Goal: Task Accomplishment & Management: Manage account settings

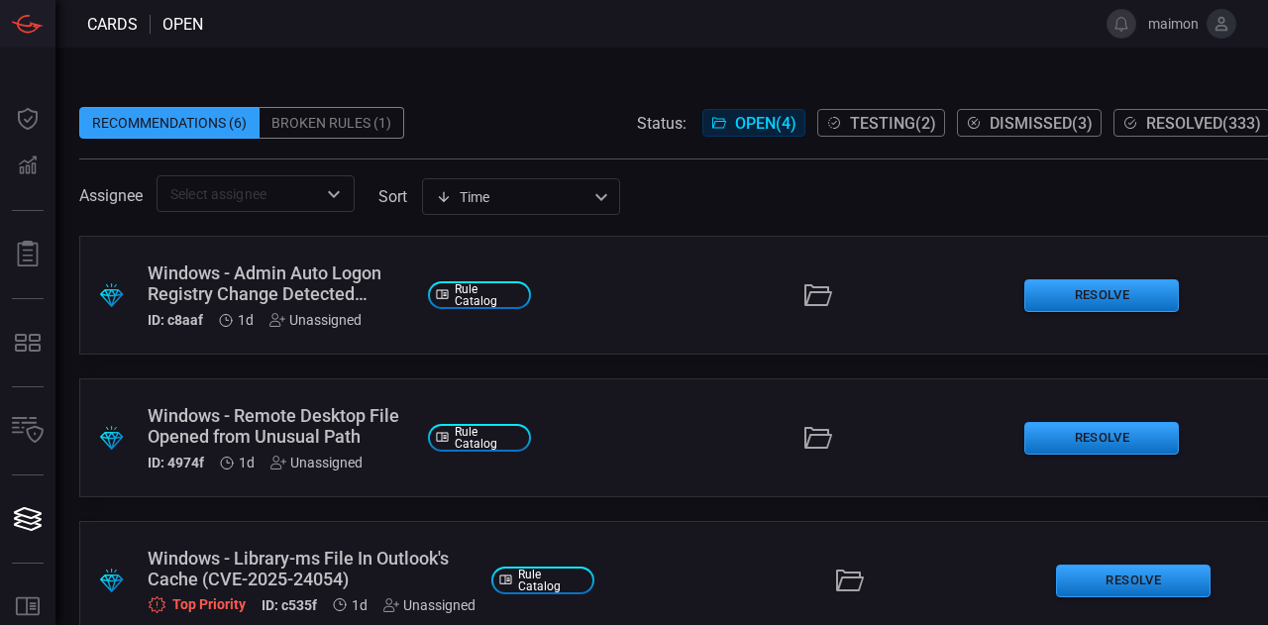
click at [723, 202] on div "Assignee ​ sort Time visibleUpdateTime ​" at bounding box center [674, 193] width 1191 height 37
click at [1149, 130] on span "Resolved ( 333 )" at bounding box center [1203, 123] width 115 height 19
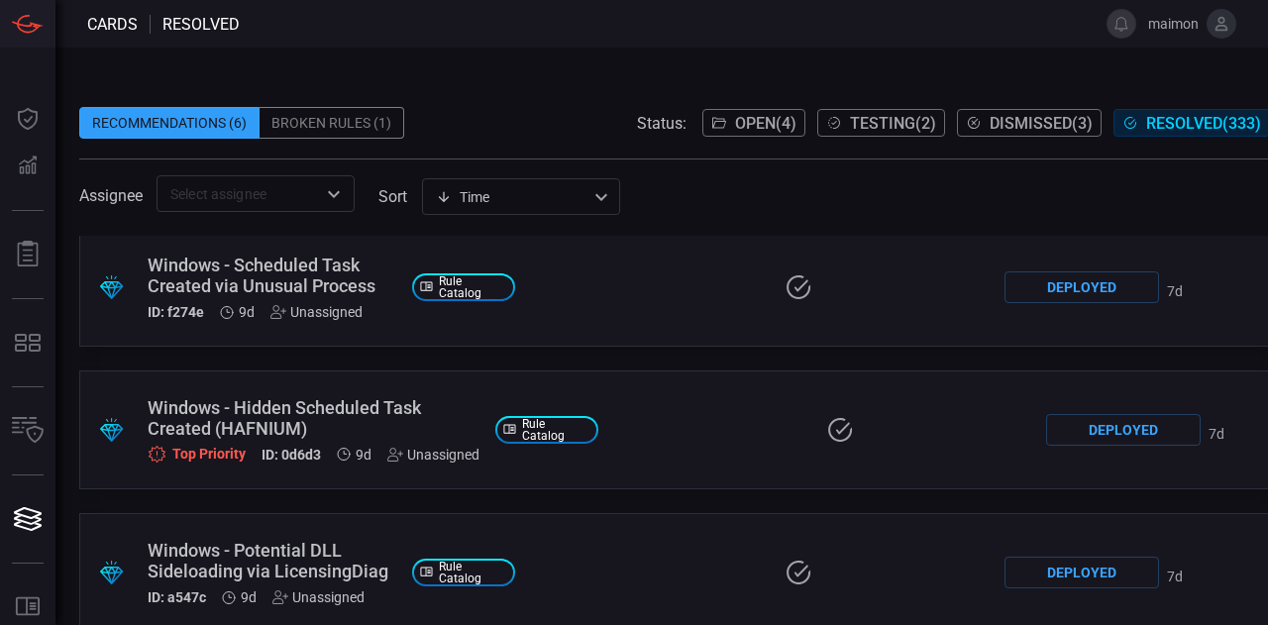
scroll to position [10, 0]
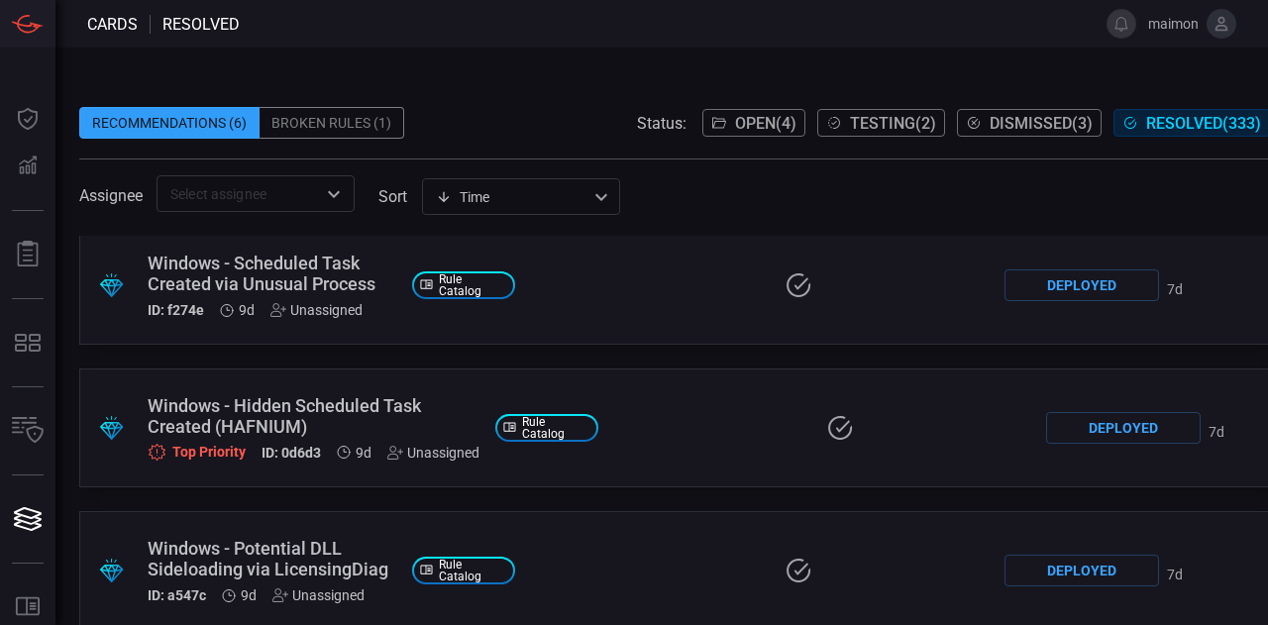
click at [766, 114] on span "Open ( 4 )" at bounding box center [765, 123] width 61 height 19
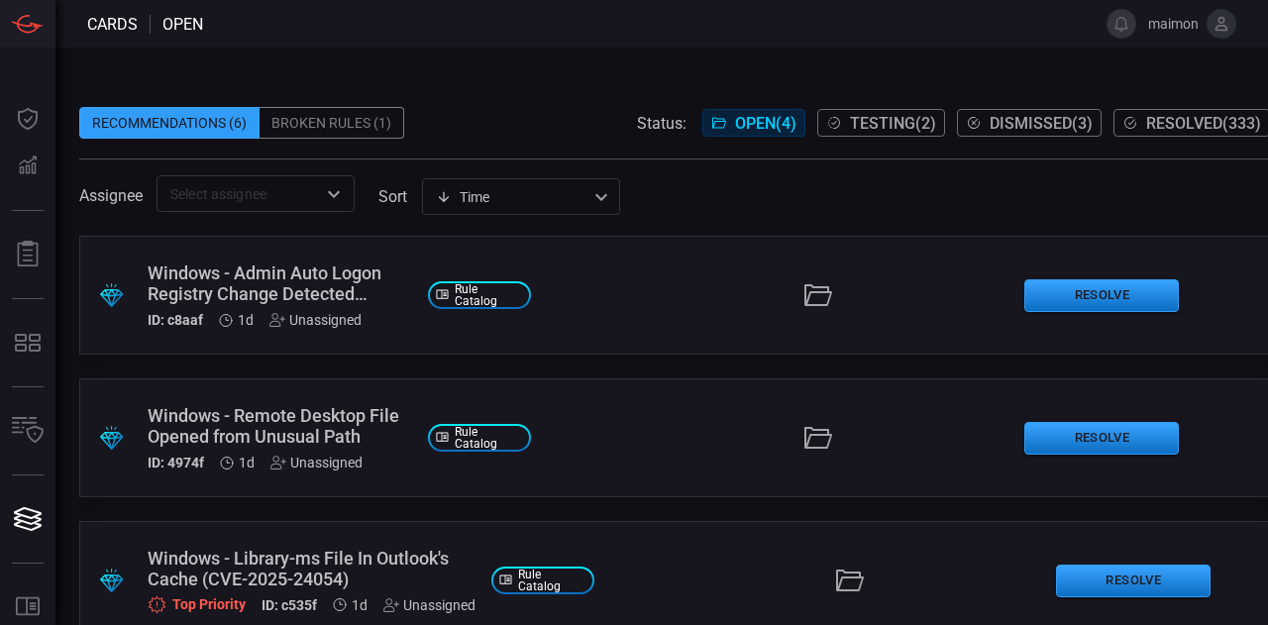
click at [1214, 31] on icon at bounding box center [1222, 24] width 18 height 18
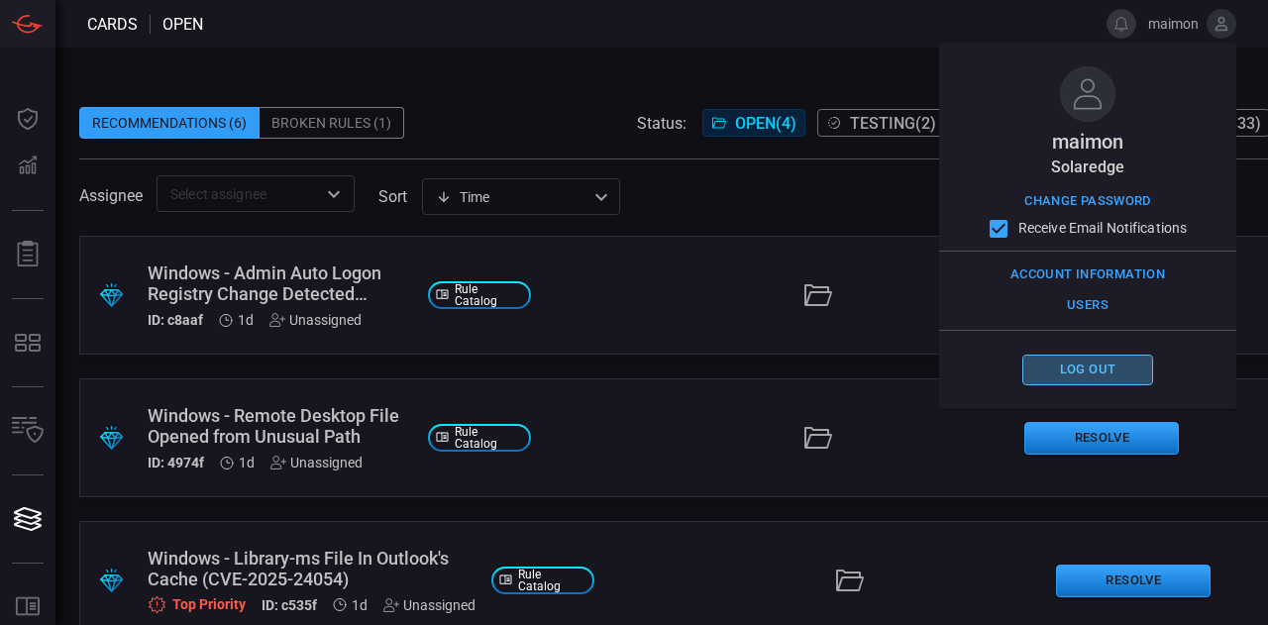
click at [1096, 370] on button "Log out" at bounding box center [1087, 370] width 131 height 31
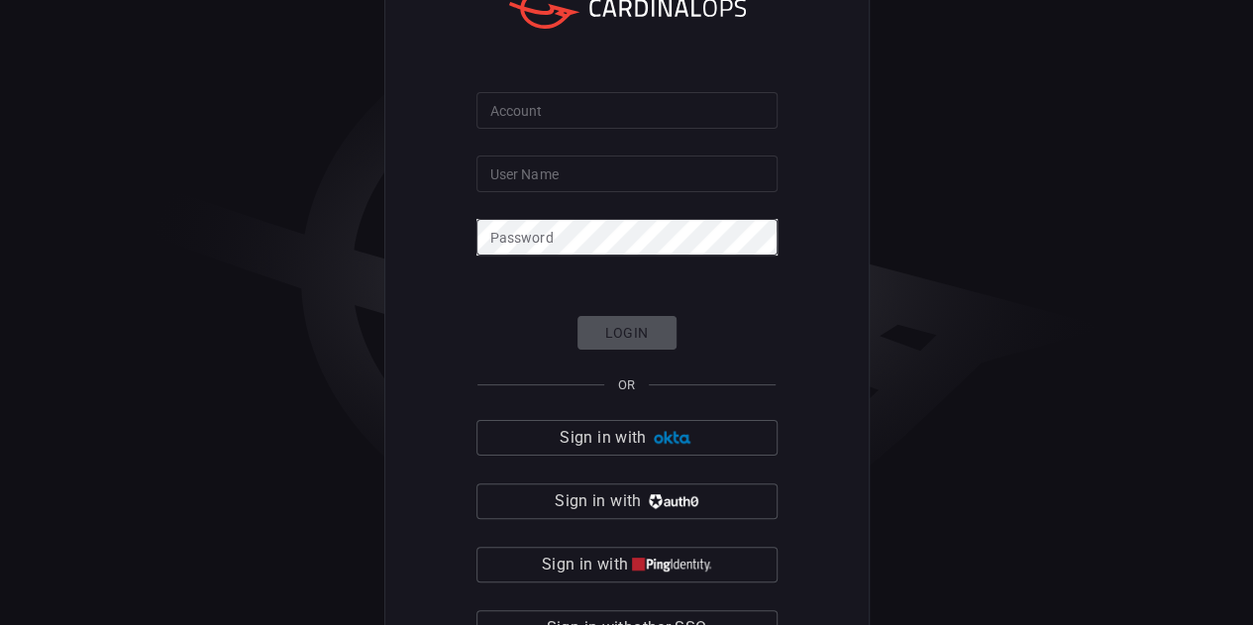
type input "maimon"
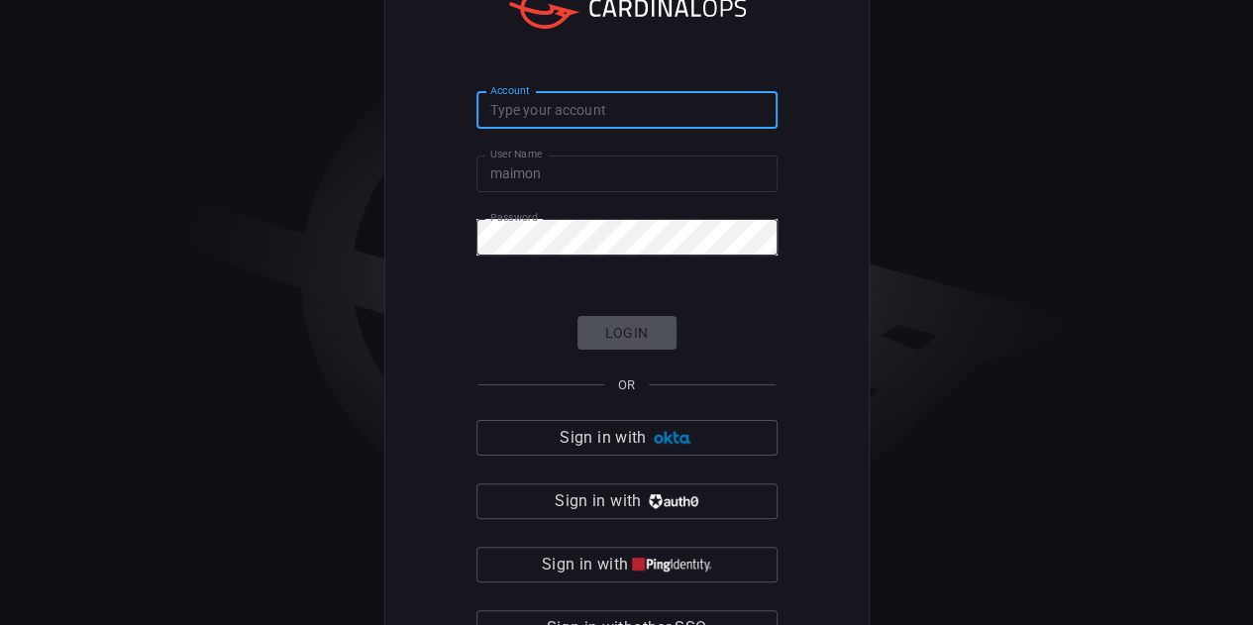
click at [665, 124] on input "Account" at bounding box center [627, 110] width 301 height 37
type input "ד"
type input "solaredge"
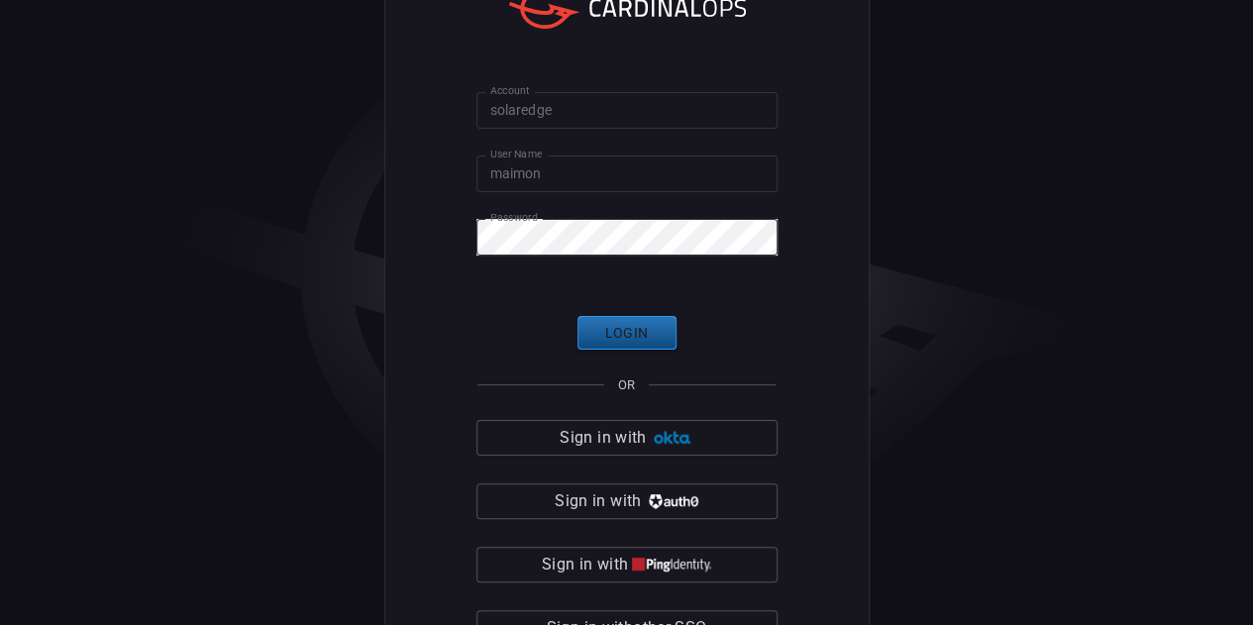
click at [604, 332] on button "Login" at bounding box center [627, 333] width 99 height 35
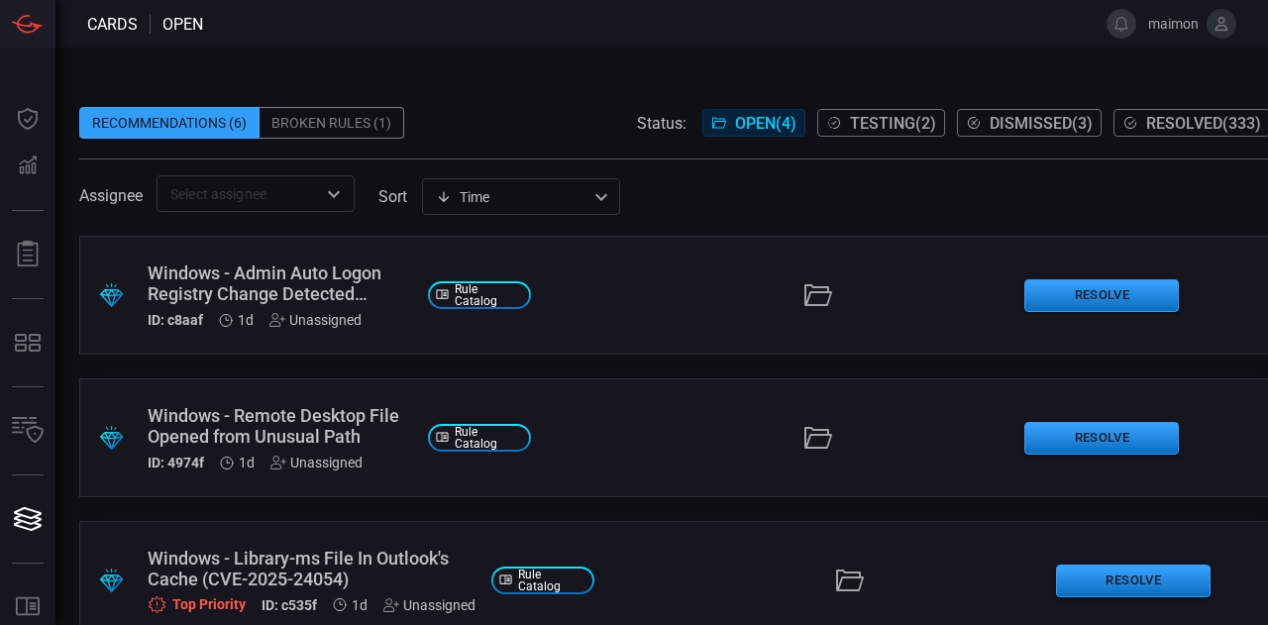
click at [1165, 126] on span "Resolved ( 333 )" at bounding box center [1203, 123] width 115 height 19
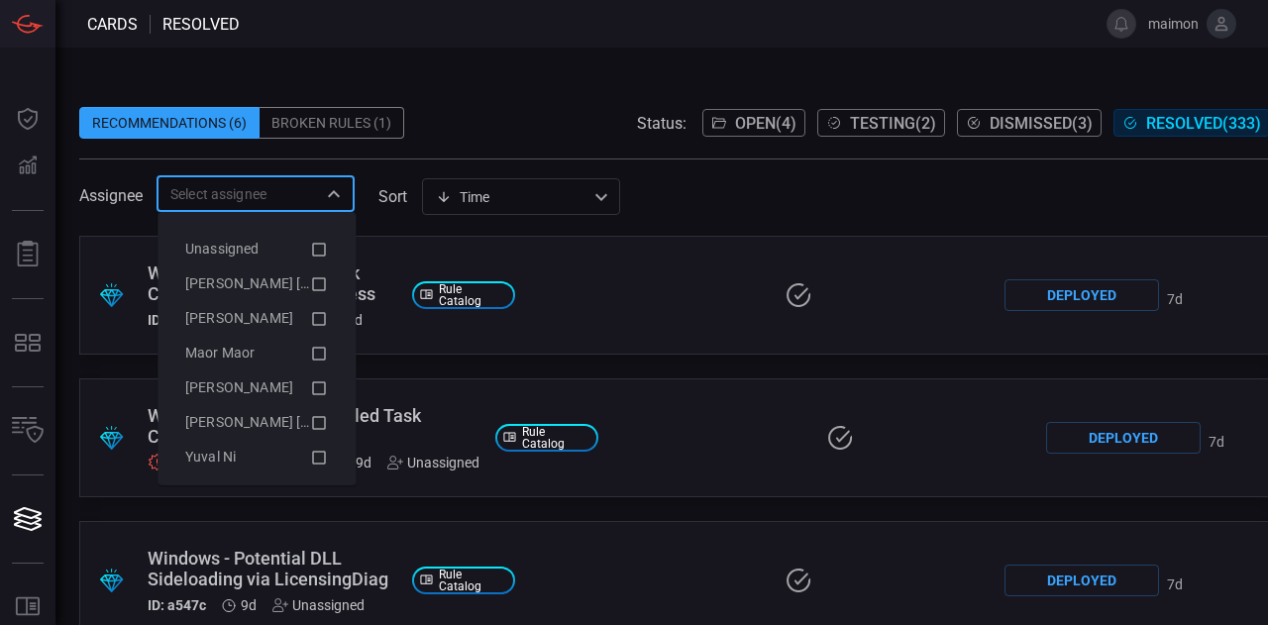
click at [301, 189] on input "text" at bounding box center [239, 193] width 154 height 25
click at [299, 369] on li "Maor Maor" at bounding box center [256, 353] width 174 height 35
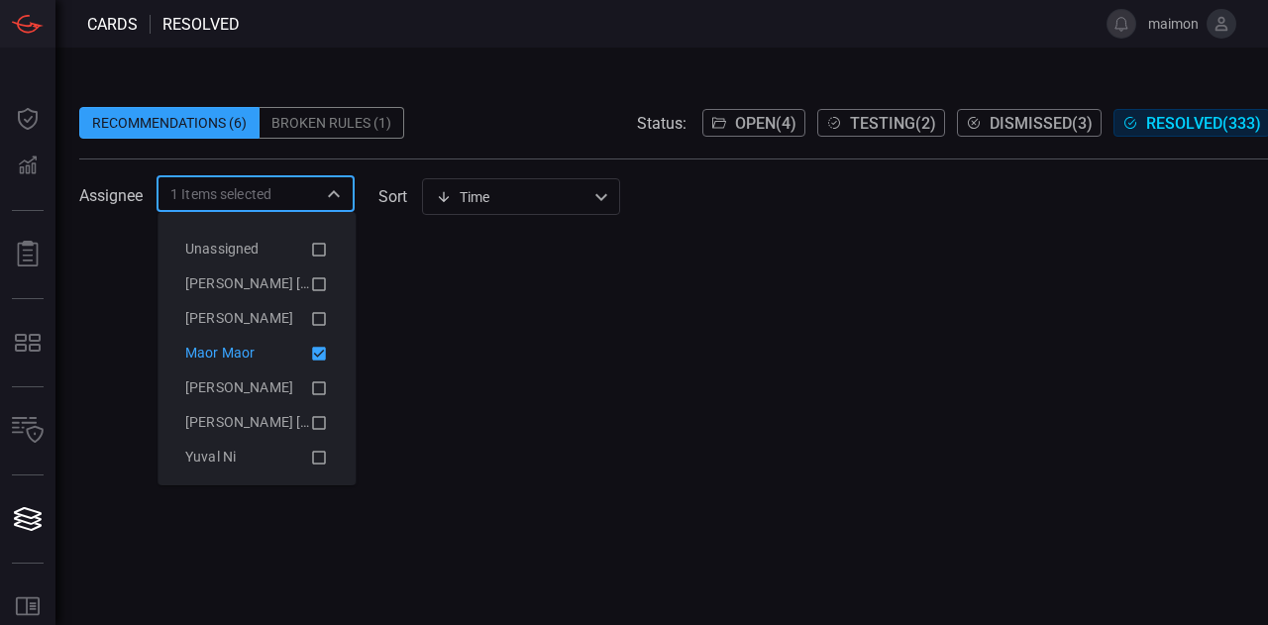
click at [299, 369] on li "Maor Maor" at bounding box center [256, 353] width 174 height 35
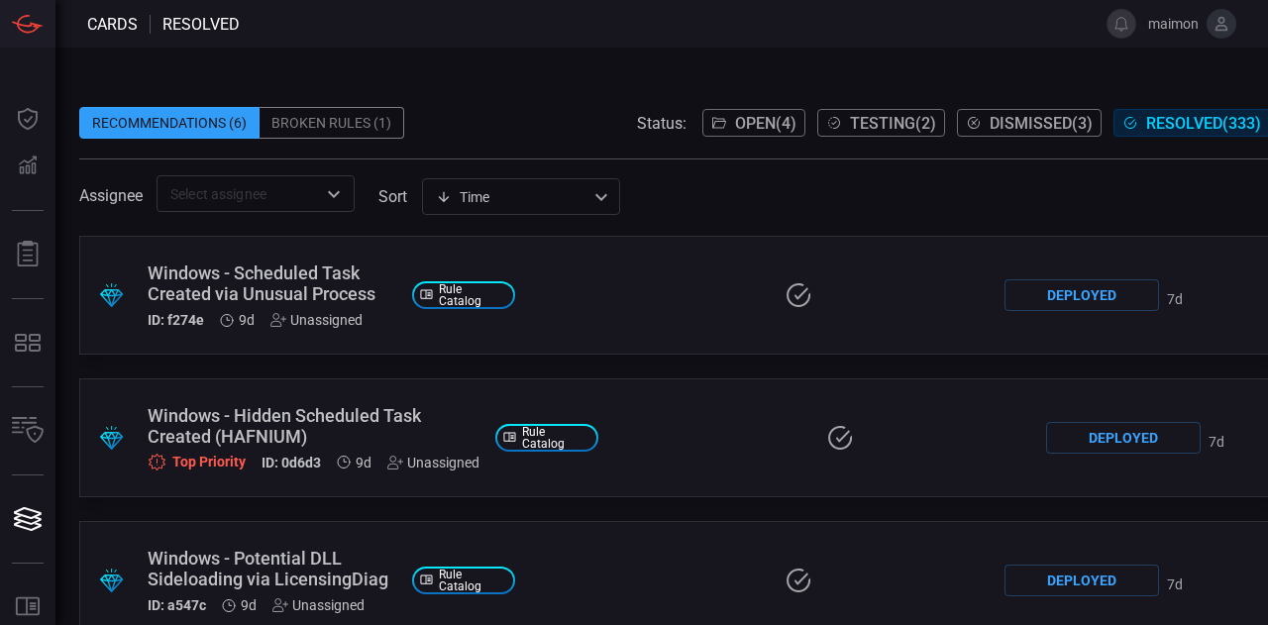
click at [540, 294] on div ".suggested_cards_icon{fill:url(#suggested_cards_icon);} Windows - Scheduled Tas…" at bounding box center [674, 295] width 1191 height 119
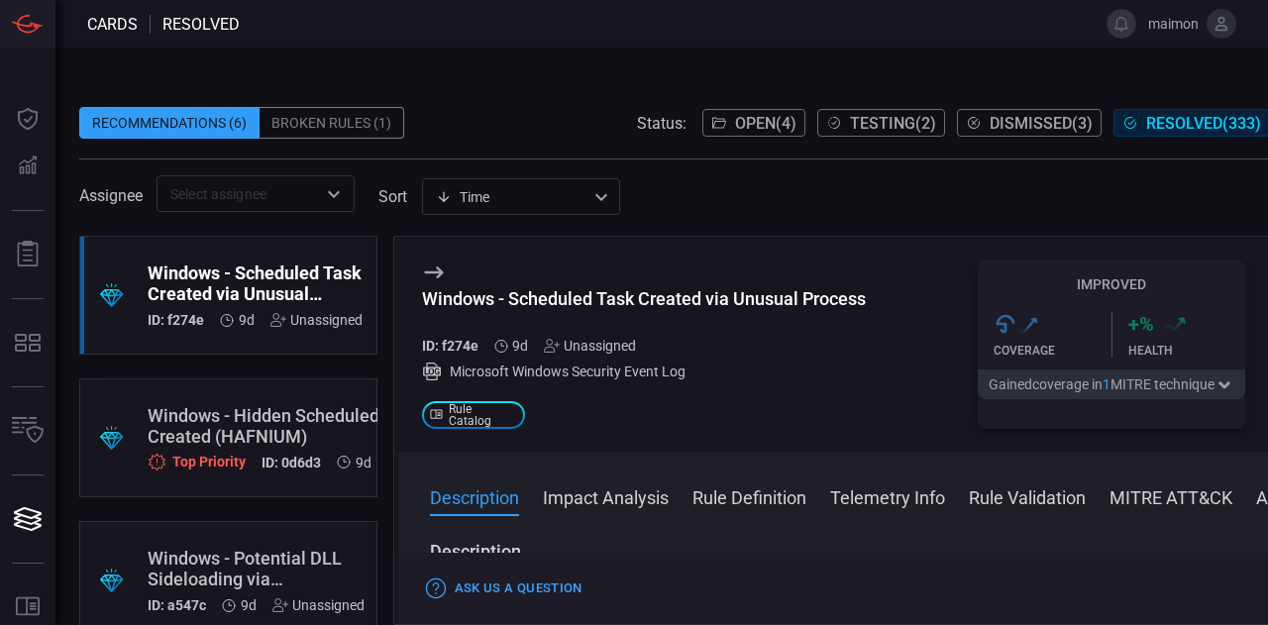
click at [428, 272] on icon at bounding box center [433, 272] width 19 height 12
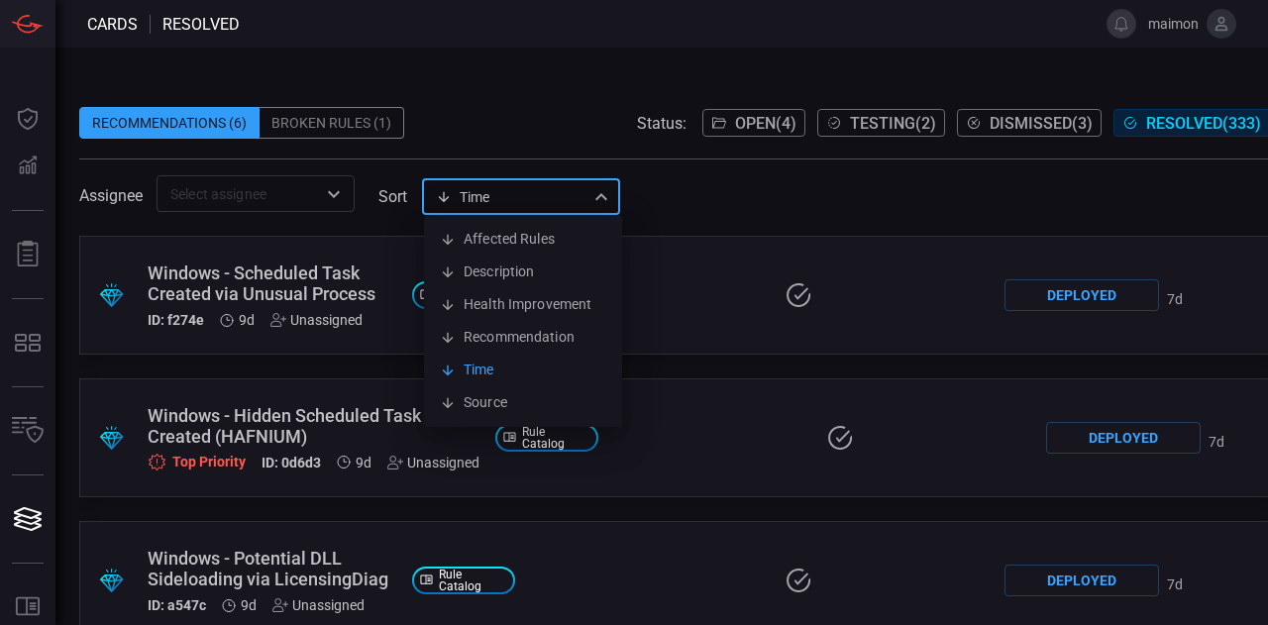
click at [575, 201] on div "Time visibleUpdateTime Affected Rules Description Health Improvement Recommenda…" at bounding box center [521, 196] width 198 height 37
click at [575, 201] on div at bounding box center [634, 312] width 1268 height 625
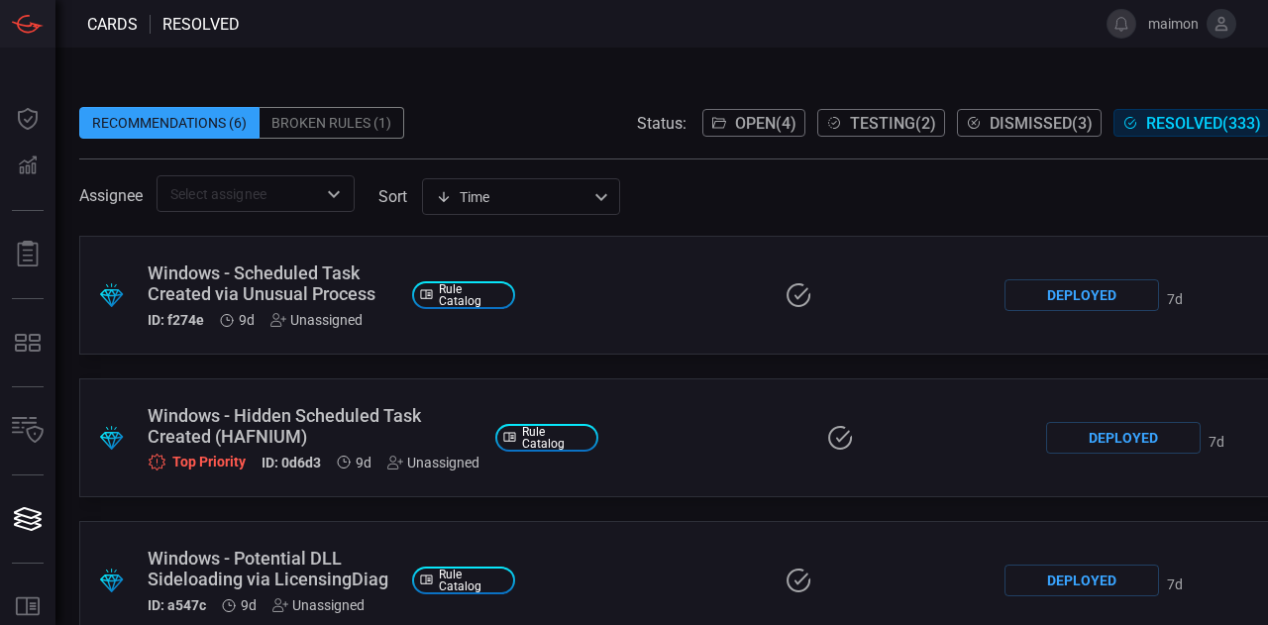
click at [736, 118] on span "Open ( 4 )" at bounding box center [765, 123] width 61 height 19
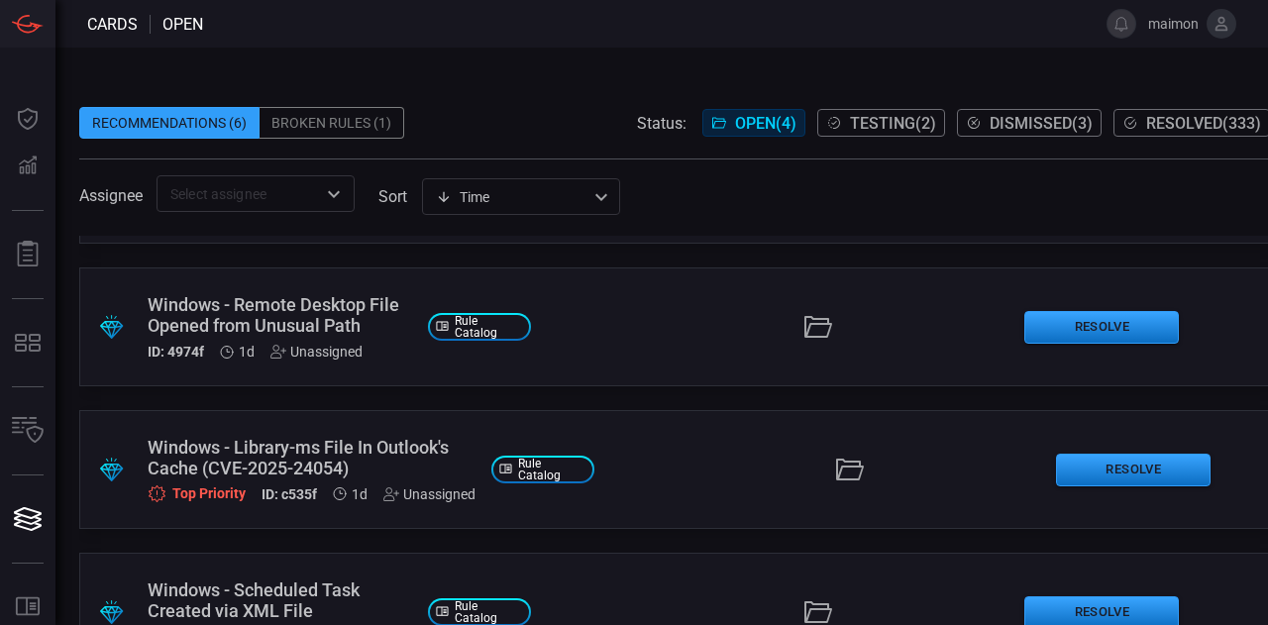
scroll to position [196, 0]
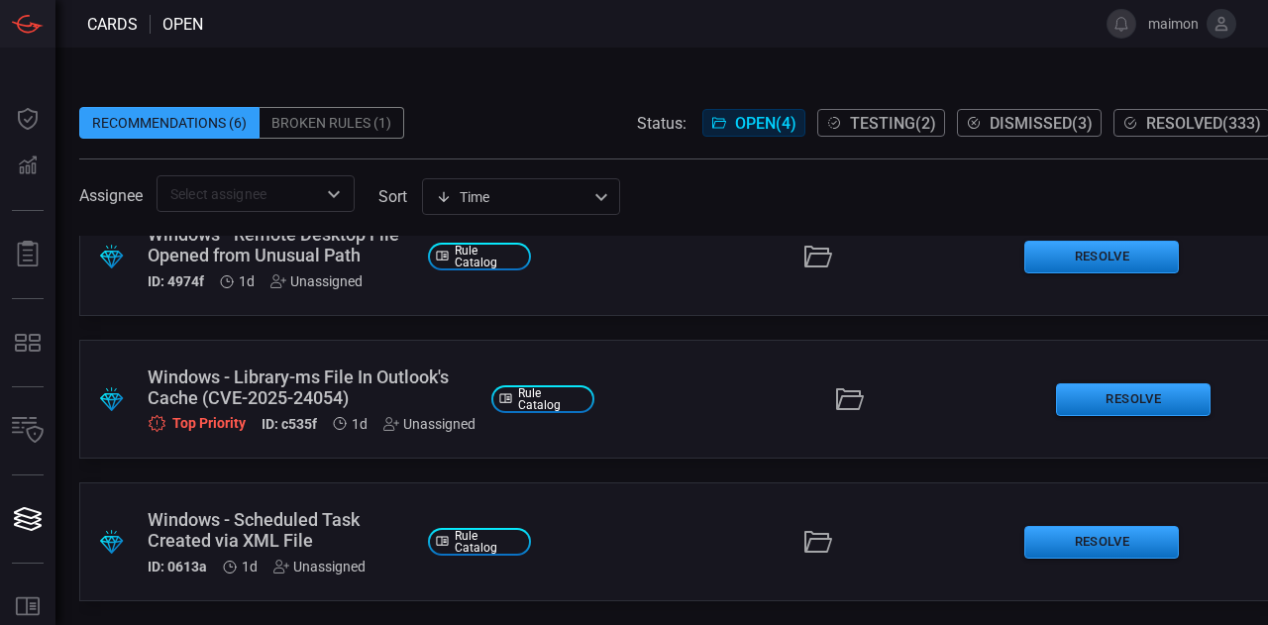
click at [345, 367] on div "Windows - Library-ms File In Outlook's Cache (CVE-2025-24054)" at bounding box center [312, 388] width 328 height 42
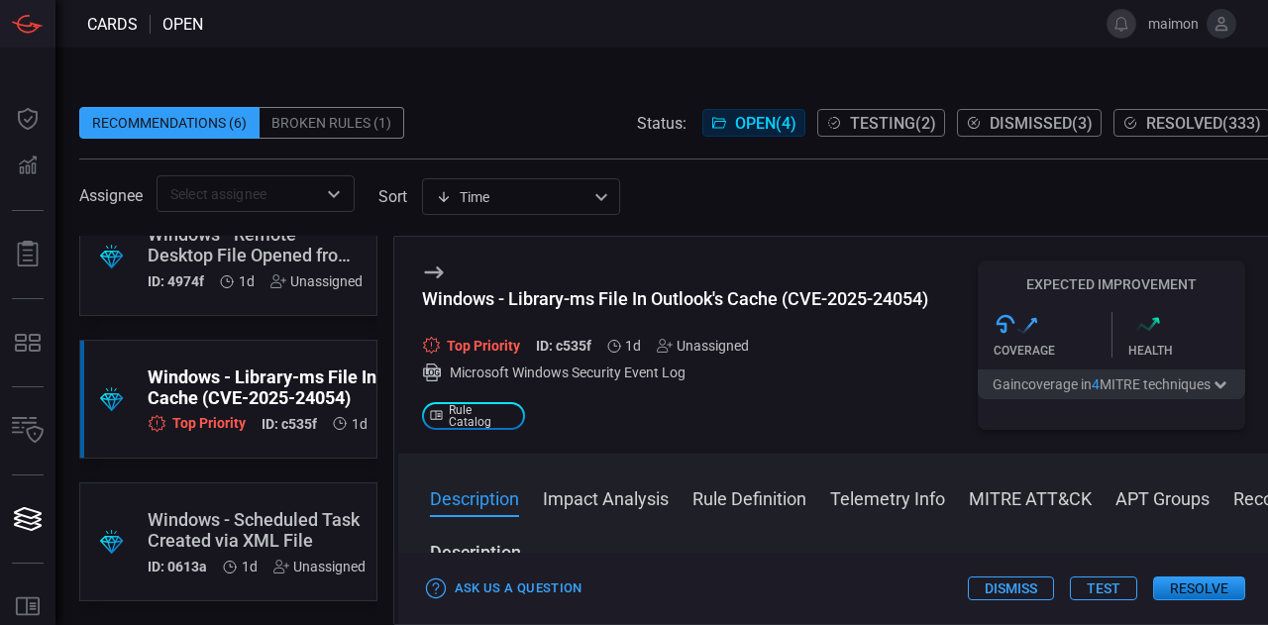
click at [481, 498] on button "Description" at bounding box center [474, 497] width 89 height 24
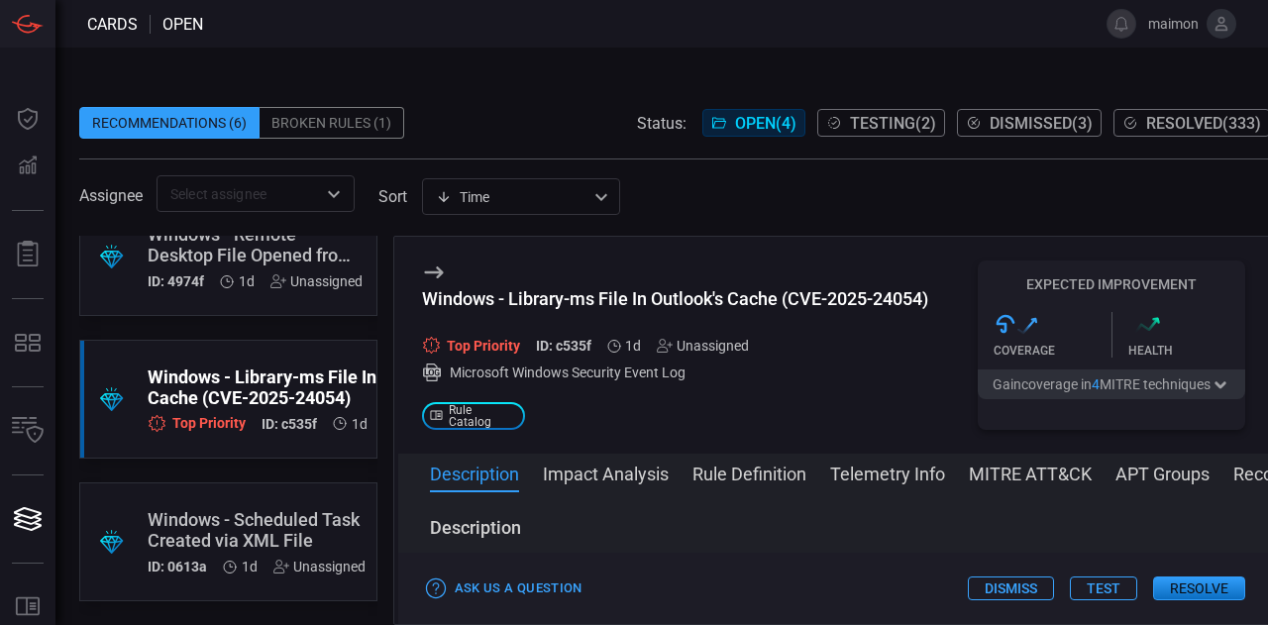
click at [294, 367] on div "Windows - Library-ms File In Outlook's Cache (CVE-2025-24054)" at bounding box center [312, 388] width 328 height 42
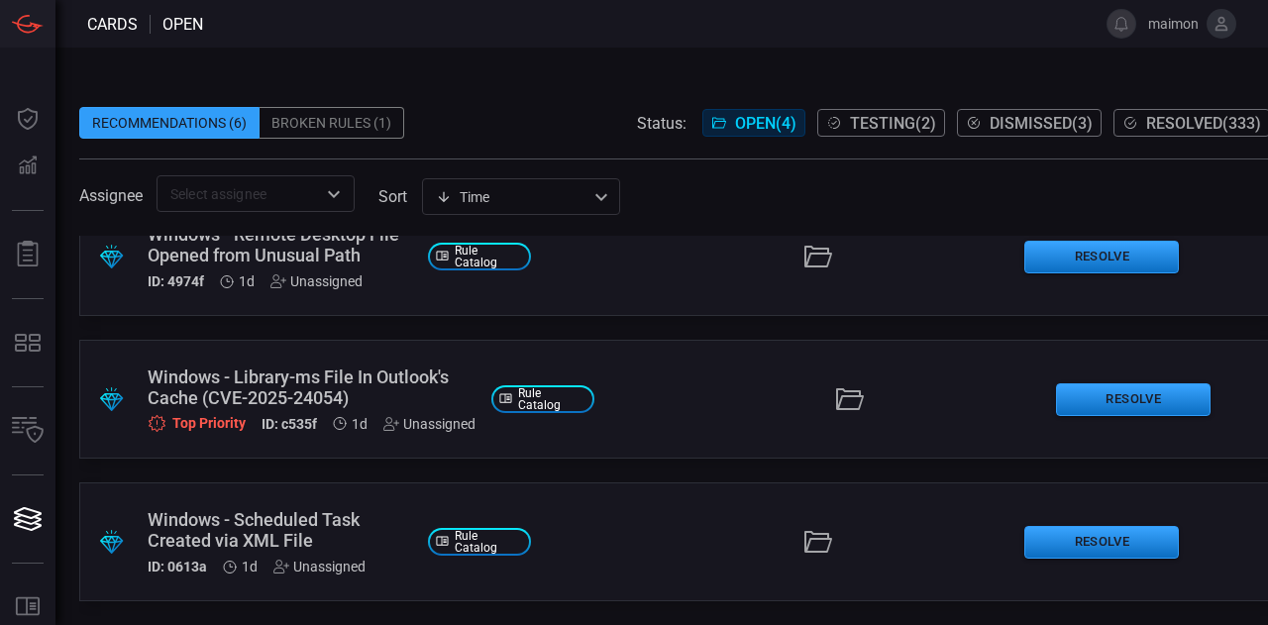
click at [294, 367] on div "Windows - Library-ms File In Outlook's Cache (CVE-2025-24054)" at bounding box center [312, 388] width 328 height 42
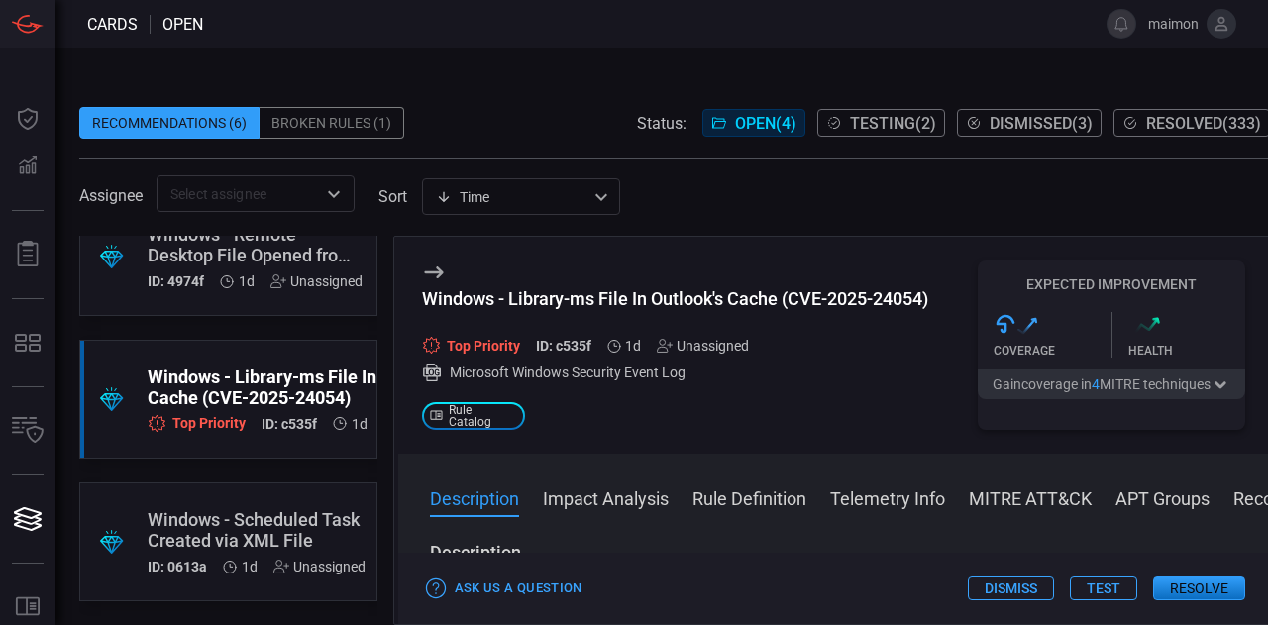
click at [482, 498] on button "Description" at bounding box center [474, 497] width 89 height 24
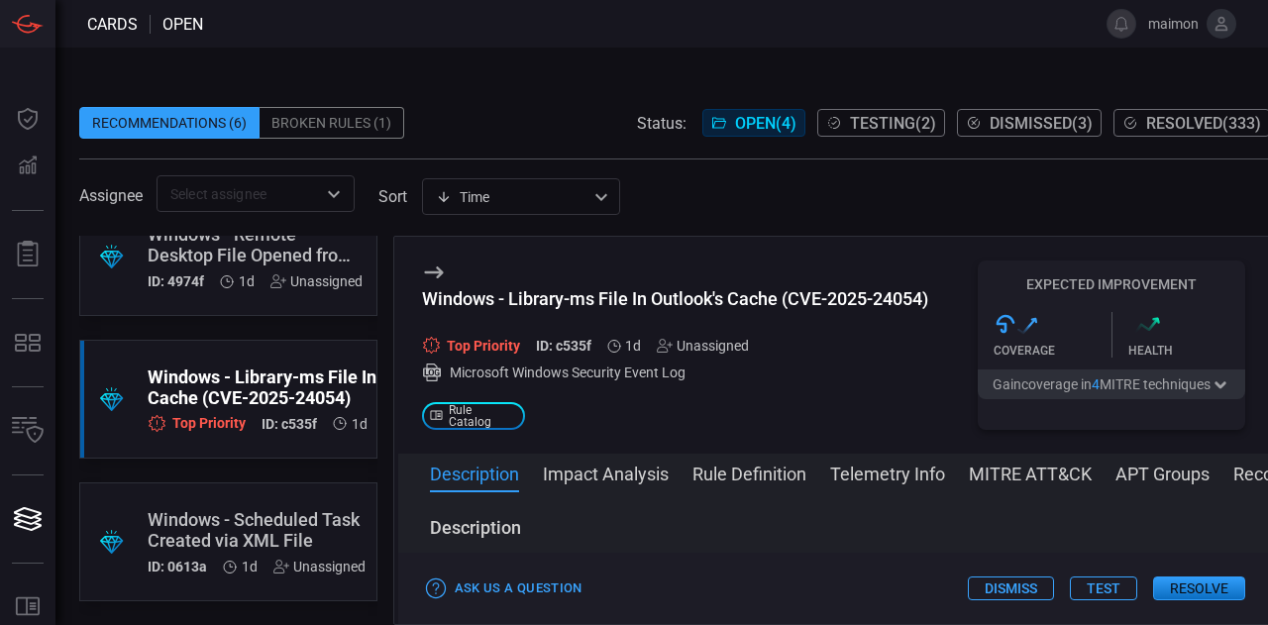
click at [475, 476] on button "Description" at bounding box center [474, 473] width 89 height 24
click at [561, 532] on div "Description CVE-2025-24054 is a vulnerability that abuses .library-ms shortcut …" at bounding box center [834, 554] width 872 height 76
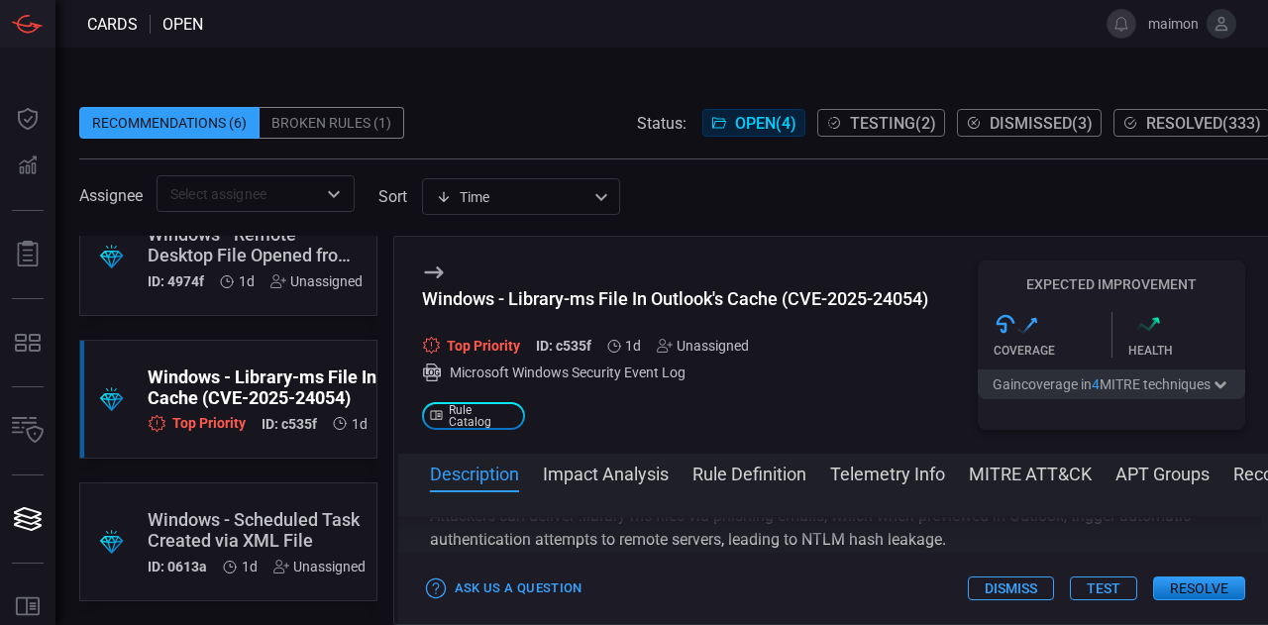
click at [561, 537] on div "Description CVE-2025-24054 is a vulnerability that abuses .library-ms shortcut …" at bounding box center [834, 554] width 872 height 76
click at [1257, 537] on div "Description CVE-2025-24054 is a vulnerability that abuses .library-ms shortcut …" at bounding box center [834, 554] width 872 height 76
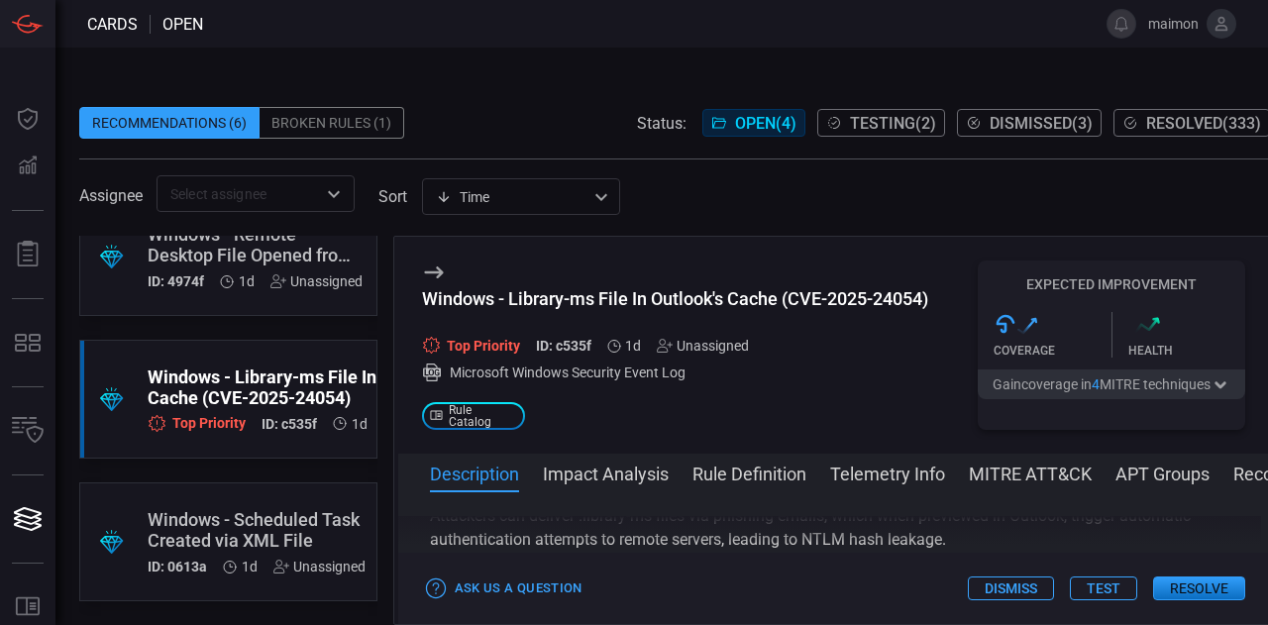
click at [1181, 577] on button "Resolve" at bounding box center [1199, 589] width 92 height 24
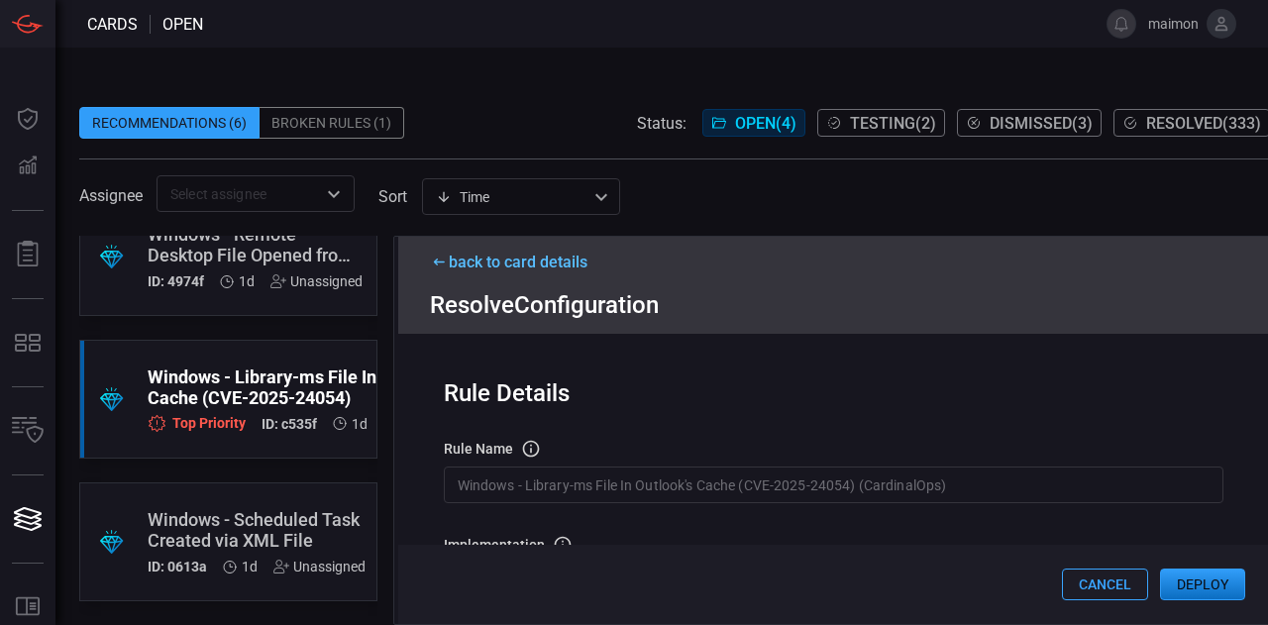
click at [1106, 575] on button "Cancel" at bounding box center [1105, 585] width 86 height 32
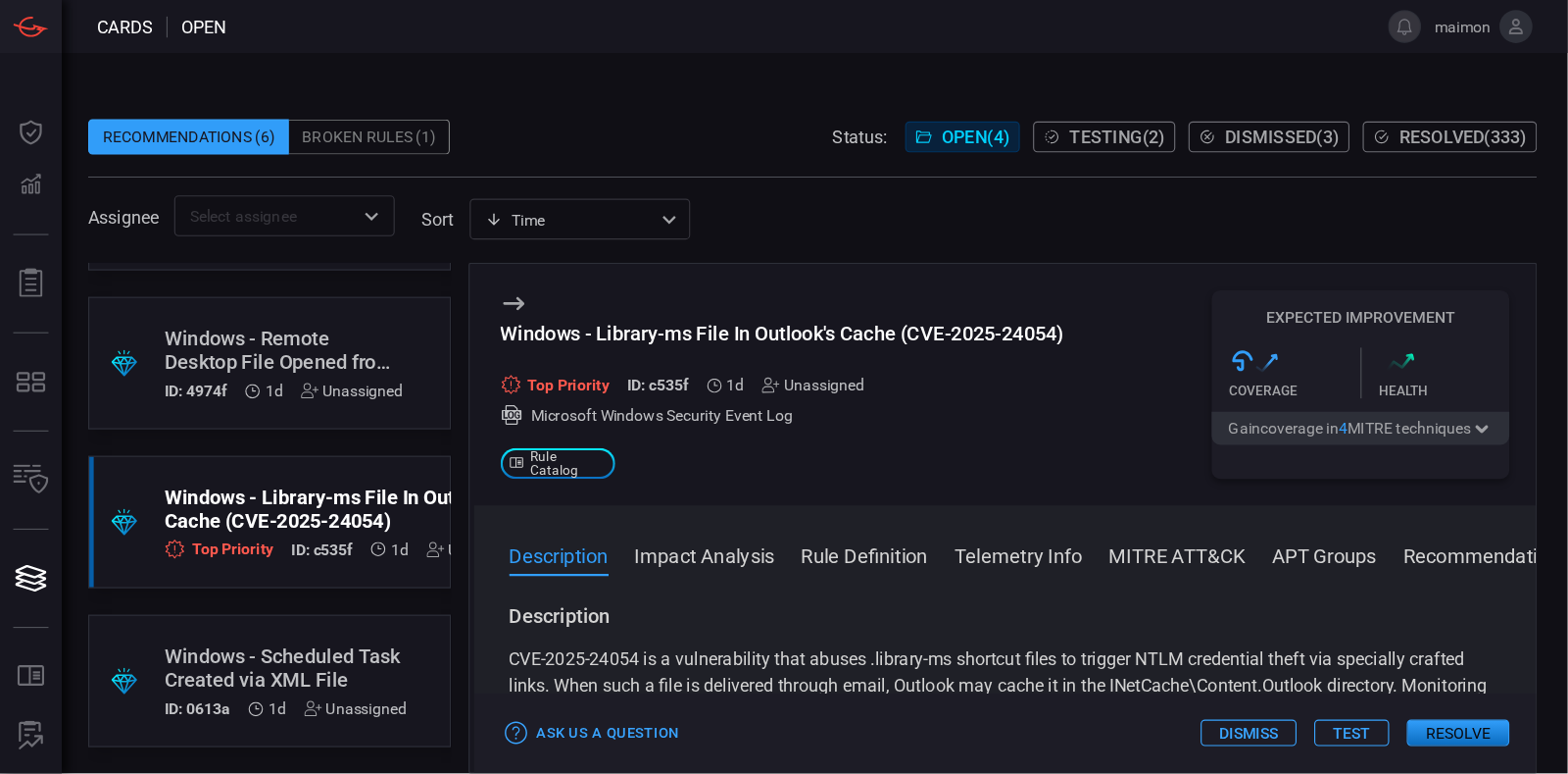
scroll to position [44, 0]
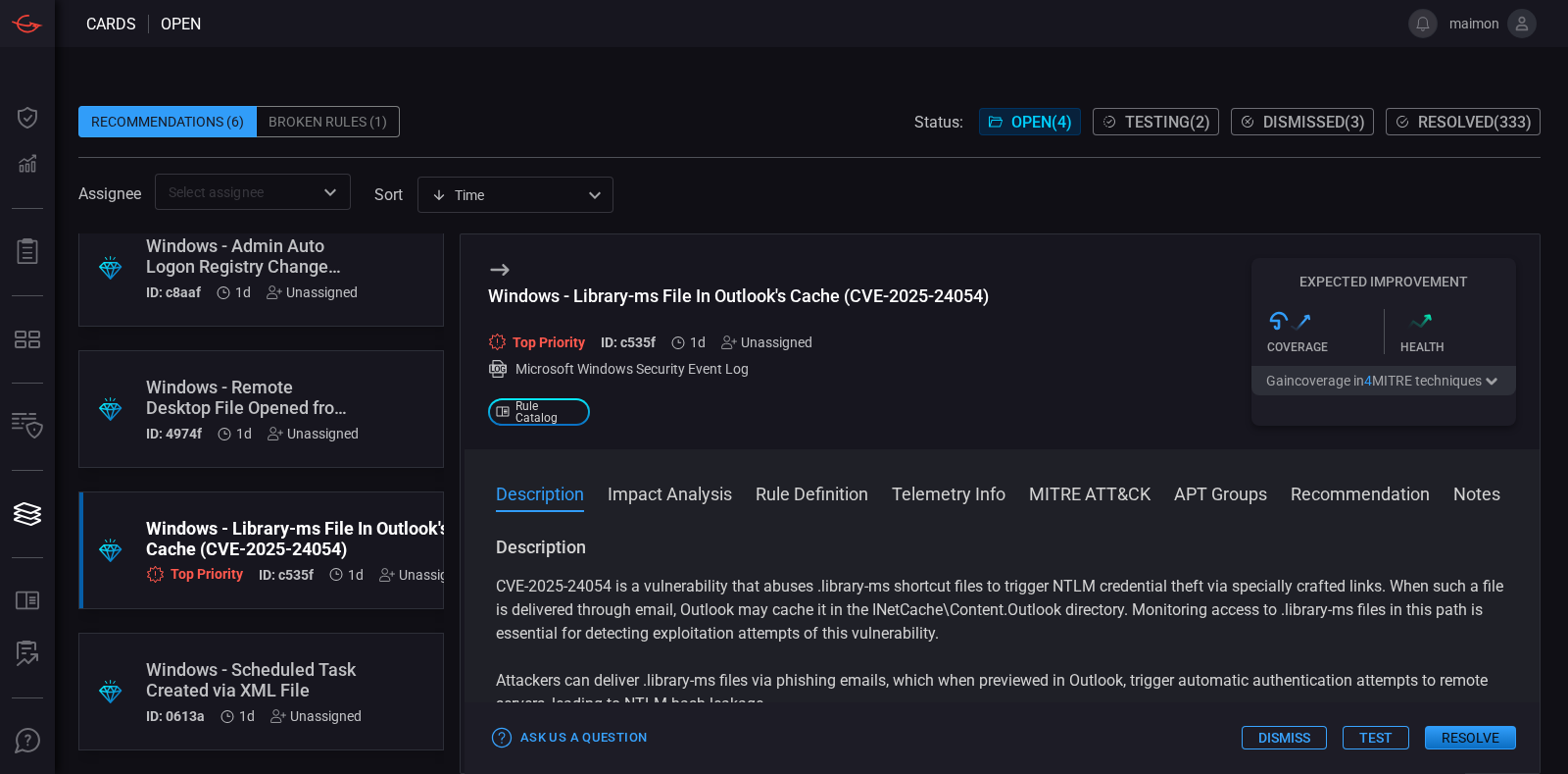
drag, startPoint x: 713, startPoint y: 27, endPoint x: 886, endPoint y: 649, distance: 645.6
click at [886, 618] on div "CVE-2025-24054 is a vulnerability that abuses .library-ms shortcut files to tri…" at bounding box center [1001, 693] width 1012 height 236
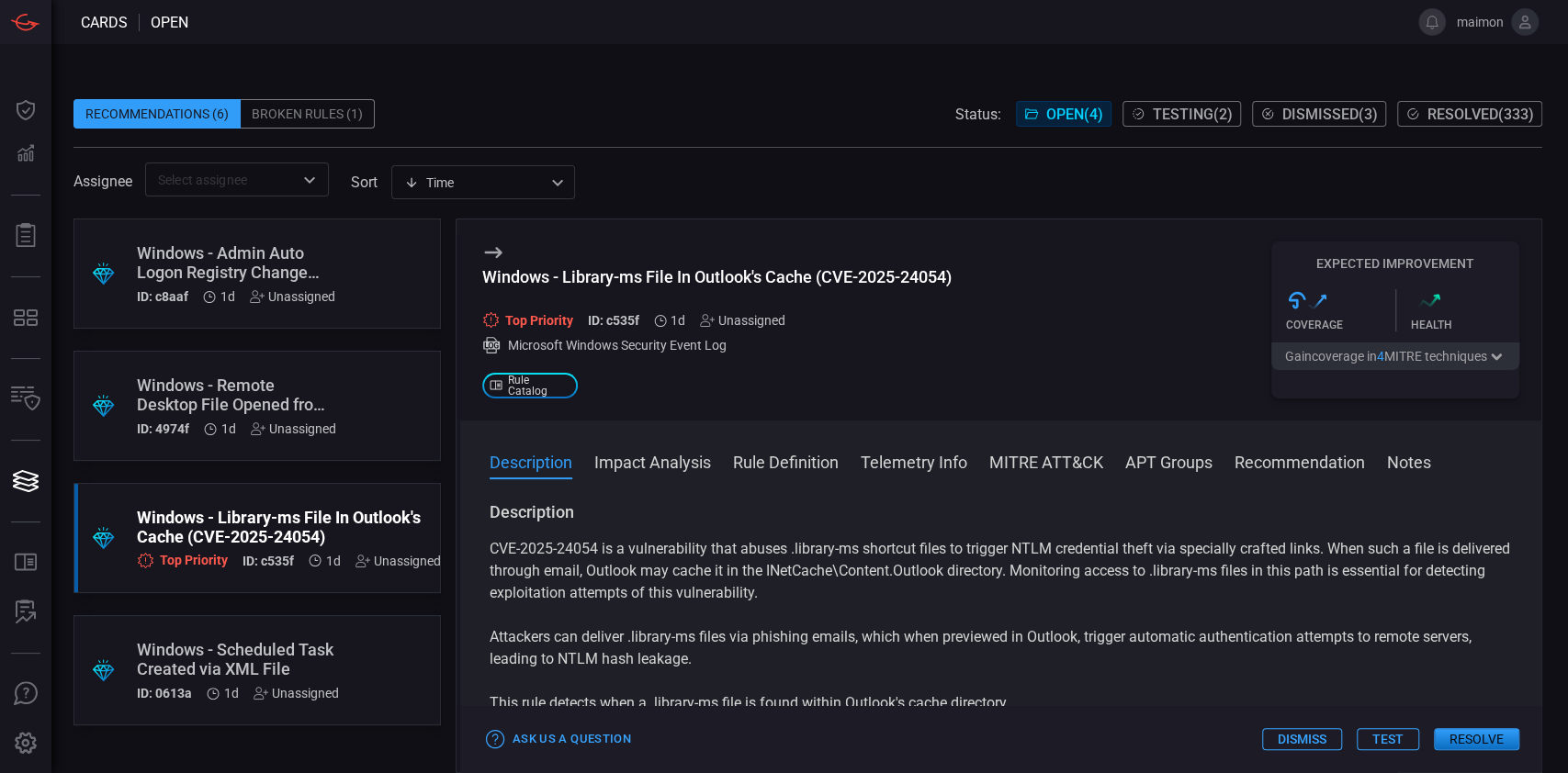
scroll to position [0, 0]
drag, startPoint x: 1293, startPoint y: 6, endPoint x: 873, endPoint y: 579, distance: 710.4
click at [873, 578] on p "CVE-2025-24054 is a vulnerability that abuses .library-ms shortcut files to tri…" at bounding box center [1001, 571] width 1023 height 66
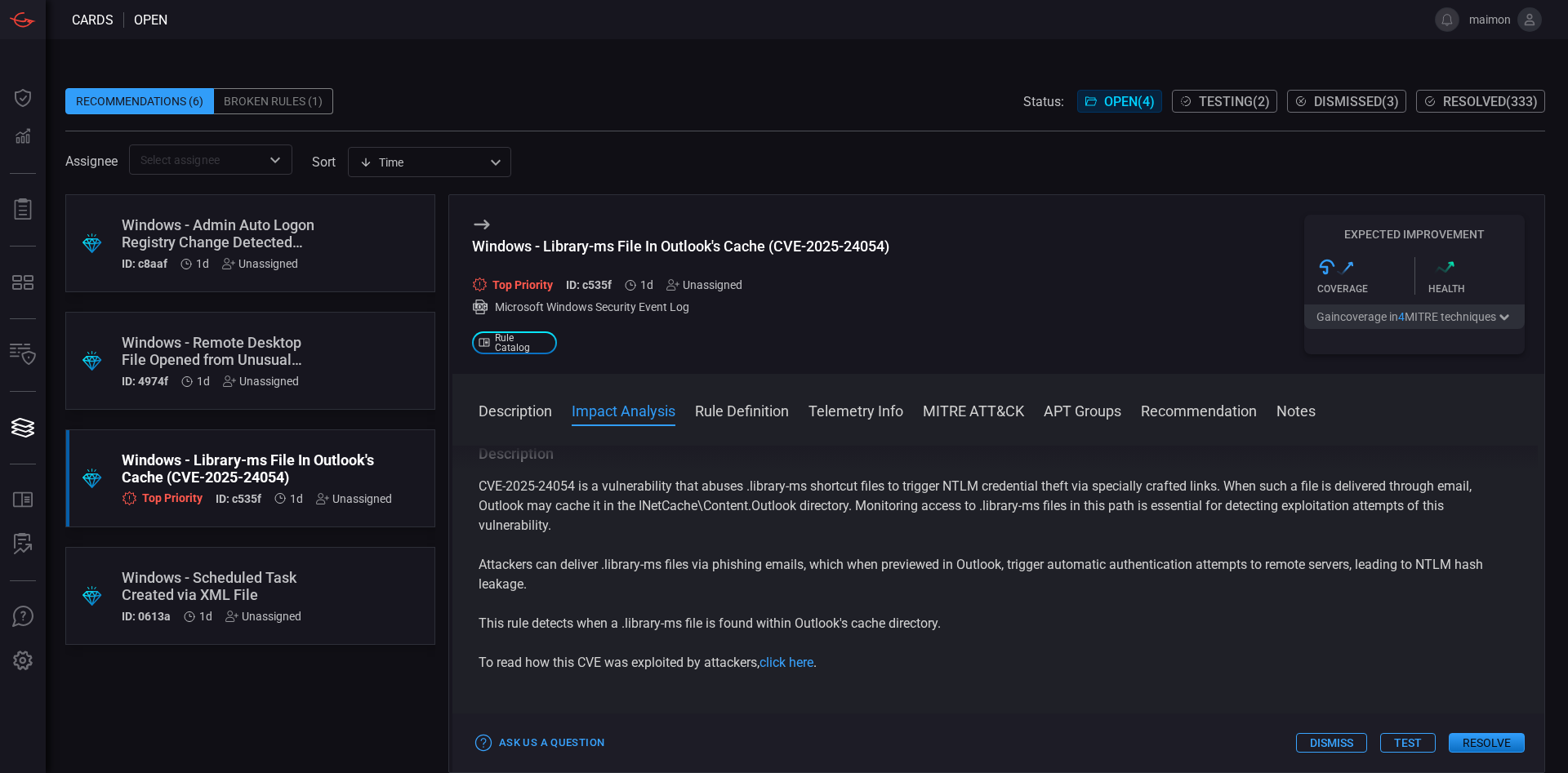
scroll to position [2, 0]
drag, startPoint x: 1320, startPoint y: 2, endPoint x: 1002, endPoint y: 690, distance: 757.9
click at [1002, 514] on div "Description CVE-2025-24054 is a vulnerability that abuses .library-ms shortcut …" at bounding box center [998, 606] width 1092 height 321
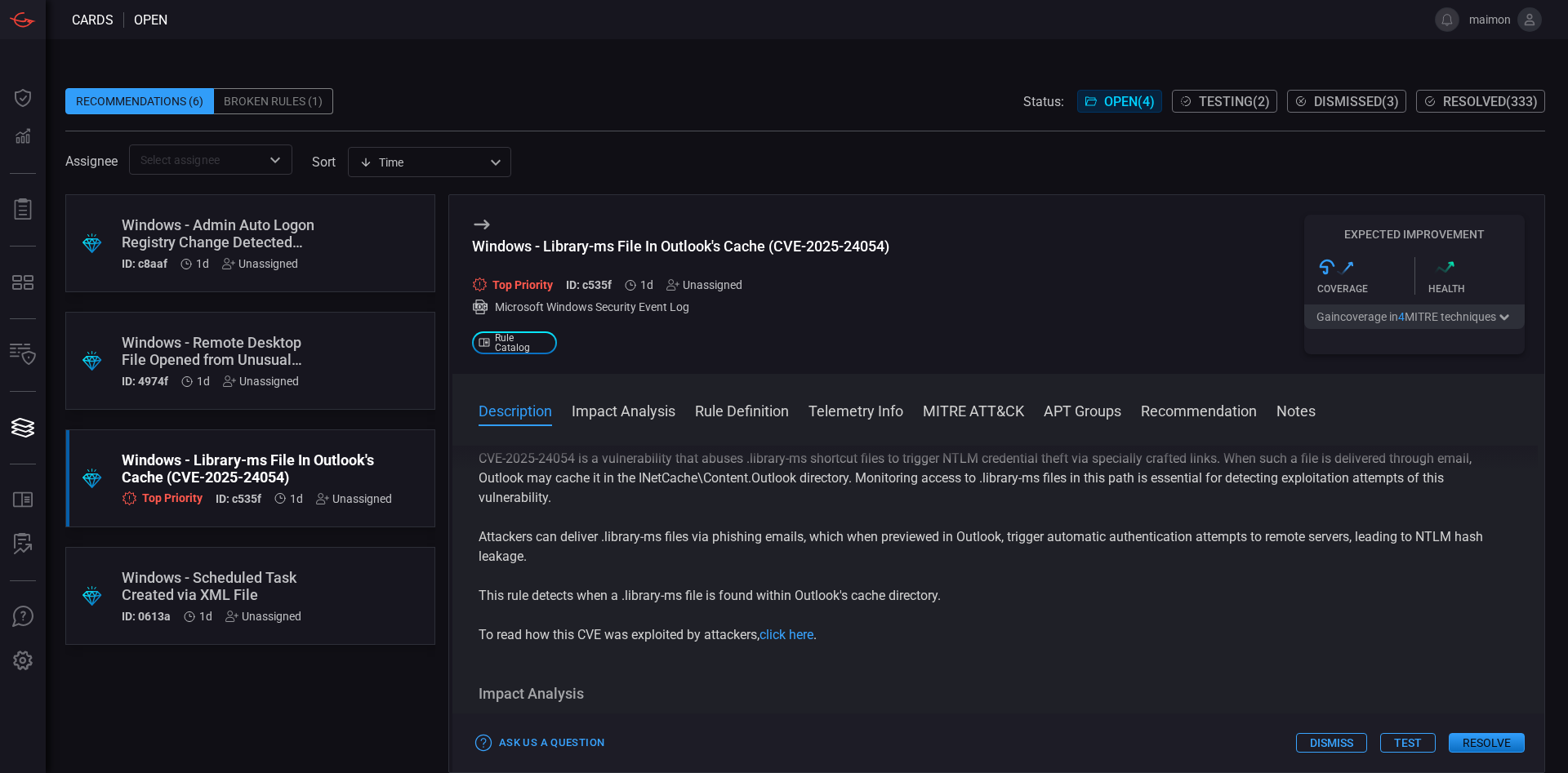
scroll to position [0, 0]
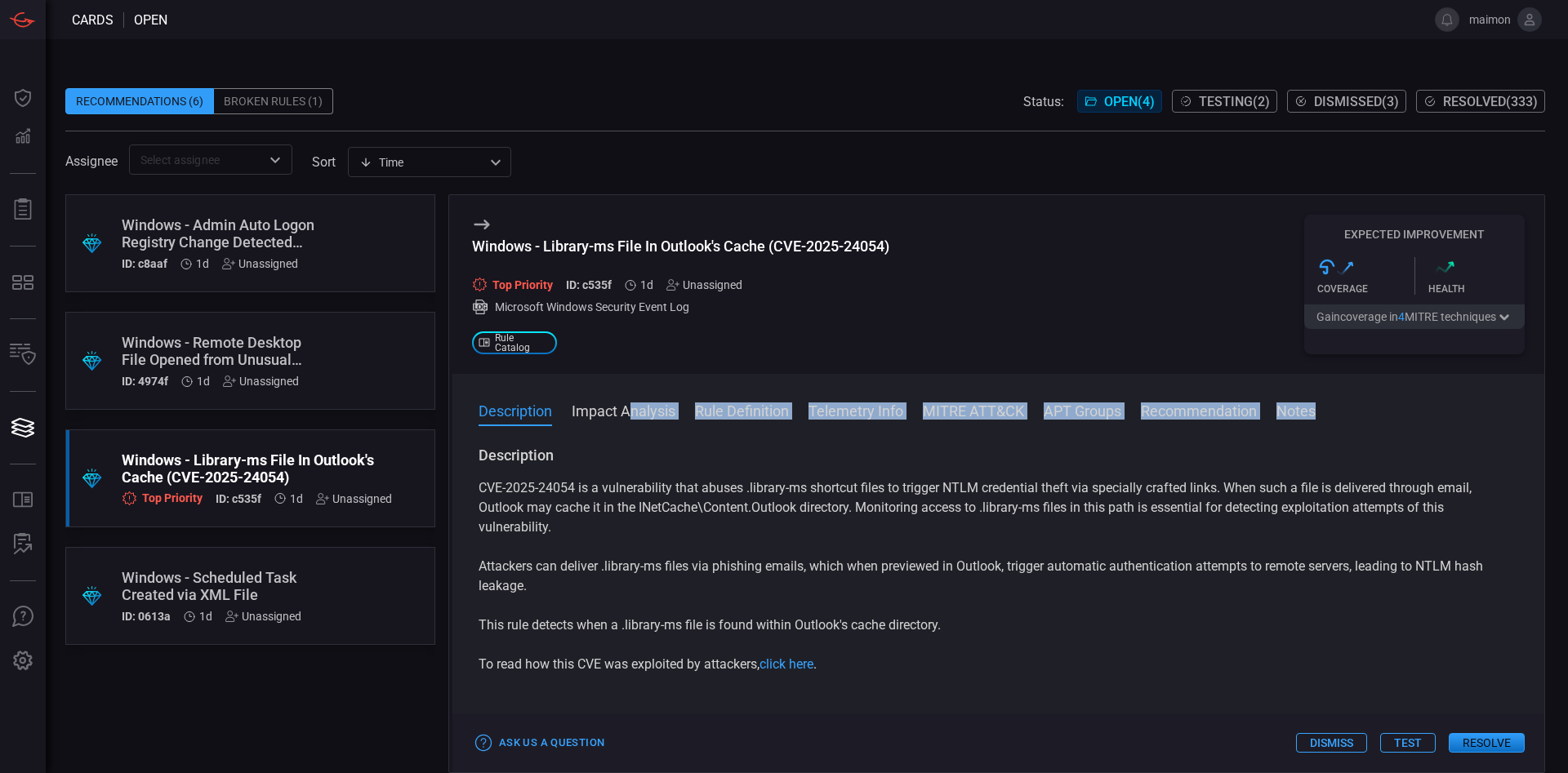
drag, startPoint x: 637, startPoint y: 431, endPoint x: 628, endPoint y: 419, distance: 15.0
click at [628, 419] on div "Description Impact Analysis Rule Definition Telemetry Info MITRE ATT&CK APT Gro…" at bounding box center [998, 573] width 1092 height 398
click at [628, 419] on button "Impact Analysis" at bounding box center [623, 410] width 104 height 20
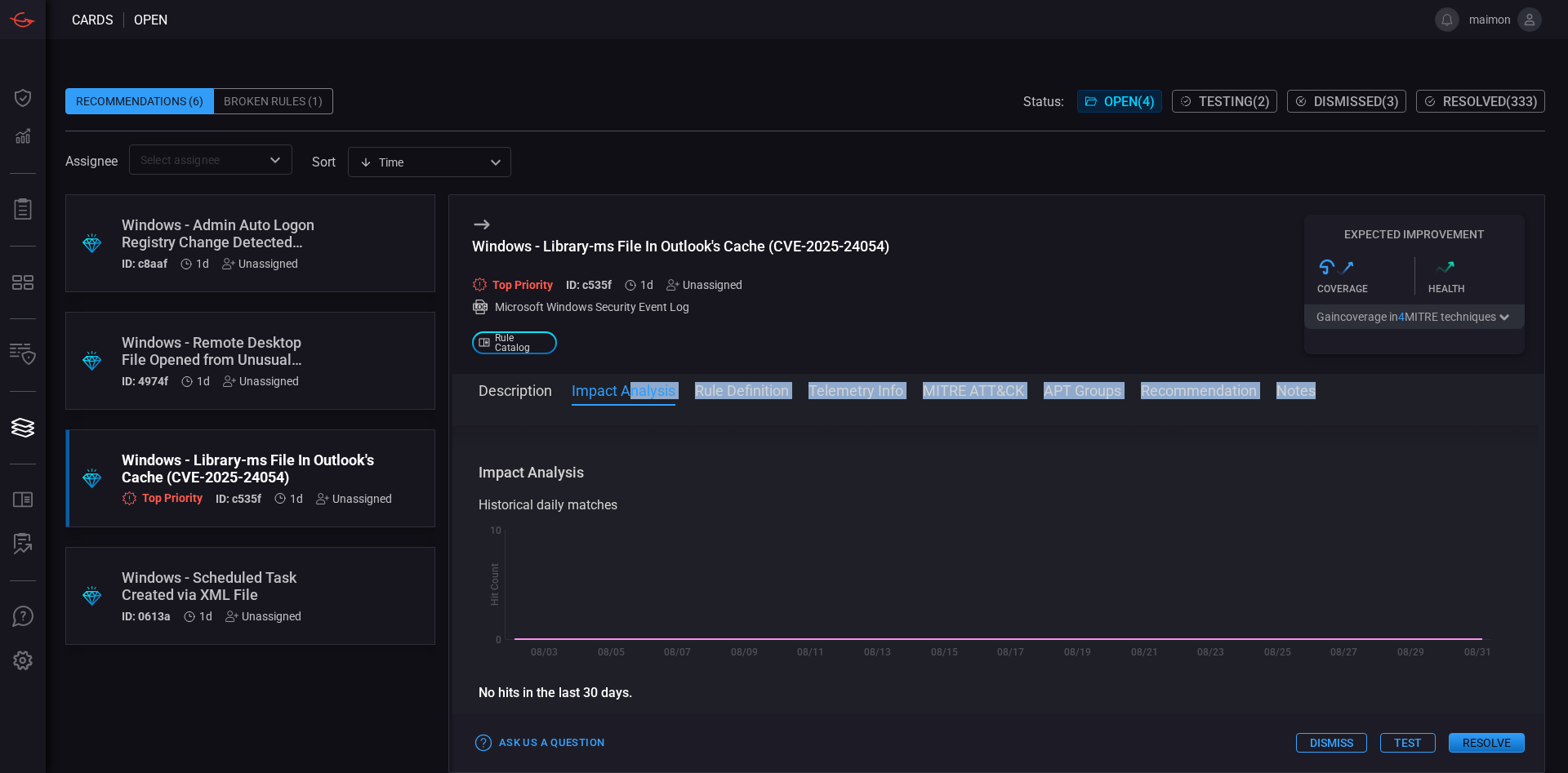
scroll to position [251, 0]
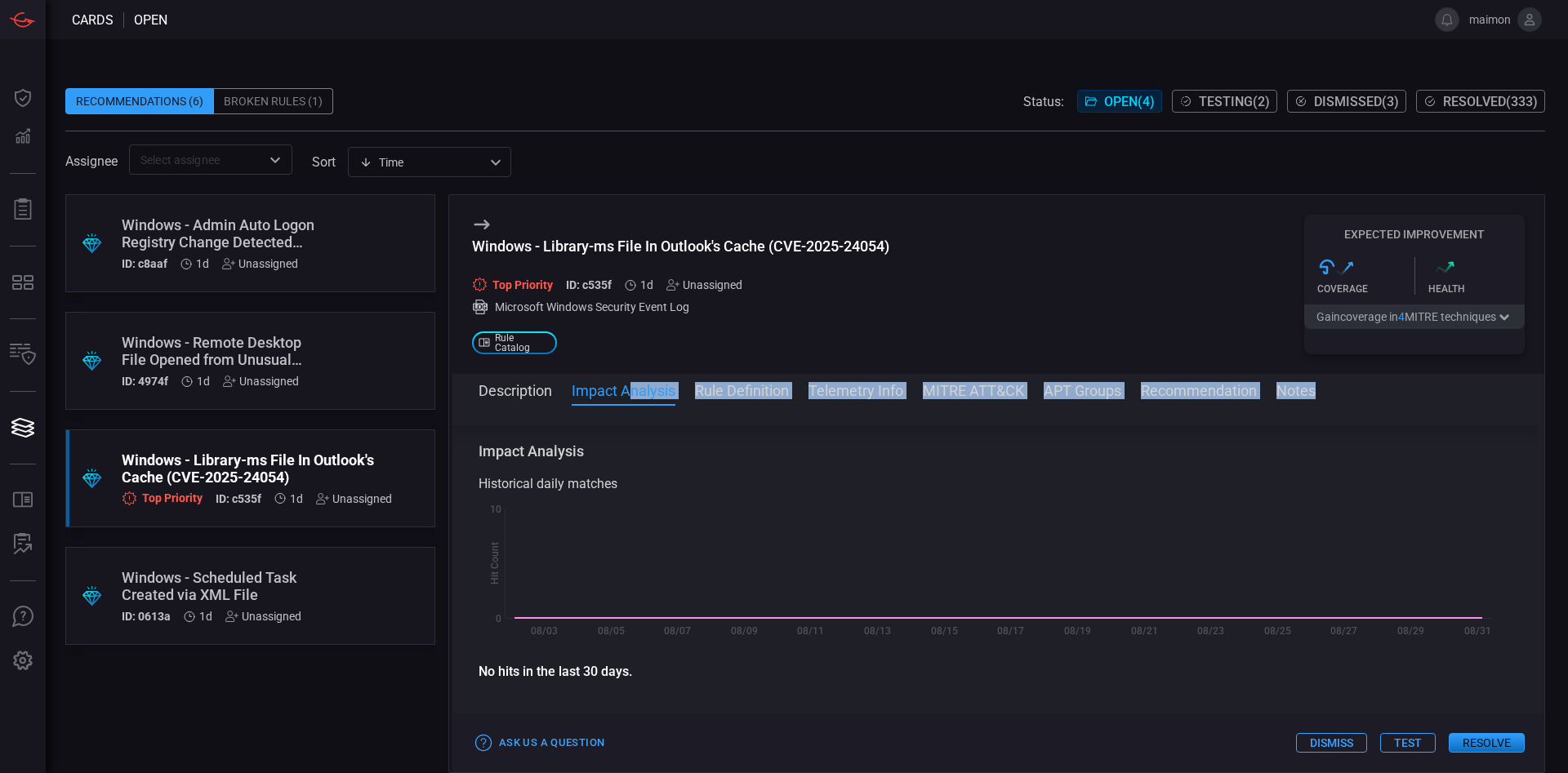
click at [715, 393] on button "Rule Definition" at bounding box center [742, 390] width 94 height 20
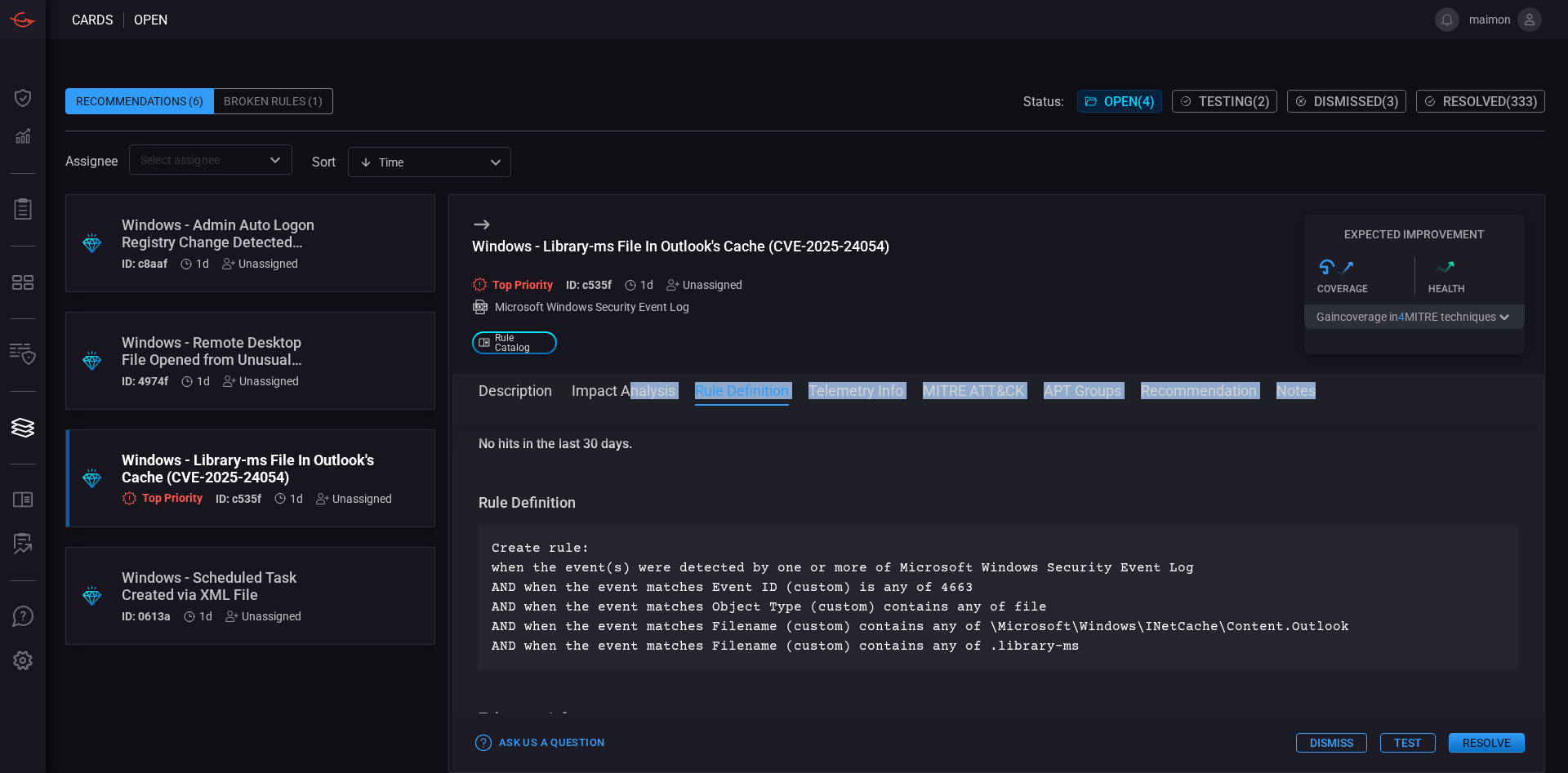
scroll to position [531, 0]
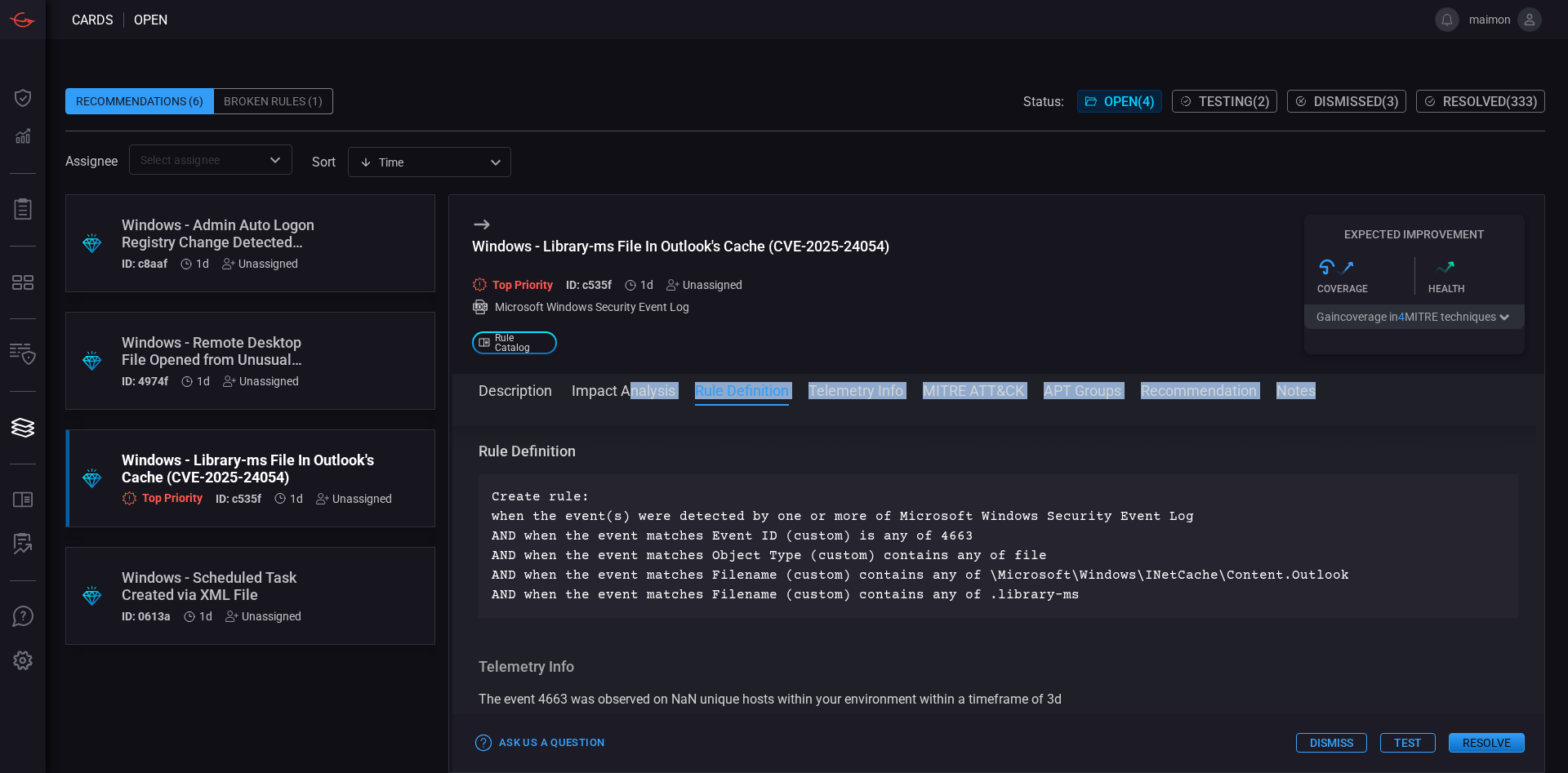
click at [485, 386] on button "Description" at bounding box center [515, 390] width 73 height 20
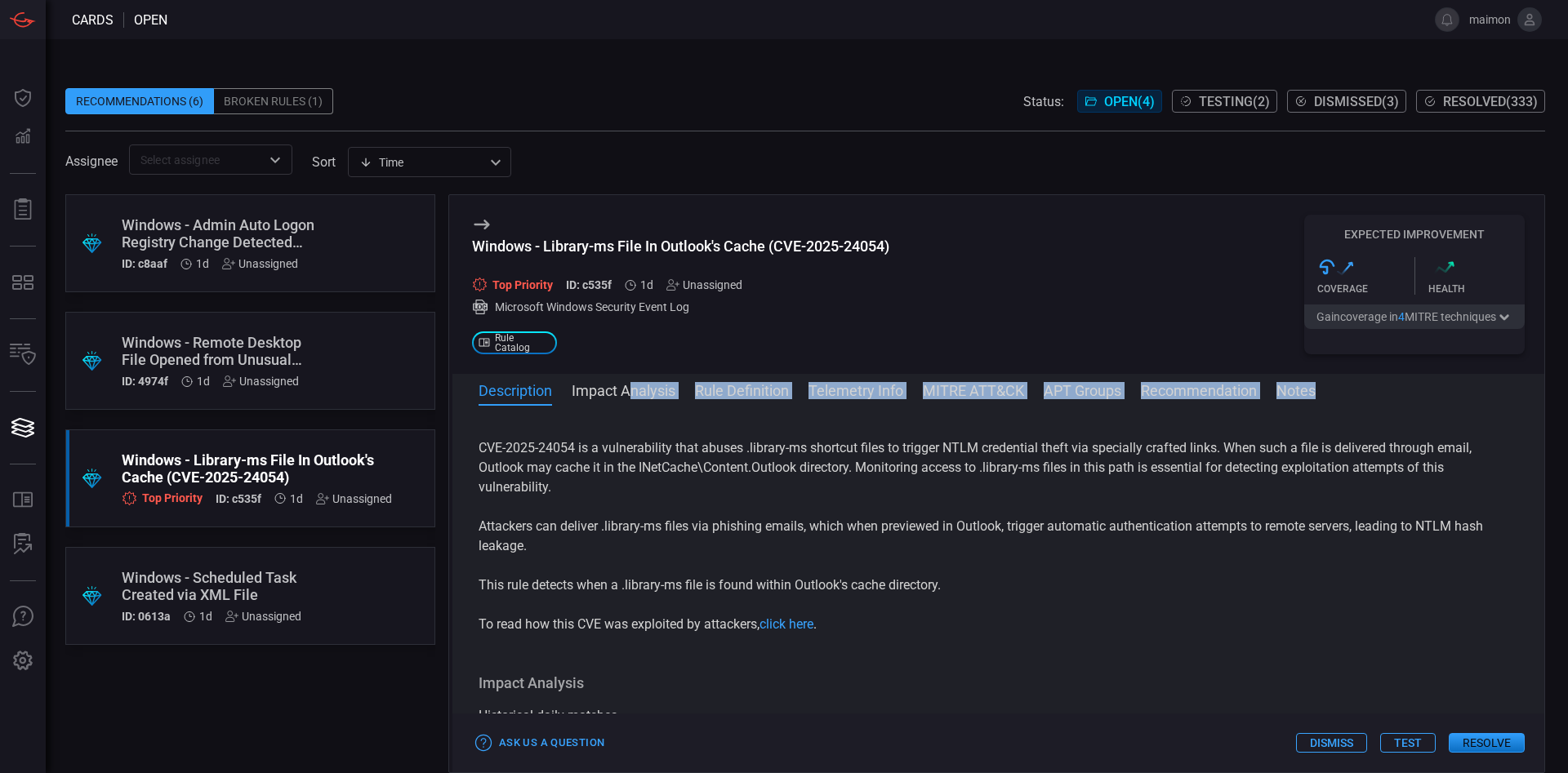
scroll to position [0, 0]
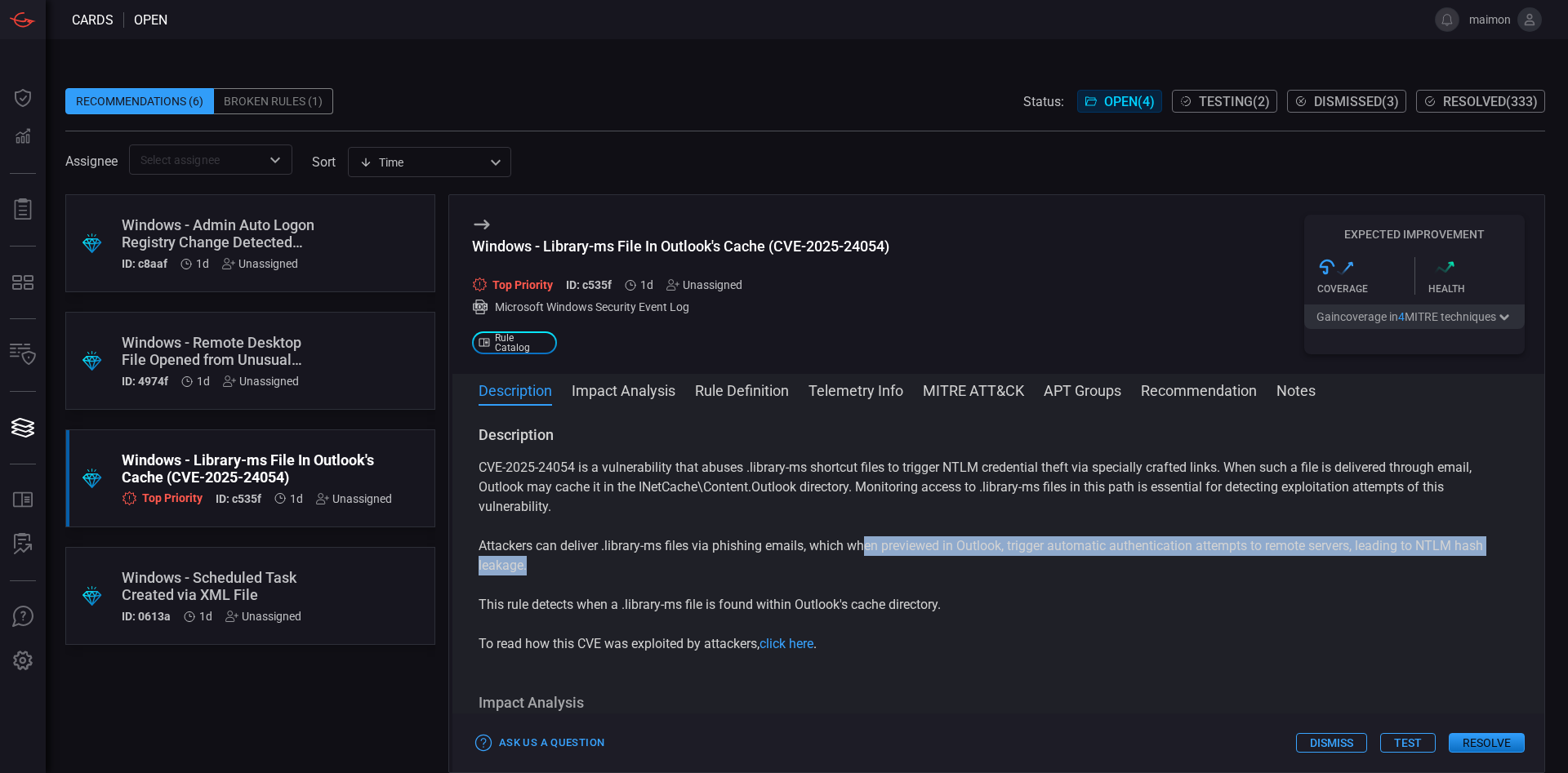
drag, startPoint x: 977, startPoint y: 575, endPoint x: 864, endPoint y: 544, distance: 117.2
click at [864, 514] on div "CVE-2025-24054 is a vulnerability that abuses .library-ms shortcut files to tri…" at bounding box center [998, 556] width 1040 height 196
click at [864, 514] on p "Attackers can deliver .library-ms files via phishing emails, which when preview…" at bounding box center [998, 556] width 1040 height 40
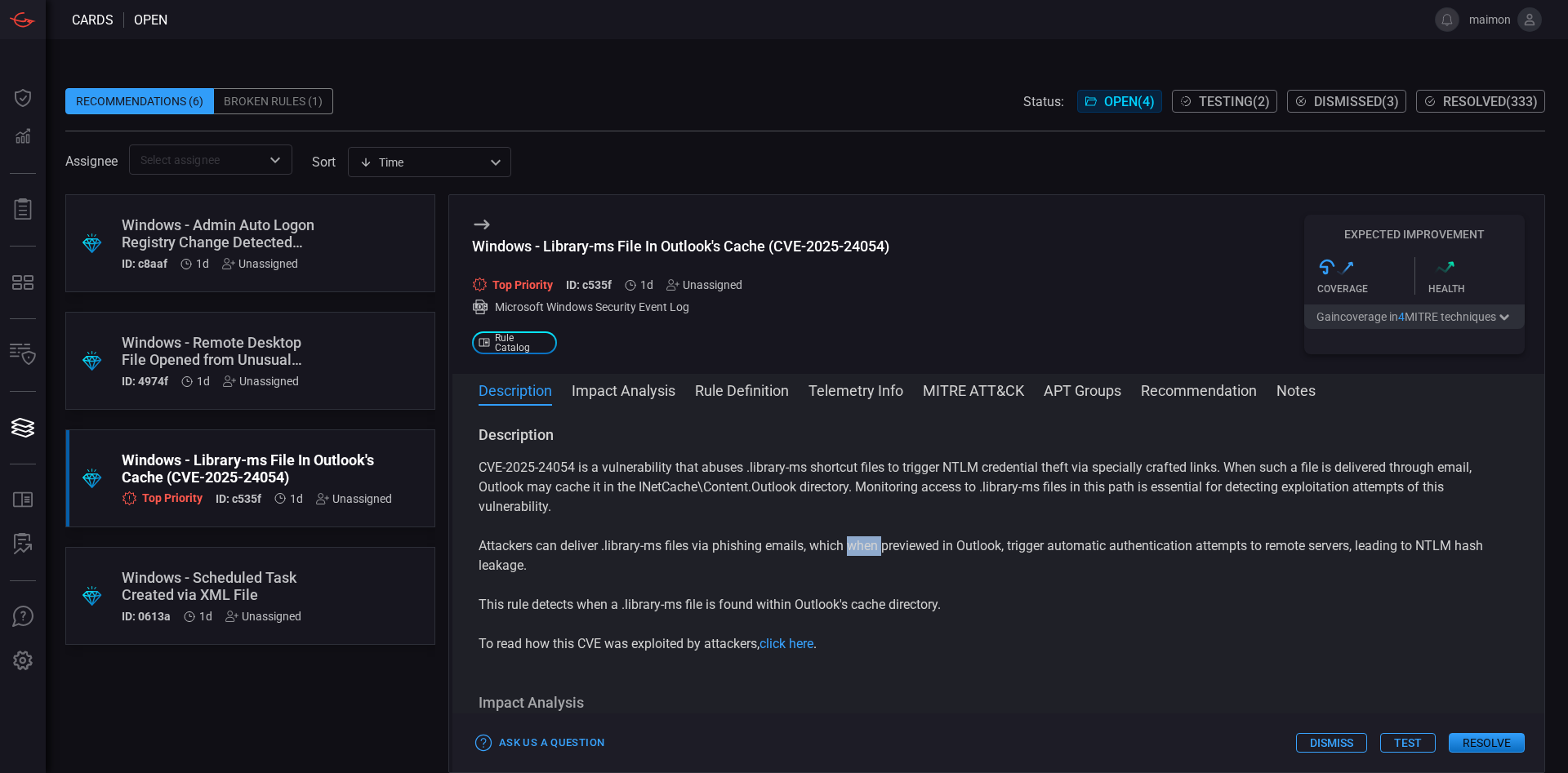
click at [864, 514] on p "Attackers can deliver .library-ms files via phishing emails, which when preview…" at bounding box center [998, 556] width 1040 height 40
click at [716, 514] on p "Attackers can deliver .library-ms files via phishing emails, which when preview…" at bounding box center [998, 556] width 1040 height 40
click at [630, 239] on div "Windows - Library-ms File In Outlook's Cache (CVE-2025-24054)" at bounding box center [681, 246] width 417 height 17
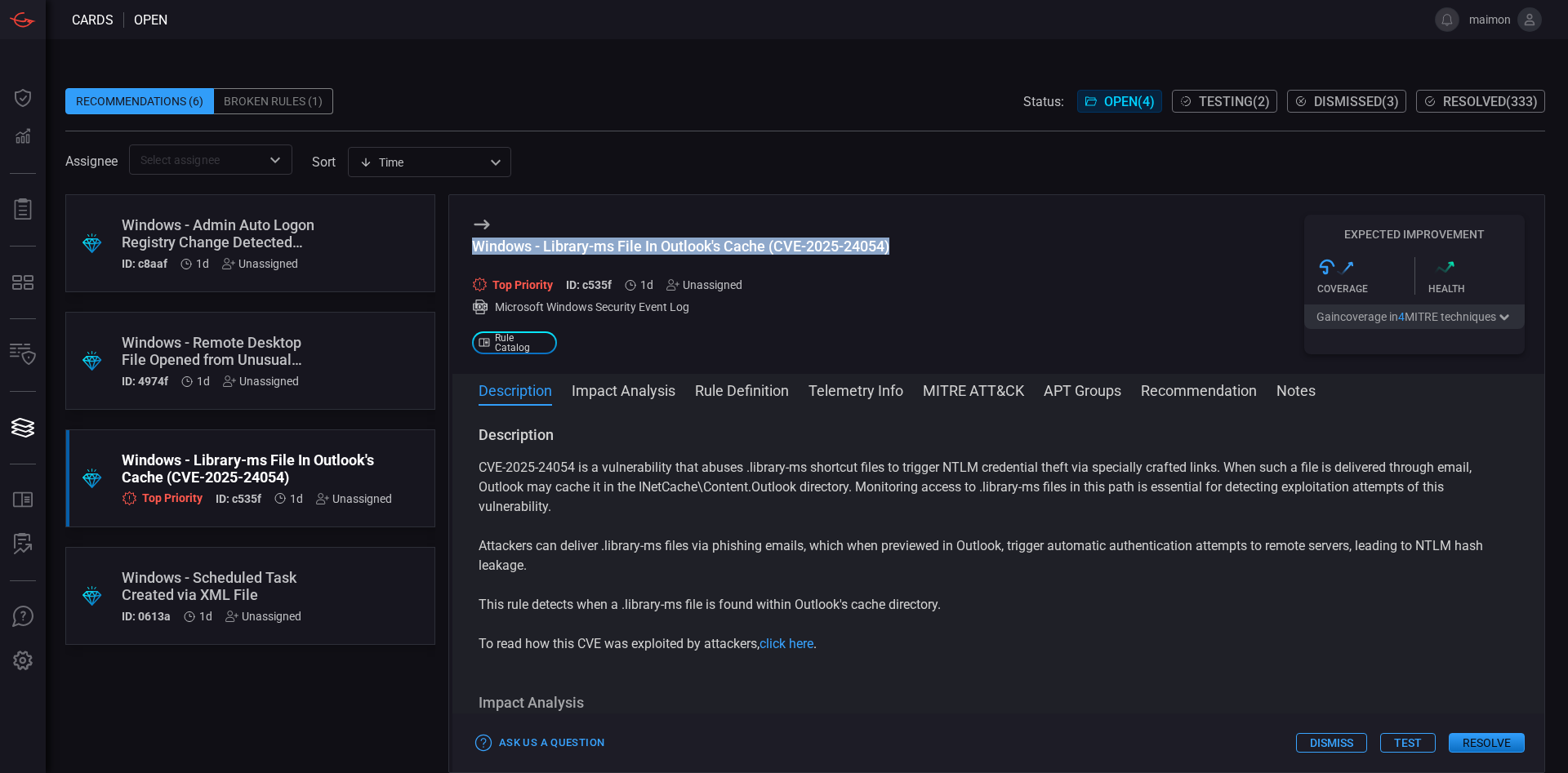
click at [630, 239] on div "Windows - Library-ms File In Outlook's Cache (CVE-2025-24054)" at bounding box center [681, 246] width 417 height 17
copy div "Windows - Library-ms File In Outlook's Cache (CVE-2025-24054)"
click at [1045, 514] on button "Resolve" at bounding box center [1486, 743] width 76 height 20
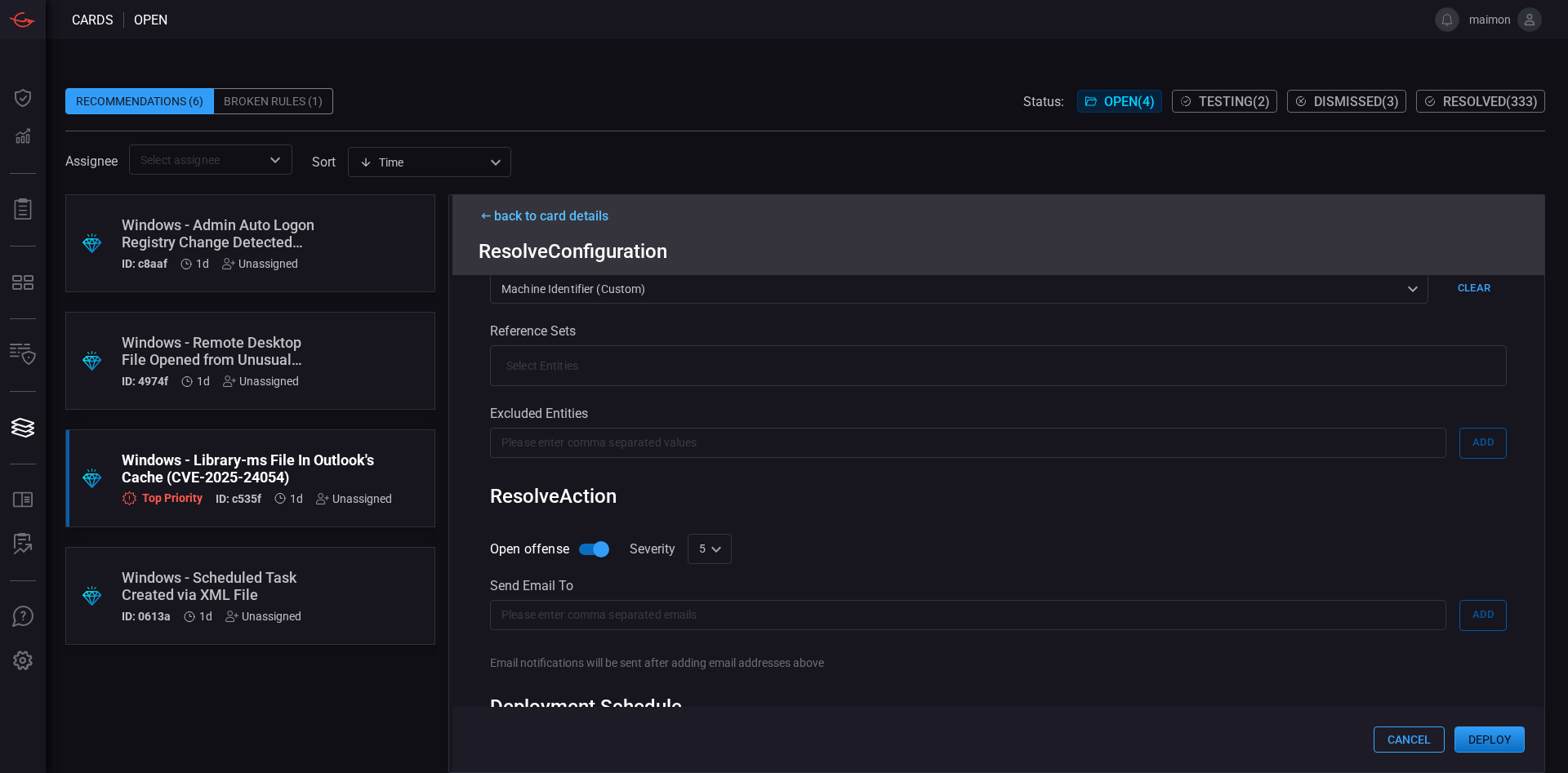
scroll to position [500, 0]
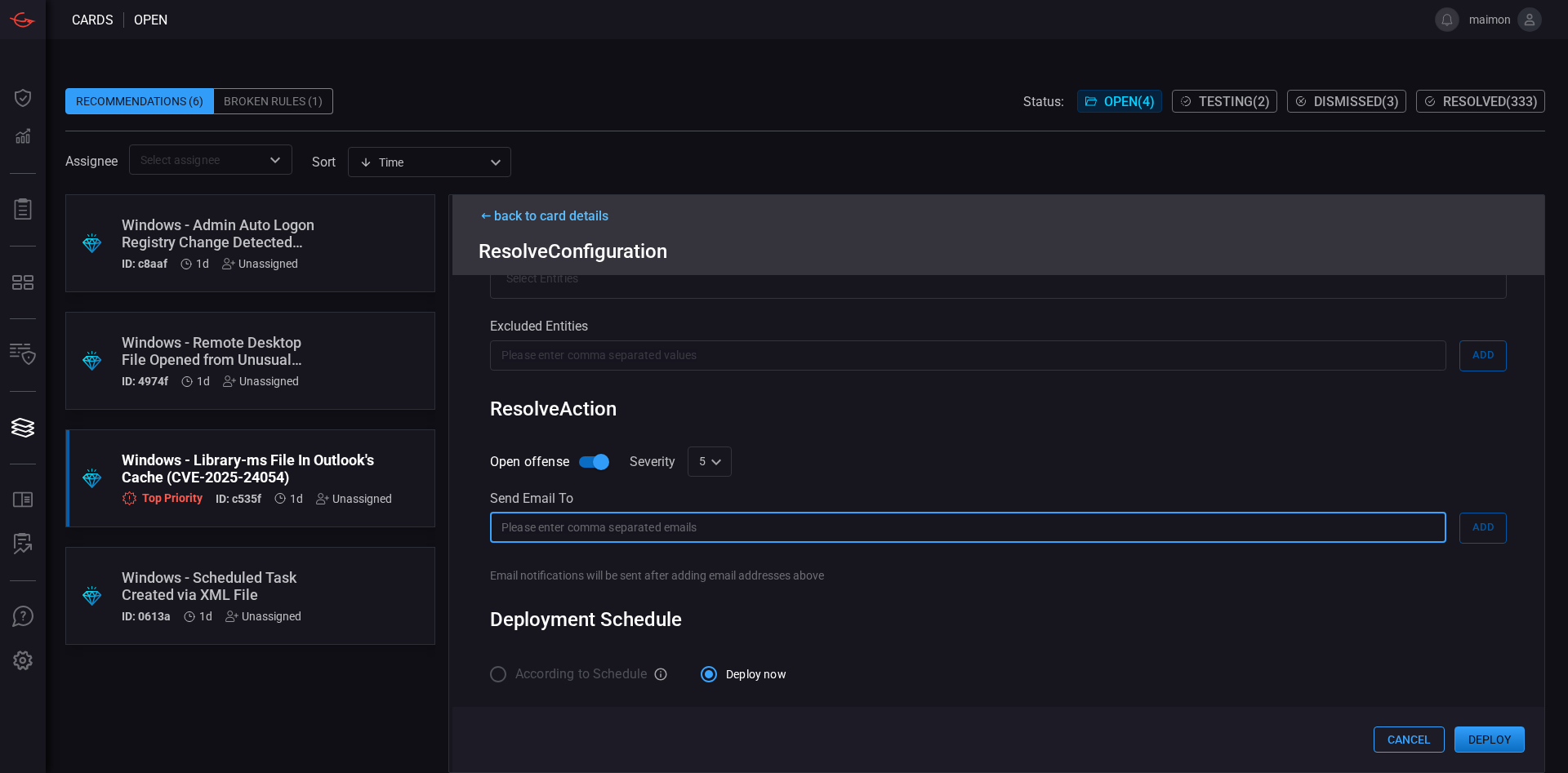
click at [894, 514] on input "text" at bounding box center [968, 527] width 956 height 30
type input "[EMAIL_ADDRESS][DOMAIN_NAME]"
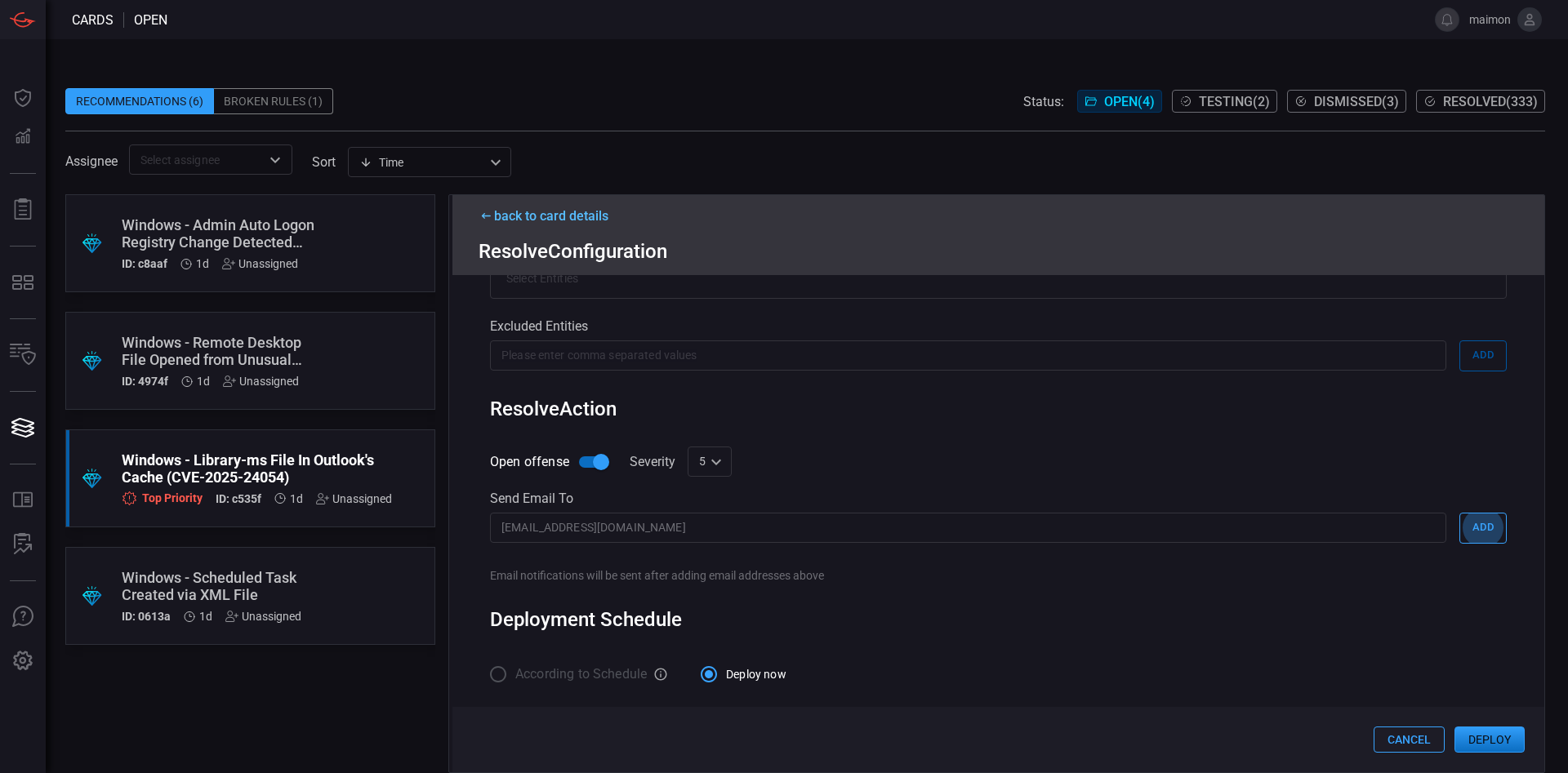
click at [1045, 513] on button "Add" at bounding box center [1482, 528] width 47 height 31
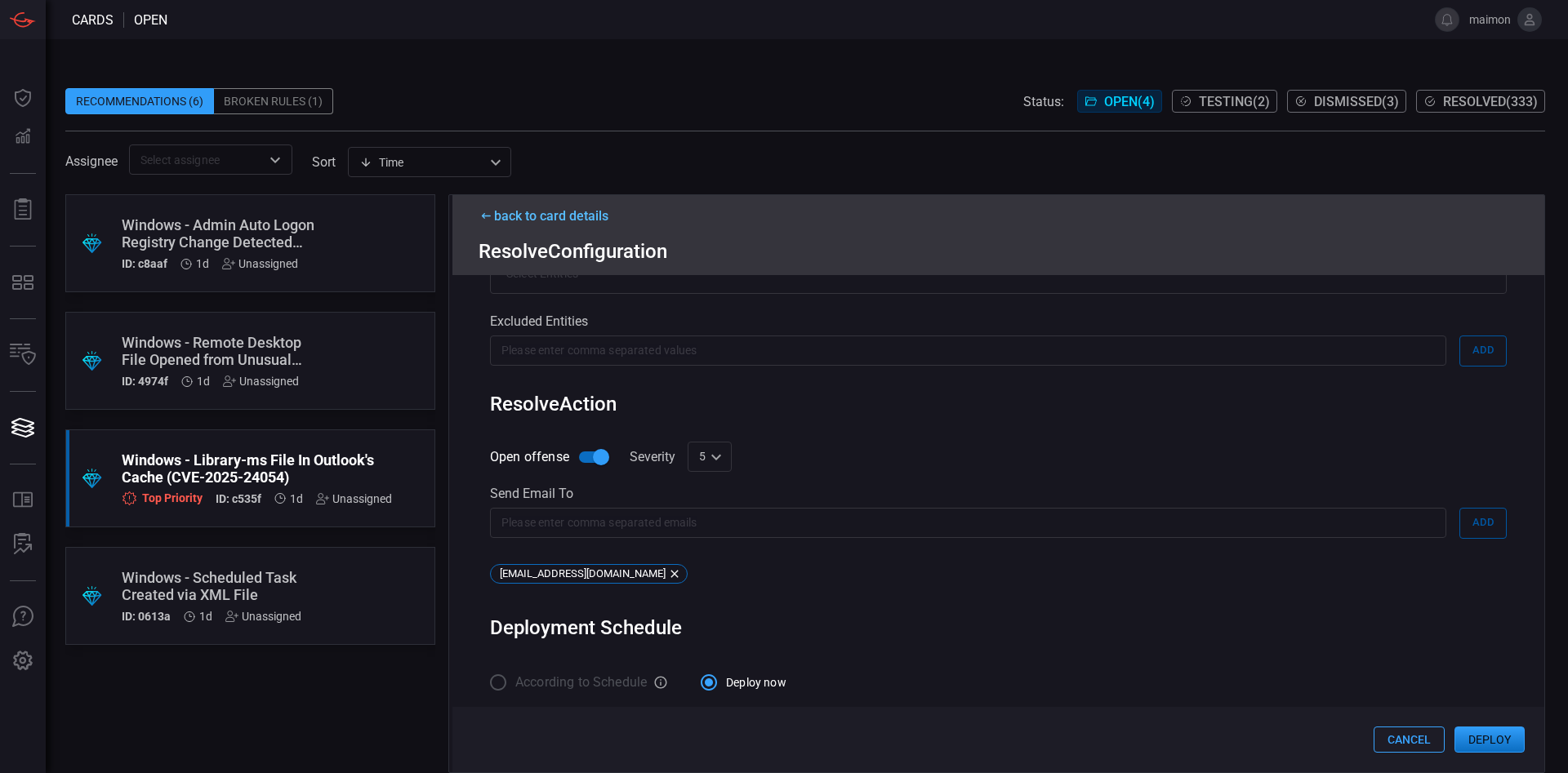
click at [1045, 514] on button "Deploy" at bounding box center [1489, 740] width 70 height 26
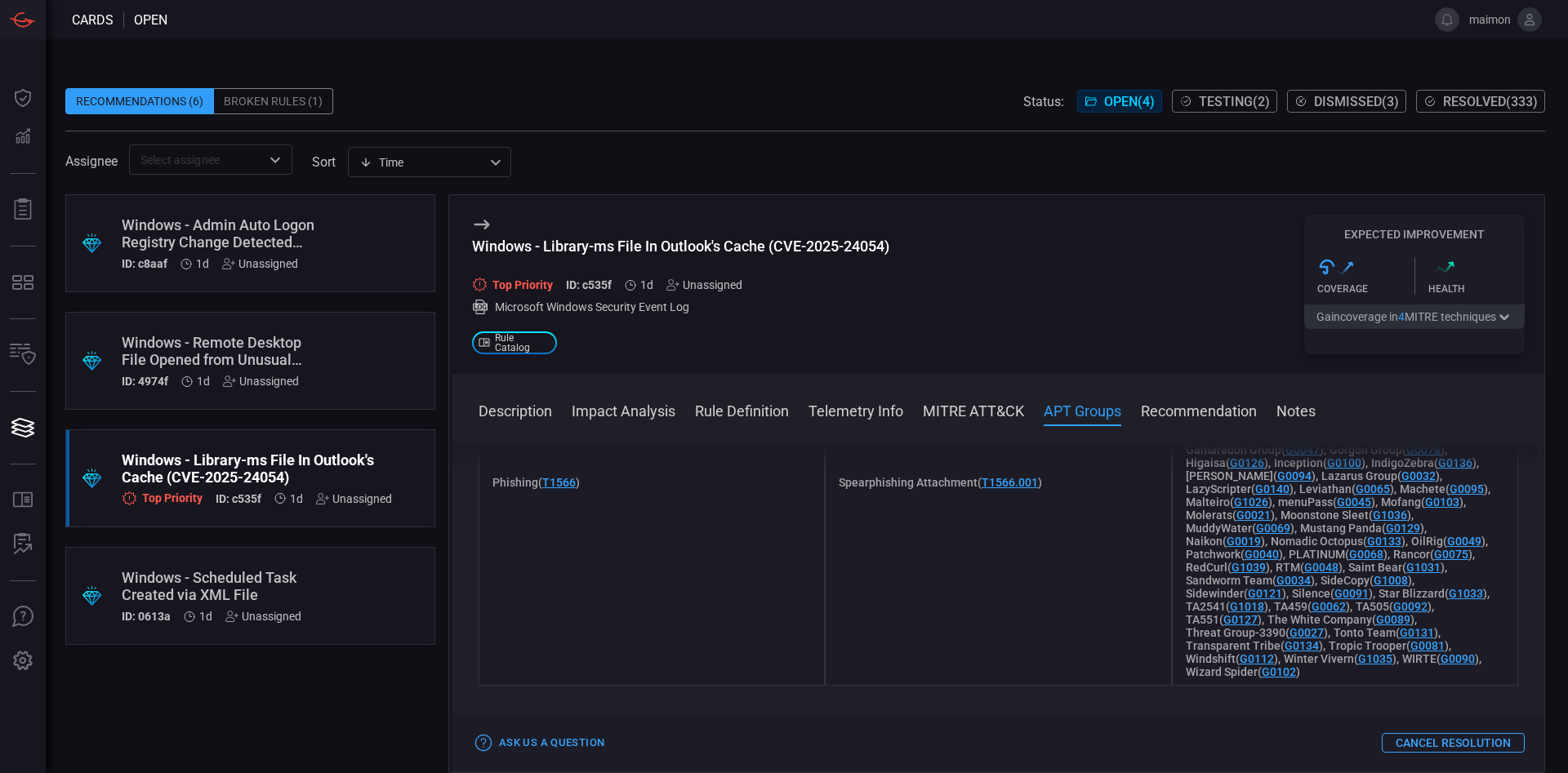
scroll to position [494, 0]
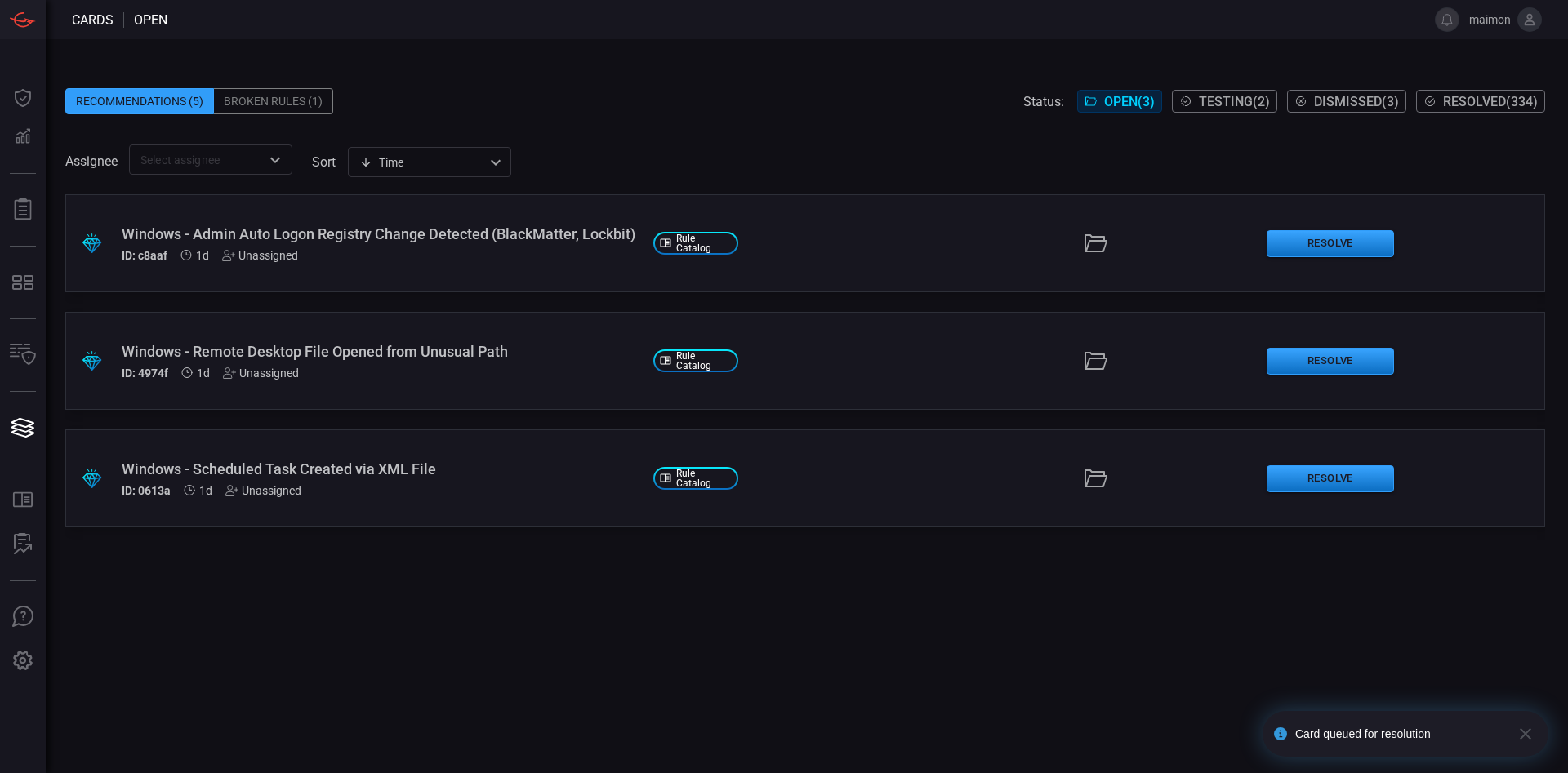
click at [1045, 110] on button "Resolved ( 334 )" at bounding box center [1481, 101] width 129 height 23
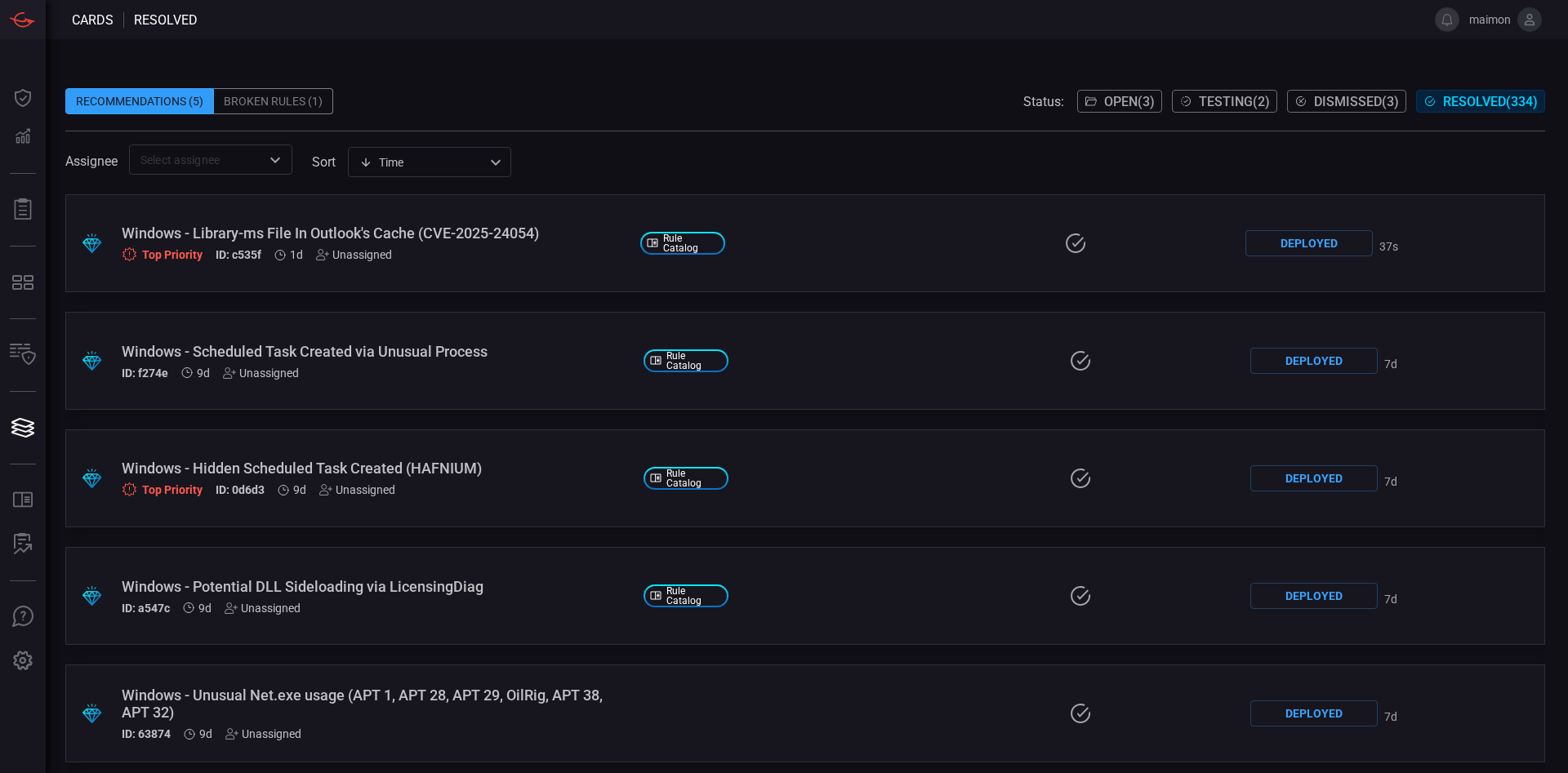
click at [566, 236] on div "Windows - Library-ms File In Outlook's Cache (CVE-2025-24054)" at bounding box center [374, 232] width 505 height 17
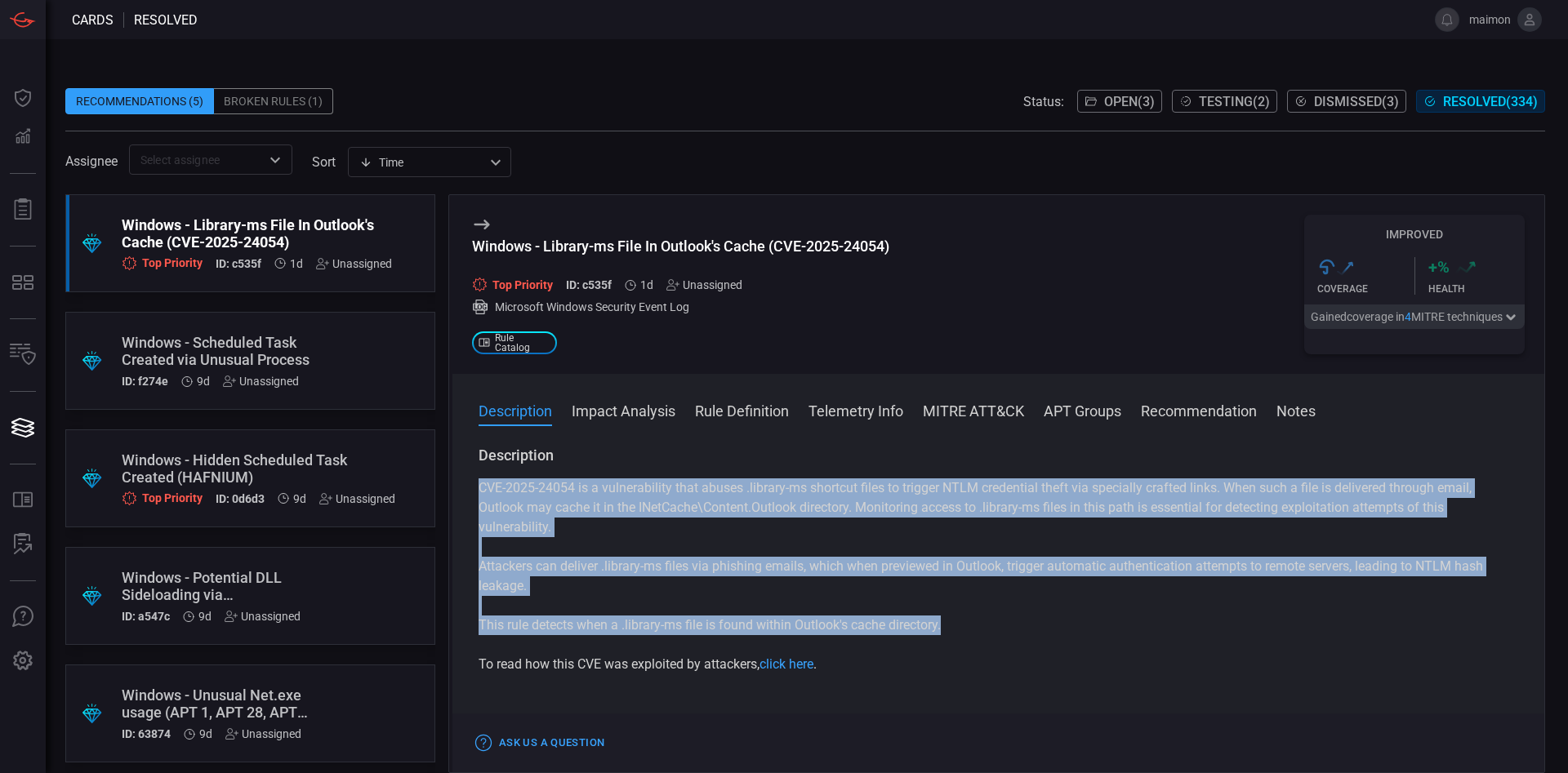
drag, startPoint x: 963, startPoint y: 630, endPoint x: 475, endPoint y: 490, distance: 507.7
click at [475, 490] on div "Description CVE-2025-24054 is a vulnerability that abuses .library-ms shortcut …" at bounding box center [998, 606] width 1092 height 321
copy div "CVE-2025-24054 is a vulnerability that abuses .library-ms shortcut files to tri…"
click at [1045, 94] on span "Open ( 3 )" at bounding box center [1129, 101] width 50 height 16
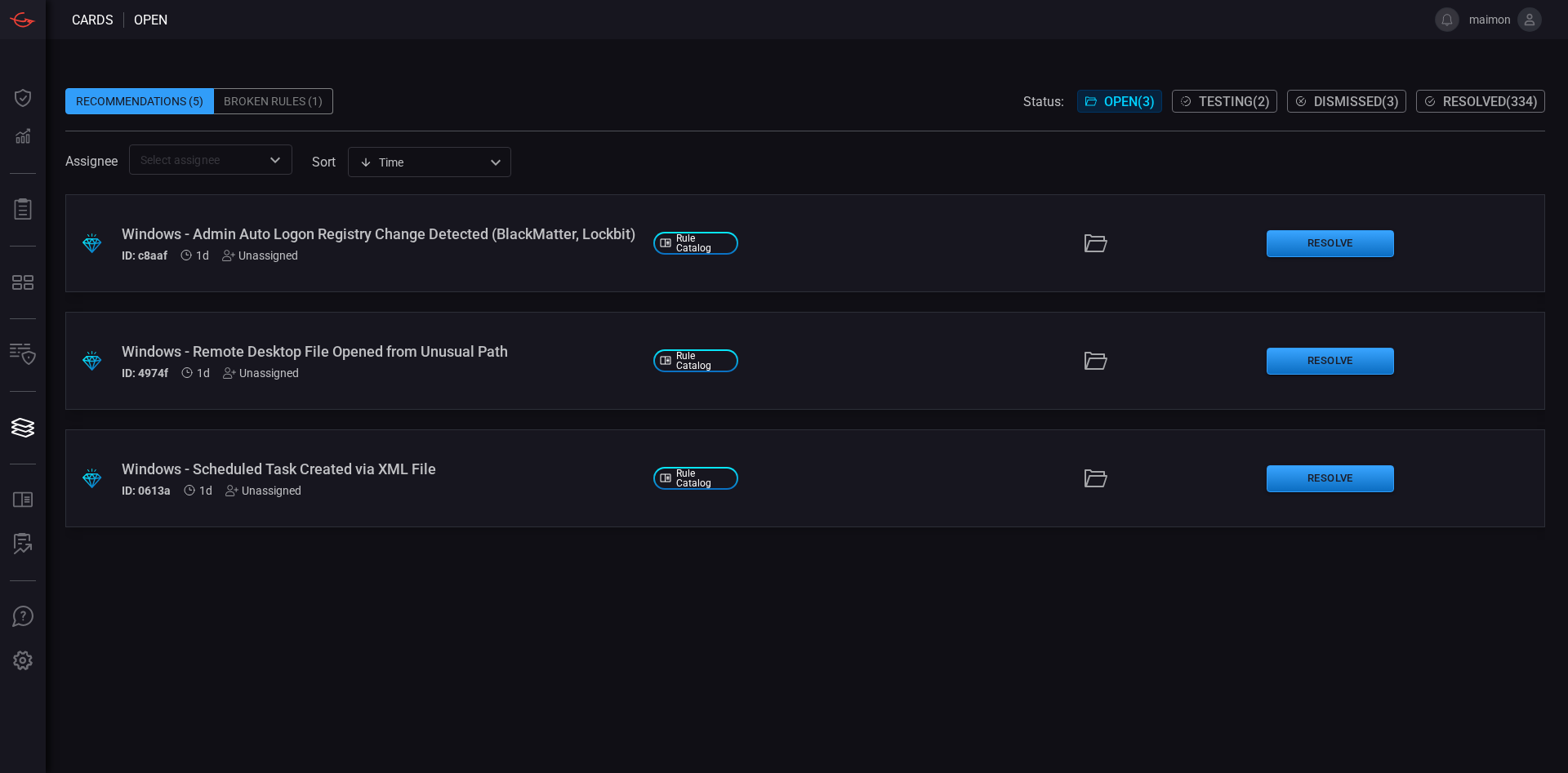
click at [435, 463] on div "Windows - Scheduled Task Created via XML File" at bounding box center [381, 469] width 519 height 17
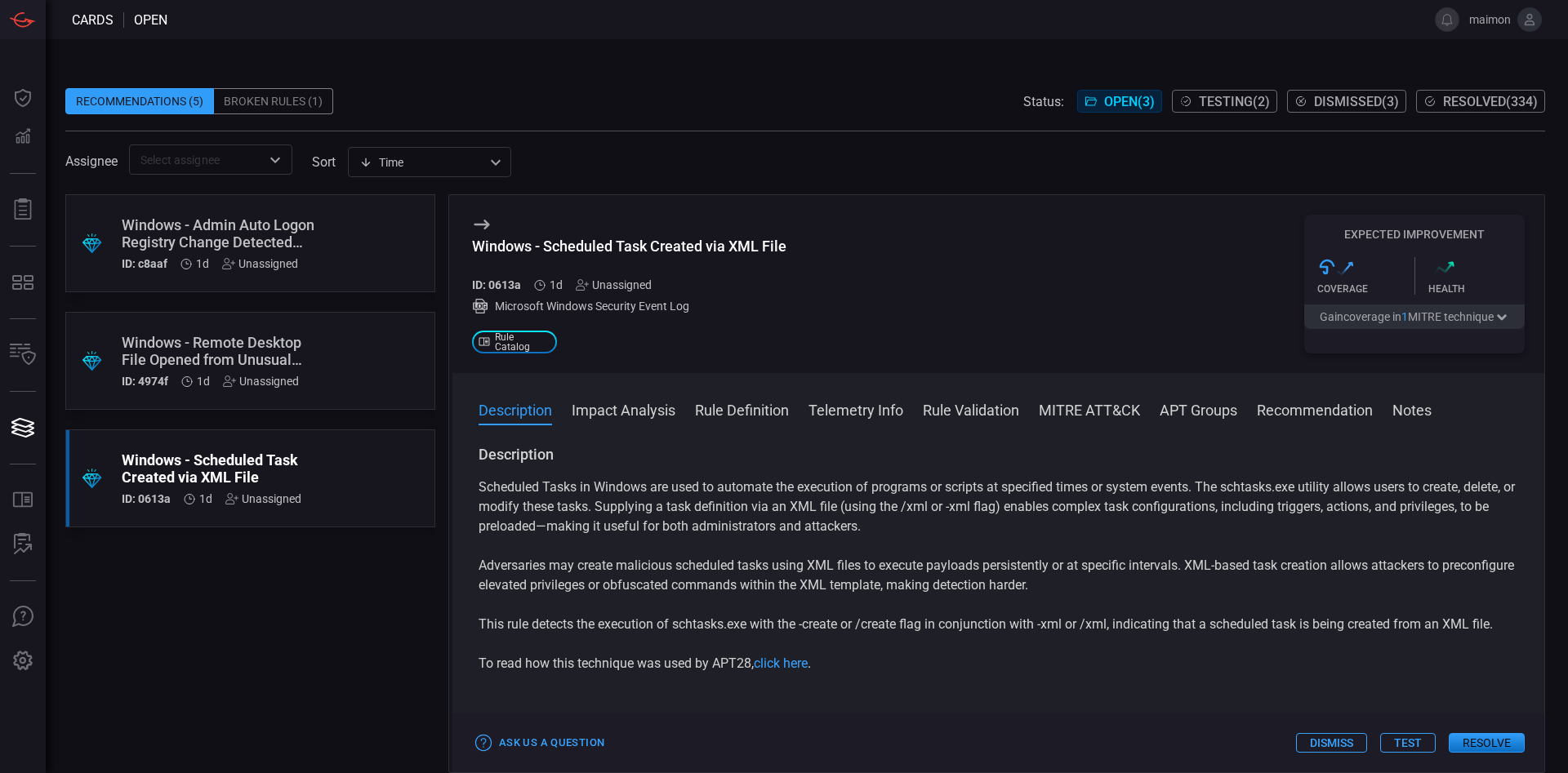
click at [666, 492] on p "Scheduled Tasks in Windows are used to automate the execution of programs or sc…" at bounding box center [998, 507] width 1040 height 59
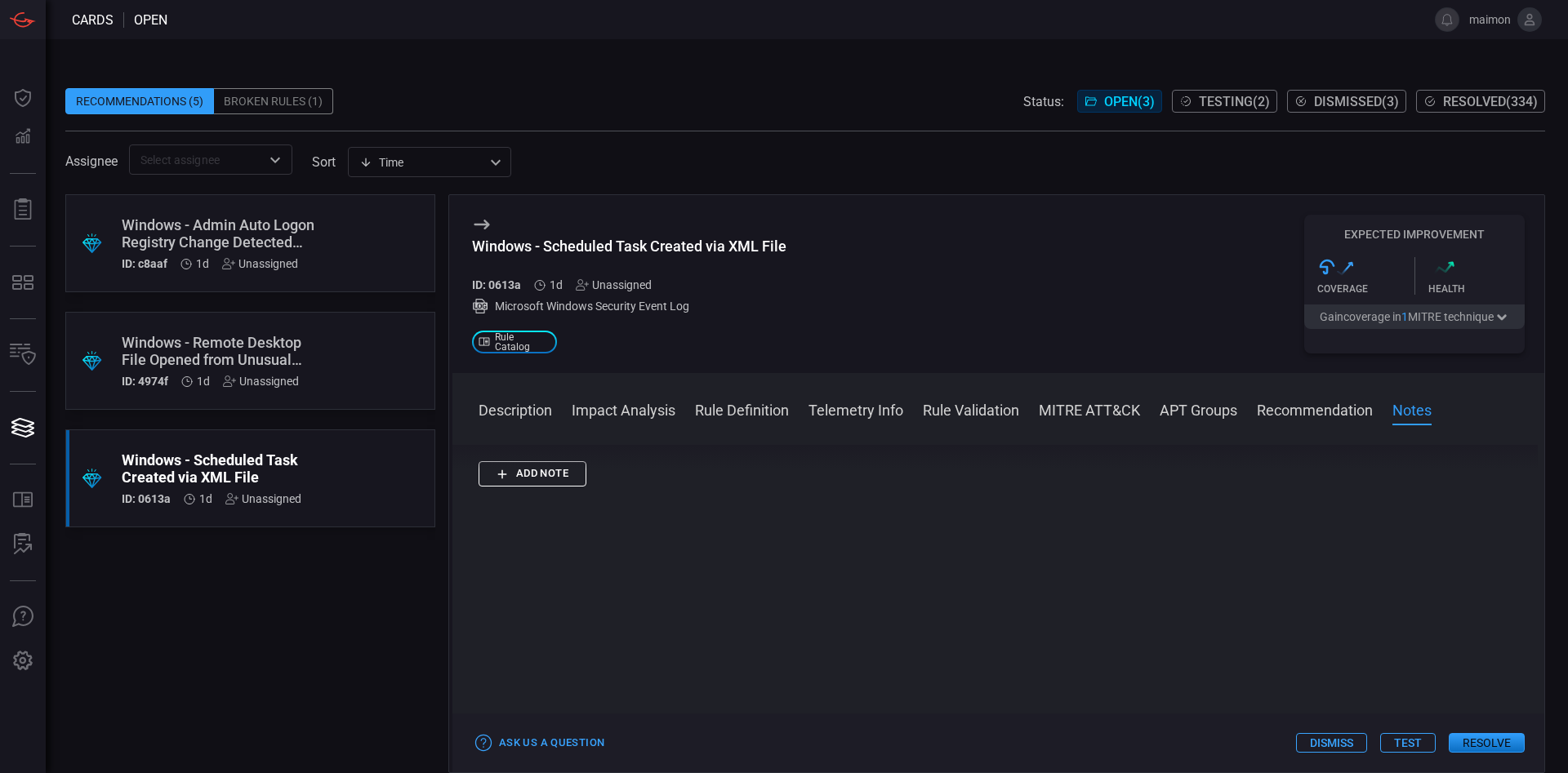
scroll to position [1849, 0]
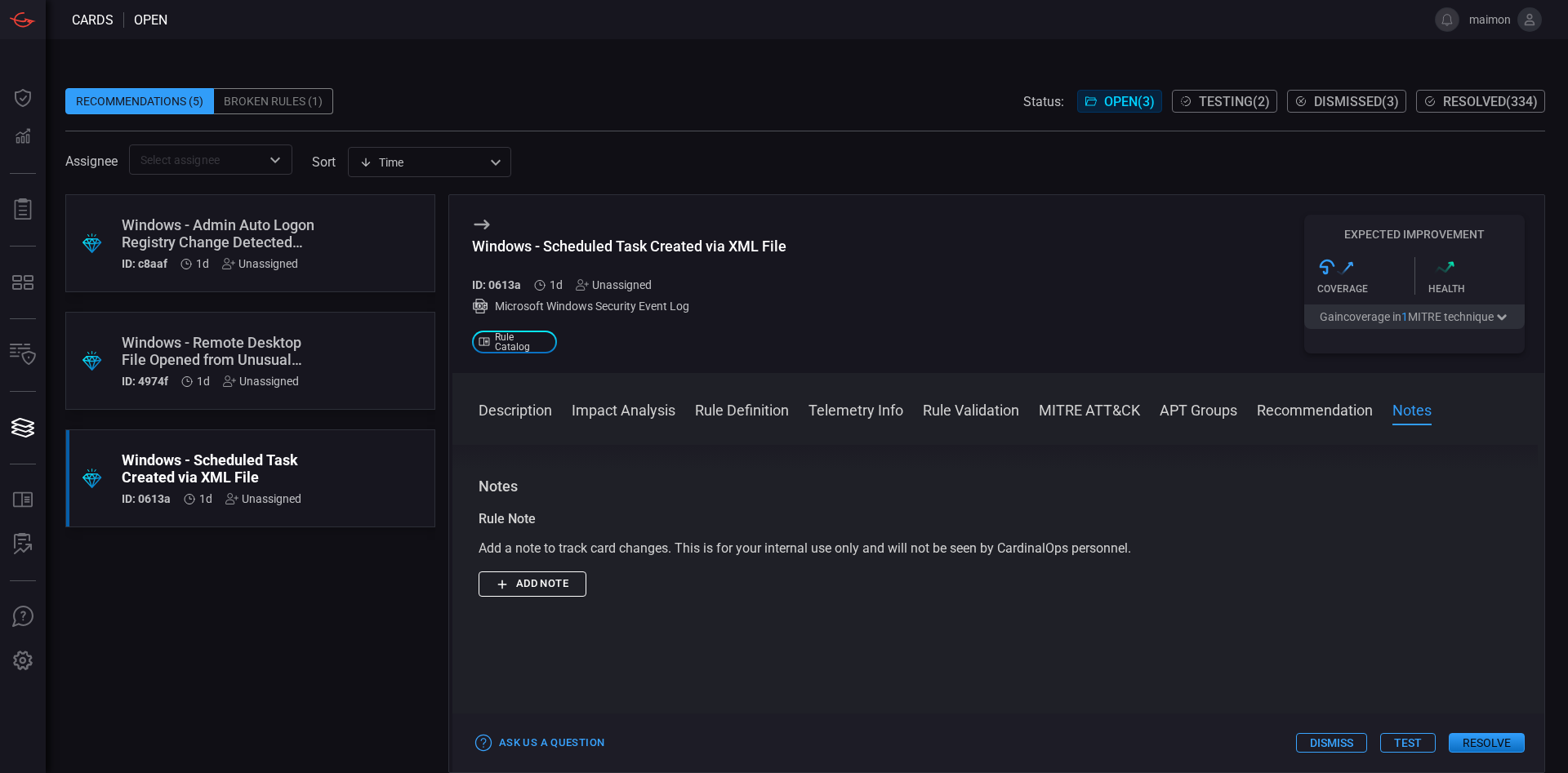
click at [772, 247] on div "Windows - Scheduled Task Created via XML File" at bounding box center [629, 246] width 314 height 17
copy div "Windows - Scheduled Task Created via XML File"
click at [1045, 514] on button "Resolve" at bounding box center [1486, 743] width 76 height 20
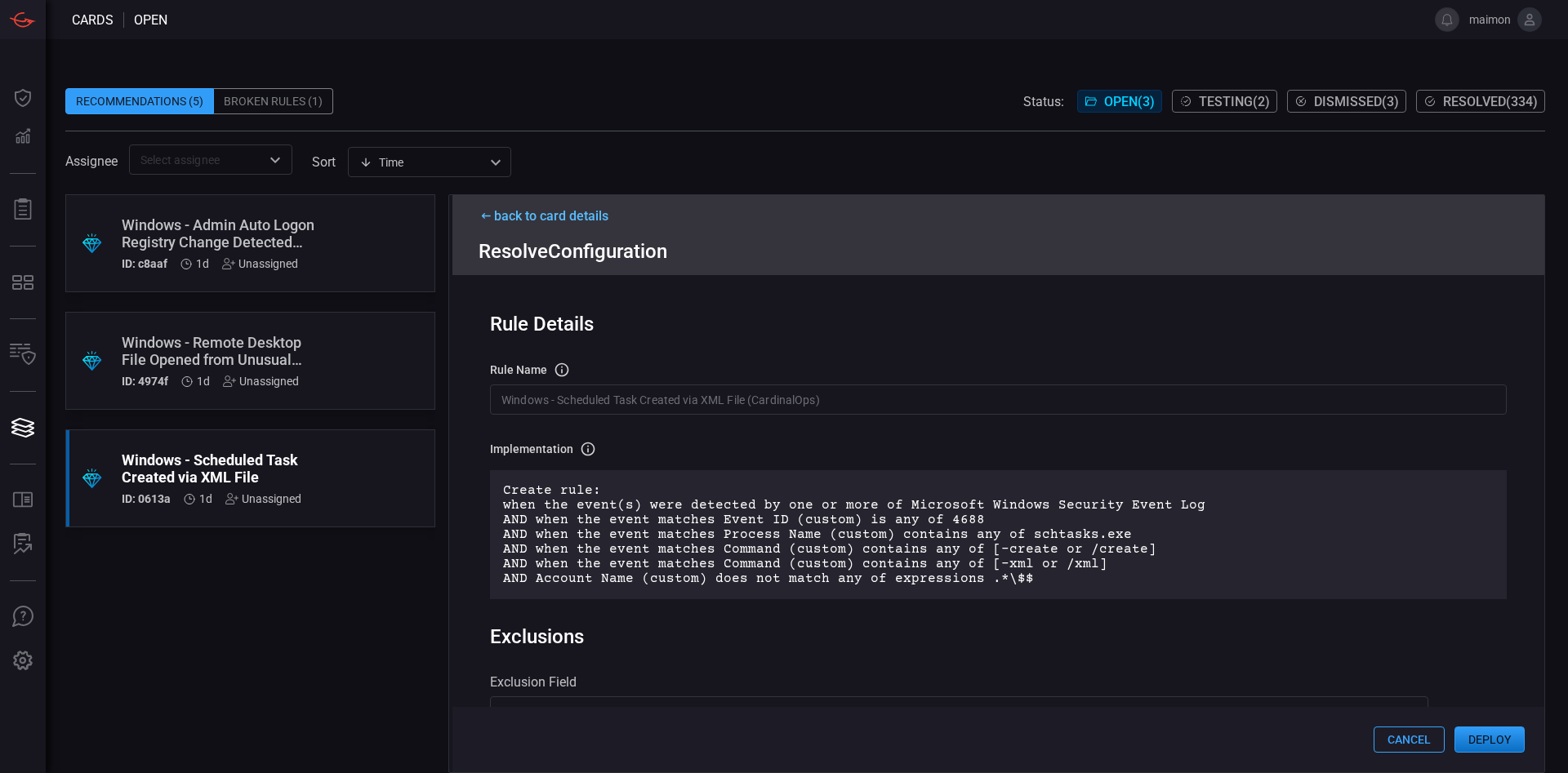
scroll to position [568, 0]
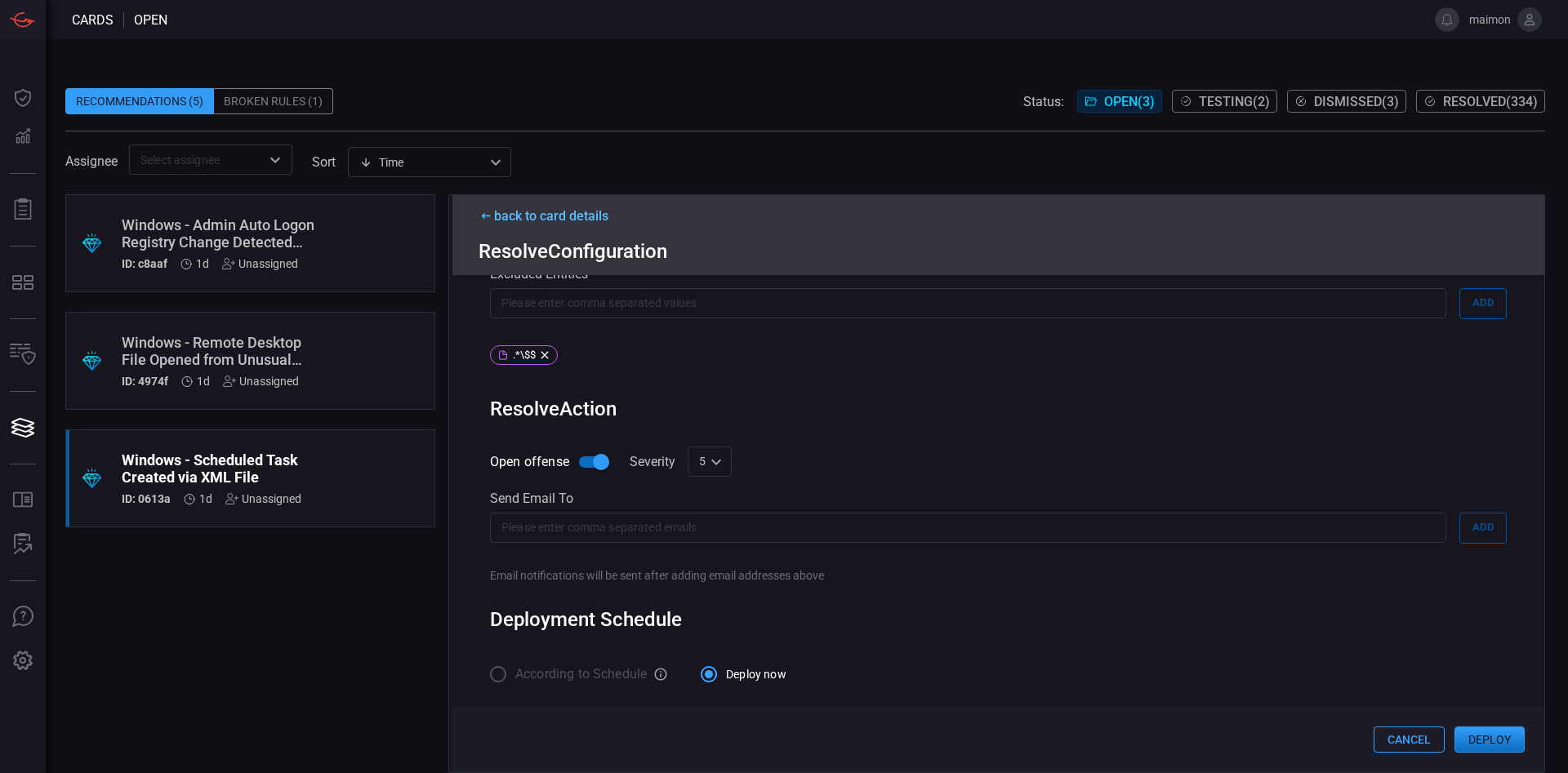
click at [1045, 514] on button "Deploy" at bounding box center [1489, 740] width 70 height 26
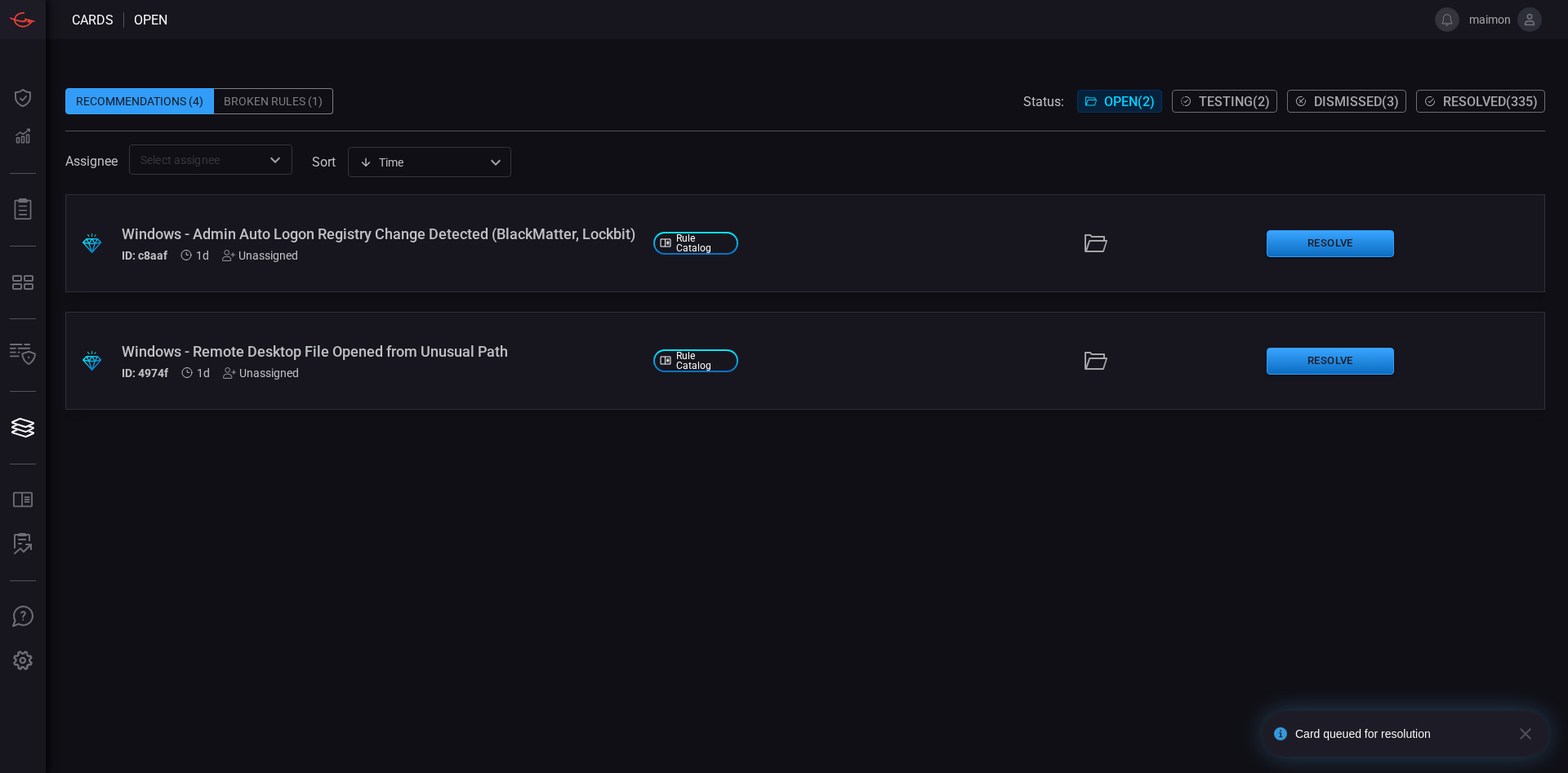
click at [1045, 110] on button "Resolved ( 335 )" at bounding box center [1481, 101] width 129 height 23
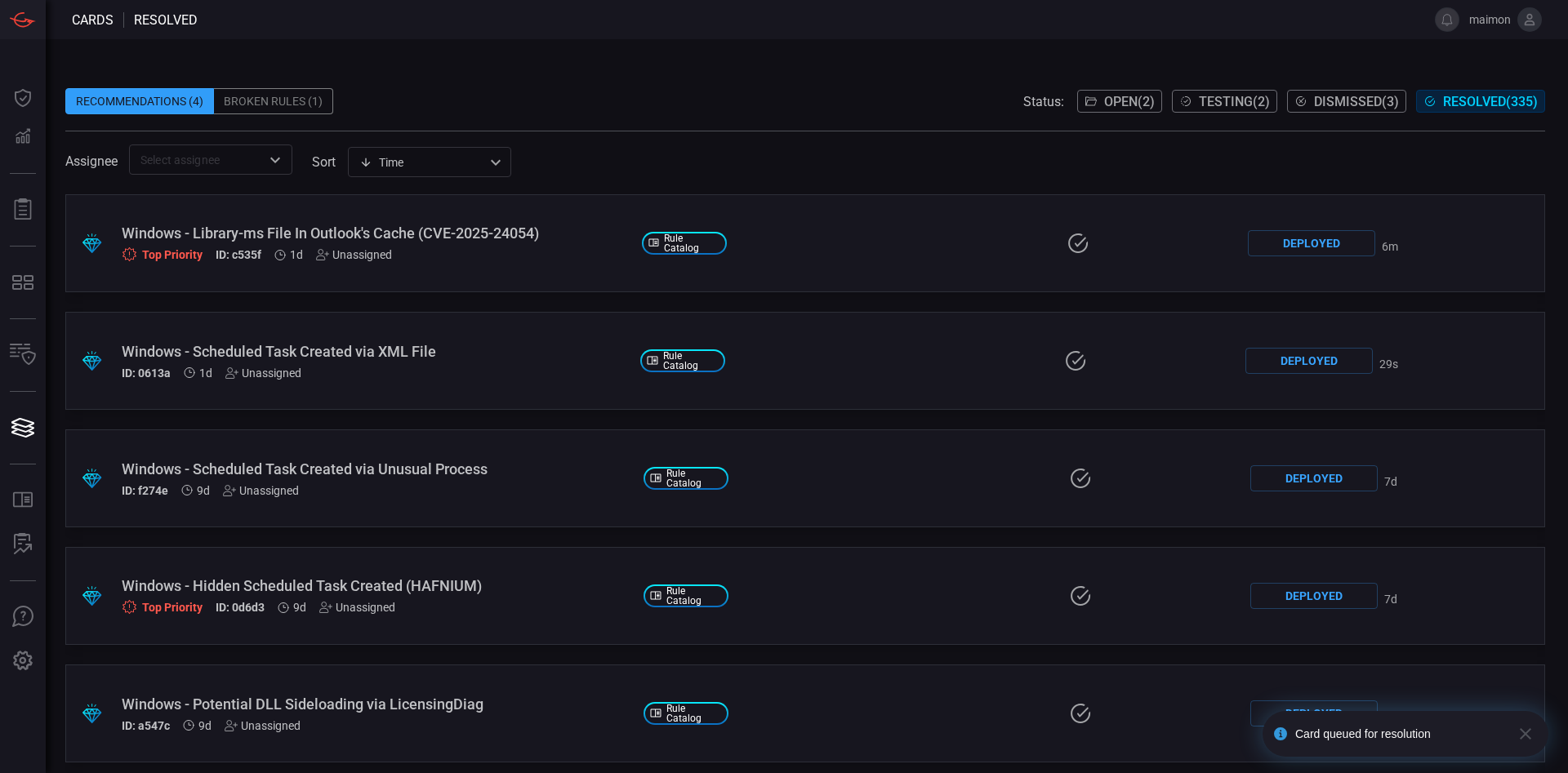
click at [442, 335] on div ".suggested_cards_icon{fill:url(#suggested_cards_icon);} Windows - Scheduled Tas…" at bounding box center [805, 360] width 1480 height 98
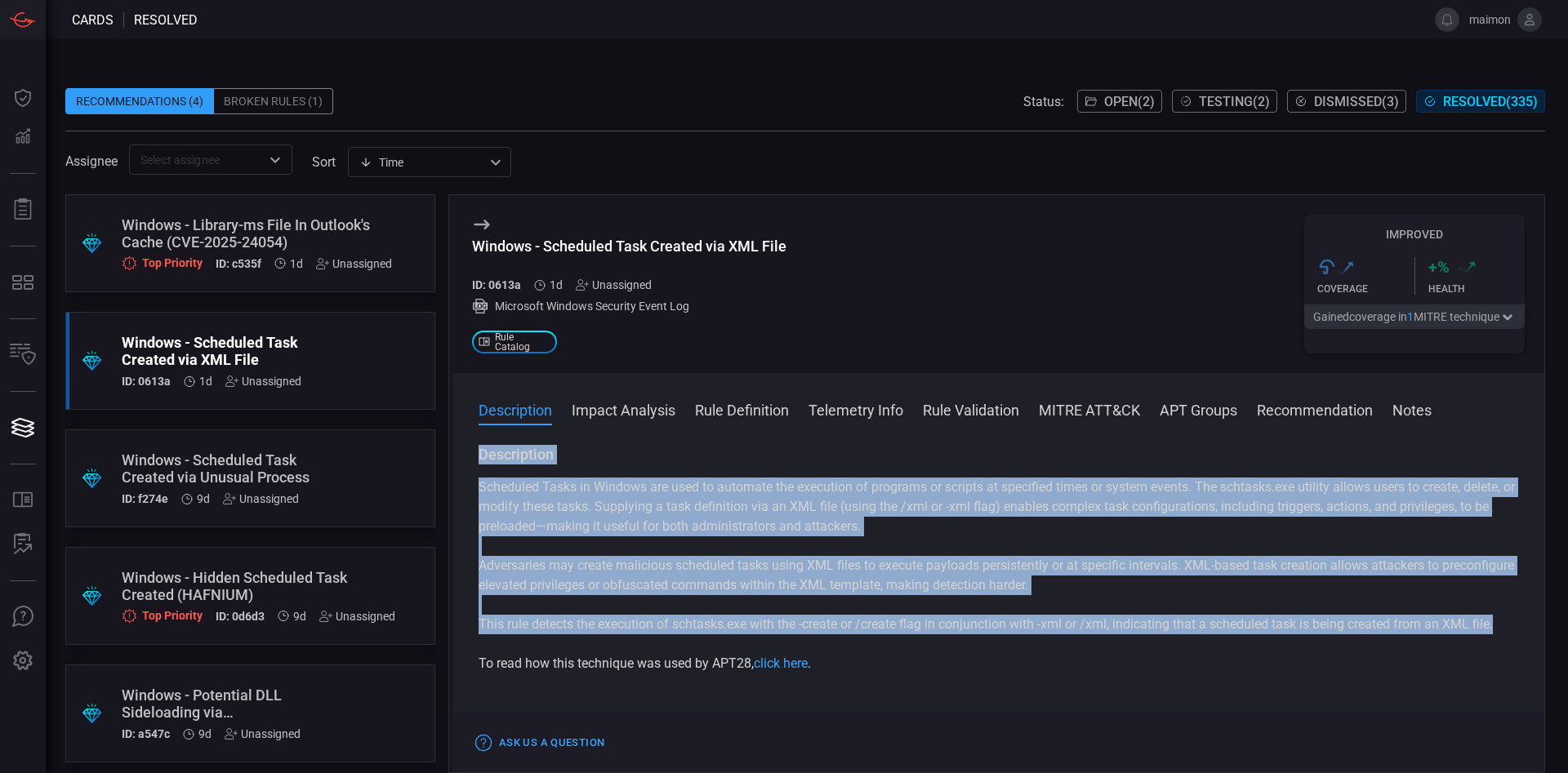
drag, startPoint x: 531, startPoint y: 642, endPoint x: 472, endPoint y: 451, distance: 199.9
click at [472, 451] on div "Description Scheduled Tasks in Windows are used to automate the execution of pr…" at bounding box center [998, 606] width 1092 height 321
copy div "Description Scheduled Tasks in Windows are used to automate the execution of pr…"
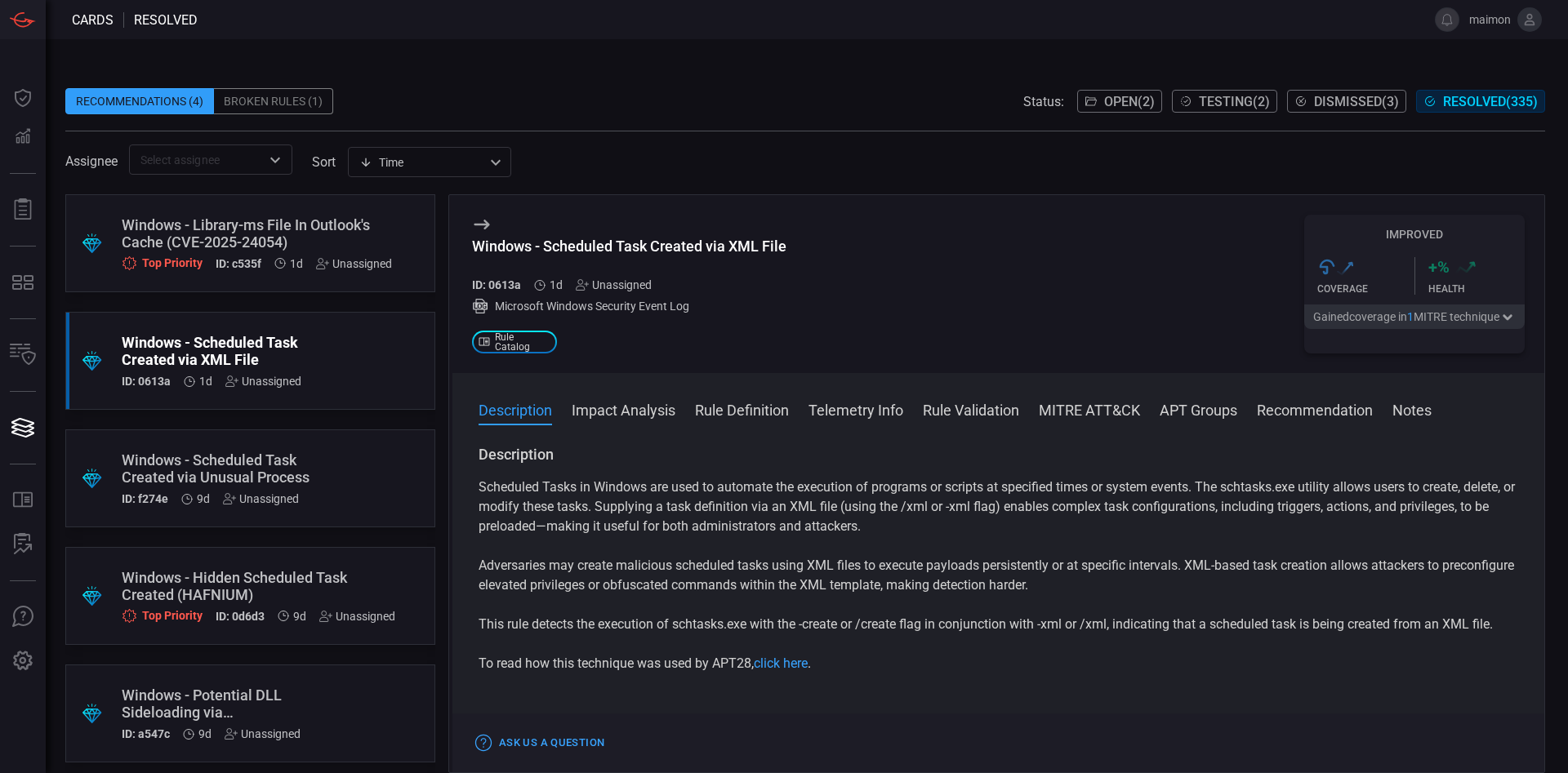
click at [383, 514] on div ".suggested_cards_icon{fill:url(#suggested_cards_icon);} Windows - Library-ms Fi…" at bounding box center [250, 484] width 370 height 579
click at [739, 251] on div "Windows - Scheduled Task Created via XML File" at bounding box center [629, 246] width 314 height 17
copy div "Windows - Scheduled Task Created via XML File"
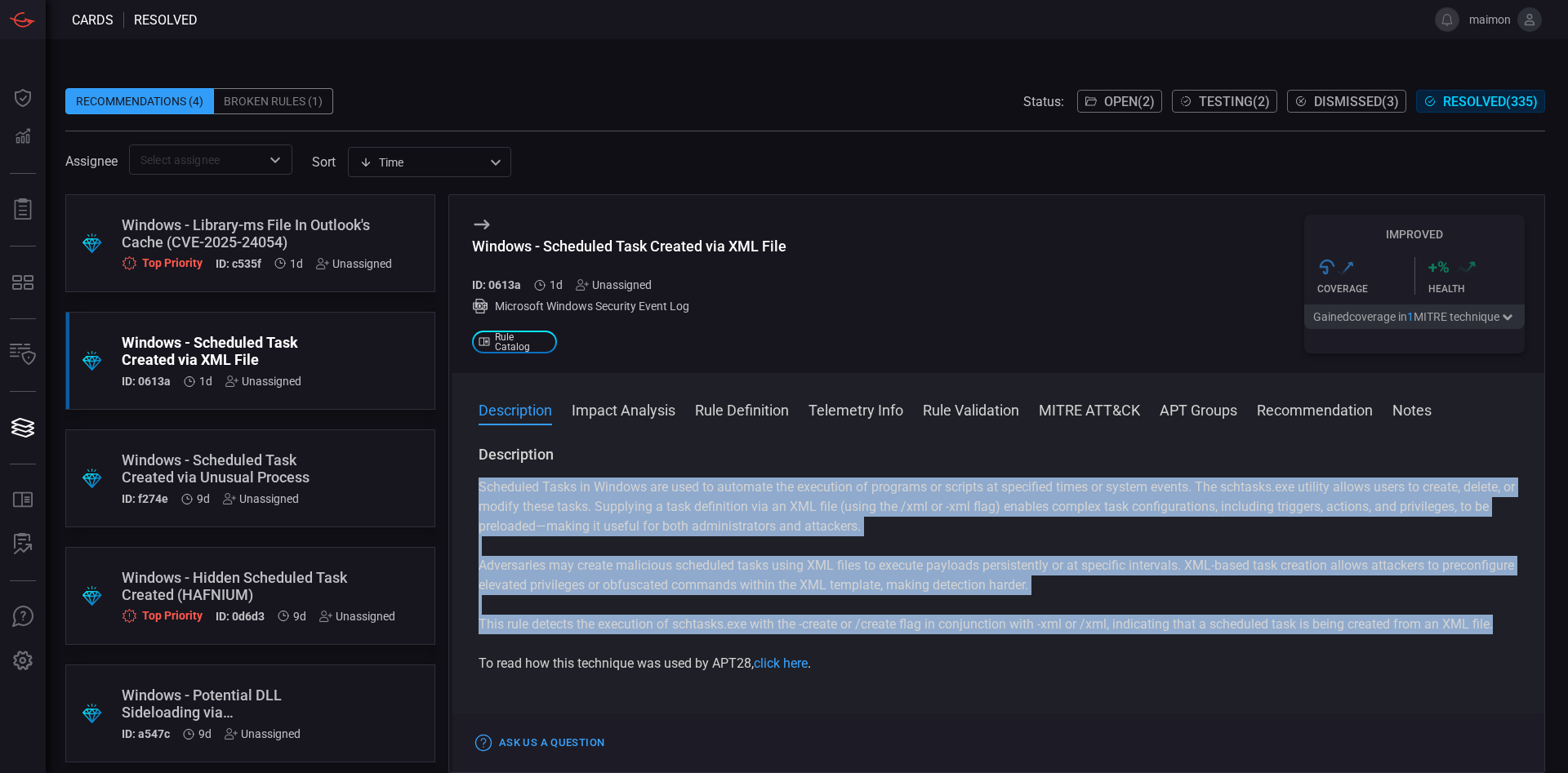
drag, startPoint x: 520, startPoint y: 653, endPoint x: 474, endPoint y: 483, distance: 176.1
click at [474, 483] on div "Description Scheduled Tasks in Windows are used to automate the execution of pr…" at bounding box center [998, 606] width 1092 height 321
copy div "Scheduled Tasks in Windows are used to automate the execution of programs or sc…"
click at [1045, 90] on button "Open ( 2 )" at bounding box center [1120, 101] width 85 height 23
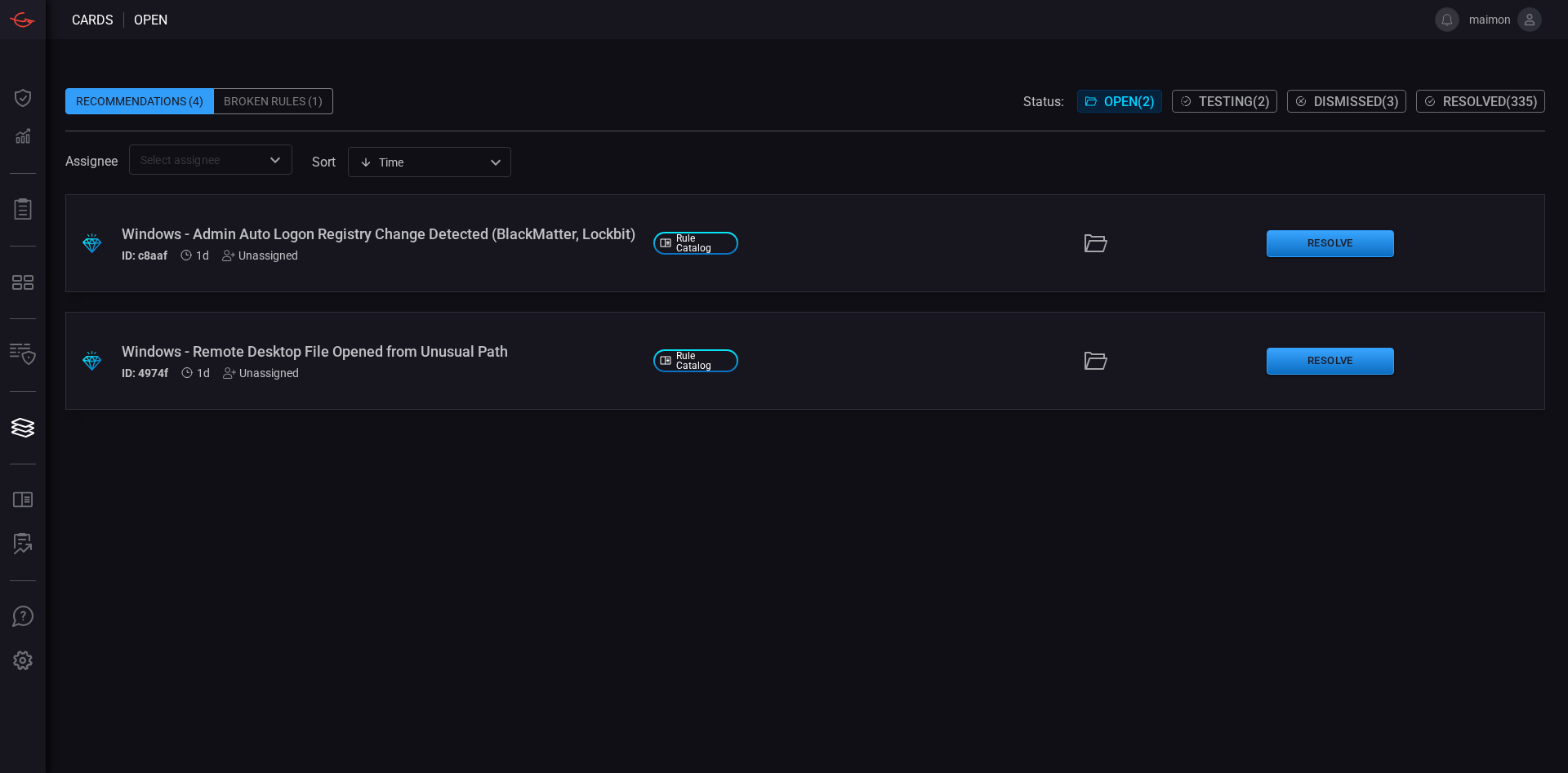
click at [448, 336] on div ".suggested_cards_icon{fill:url(#suggested_cards_icon);} Windows - Remote Deskto…" at bounding box center [805, 360] width 1480 height 98
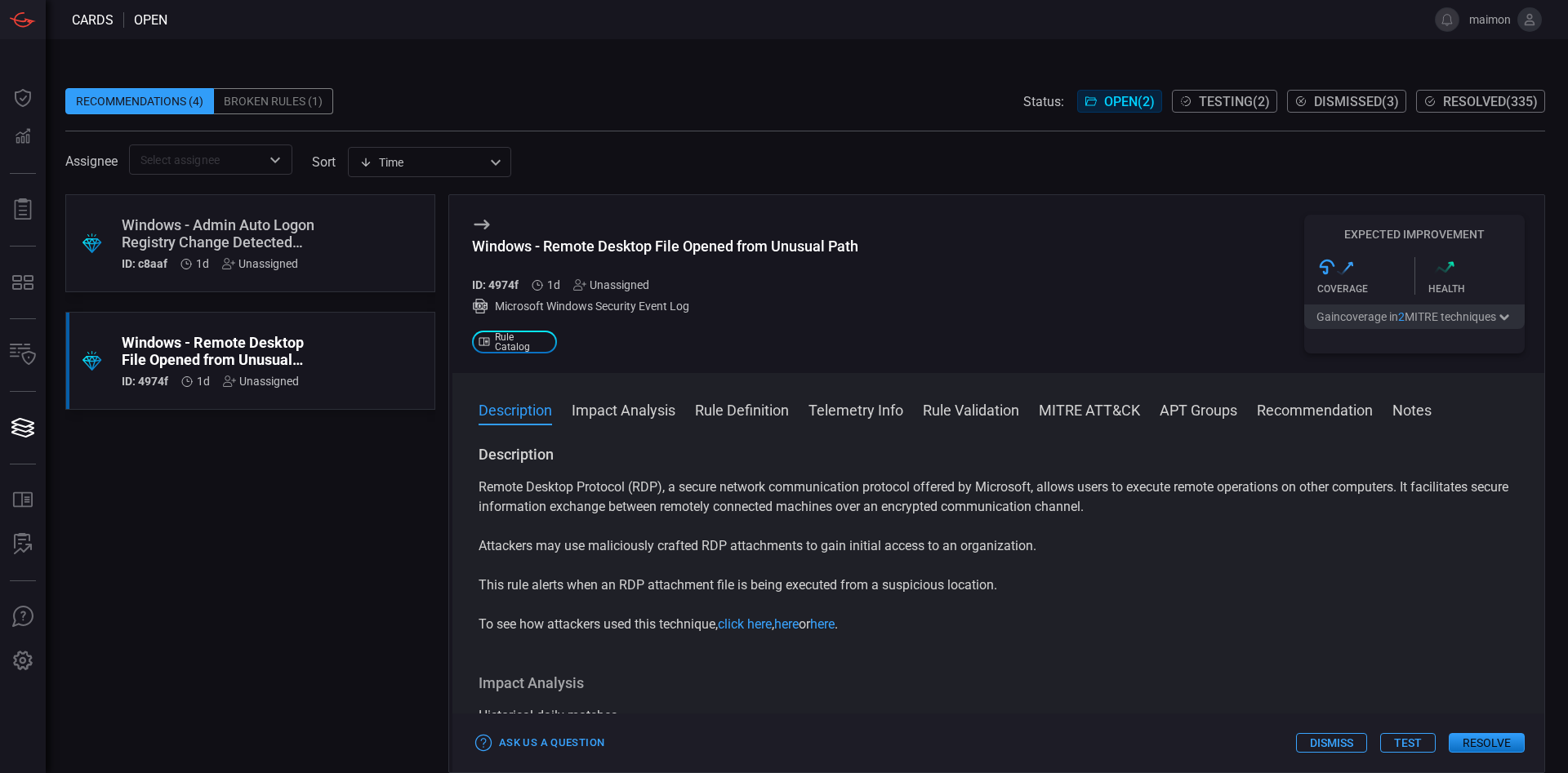
click at [794, 486] on p "Remote Desktop Protocol (RDP), a secure network communication protocol offered …" at bounding box center [998, 498] width 1040 height 40
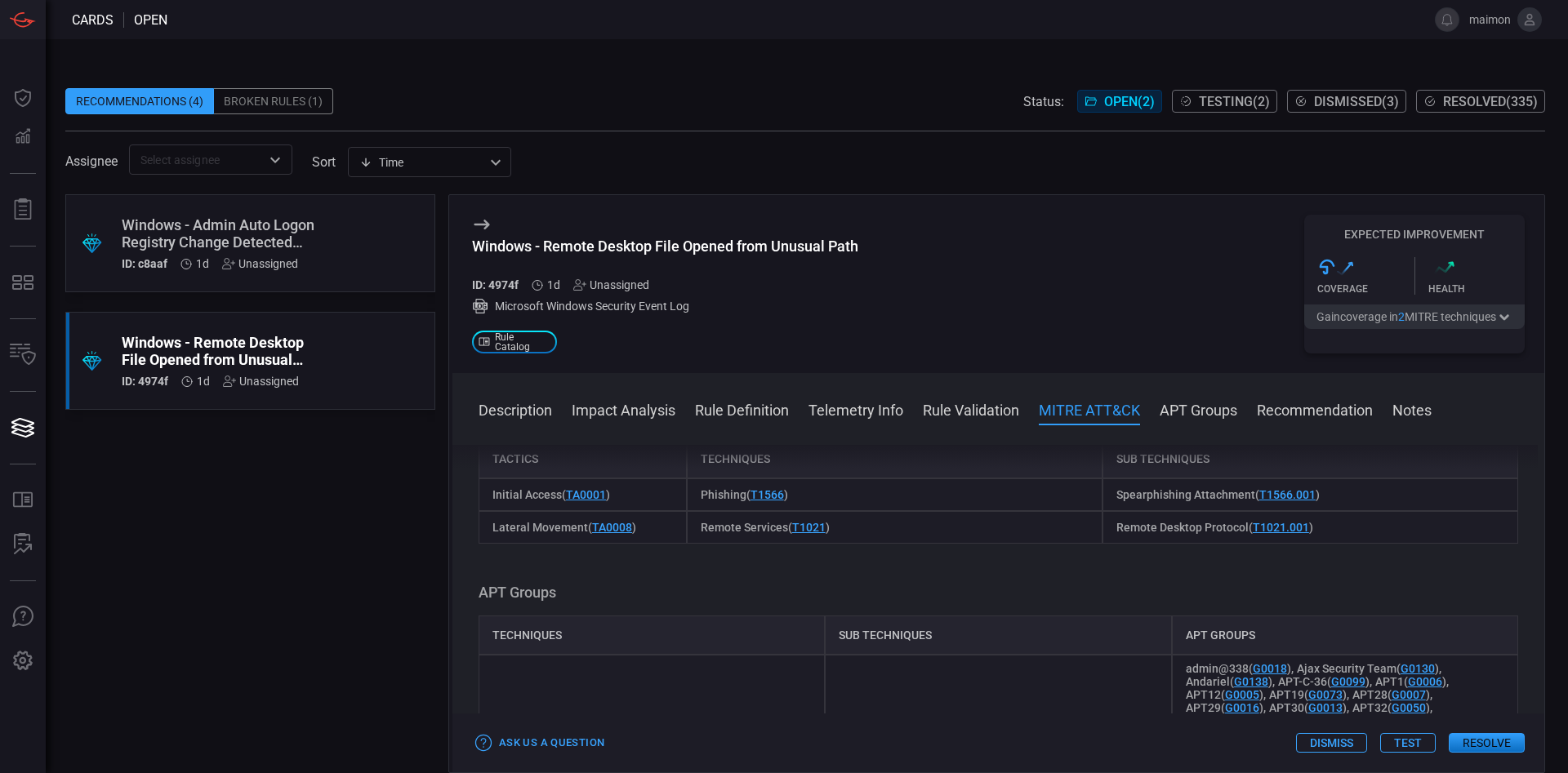
scroll to position [1000, 0]
click at [1045, 514] on button "Resolve" at bounding box center [1486, 743] width 76 height 20
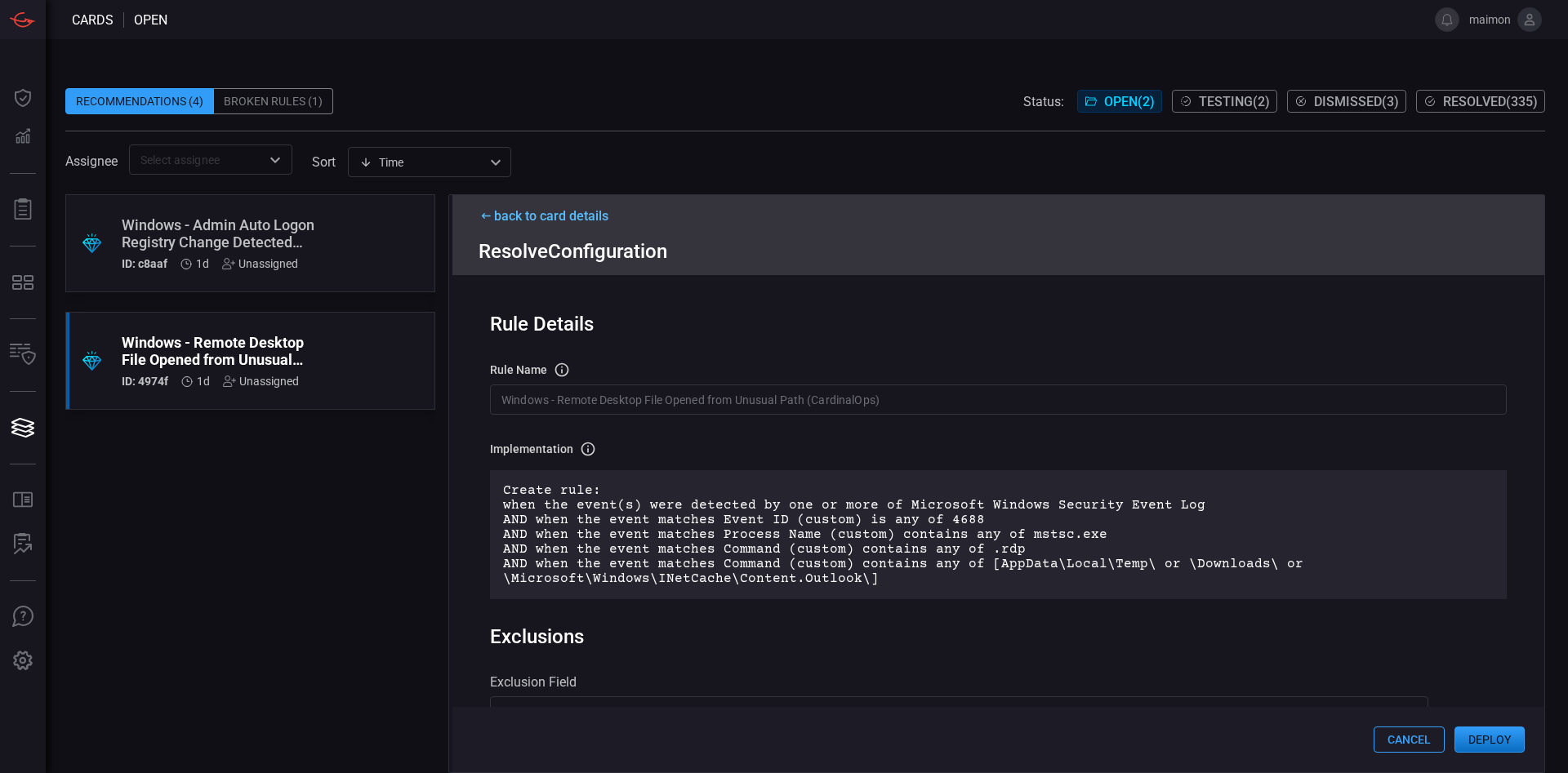
click at [1045, 514] on button "Deploy" at bounding box center [1489, 740] width 70 height 26
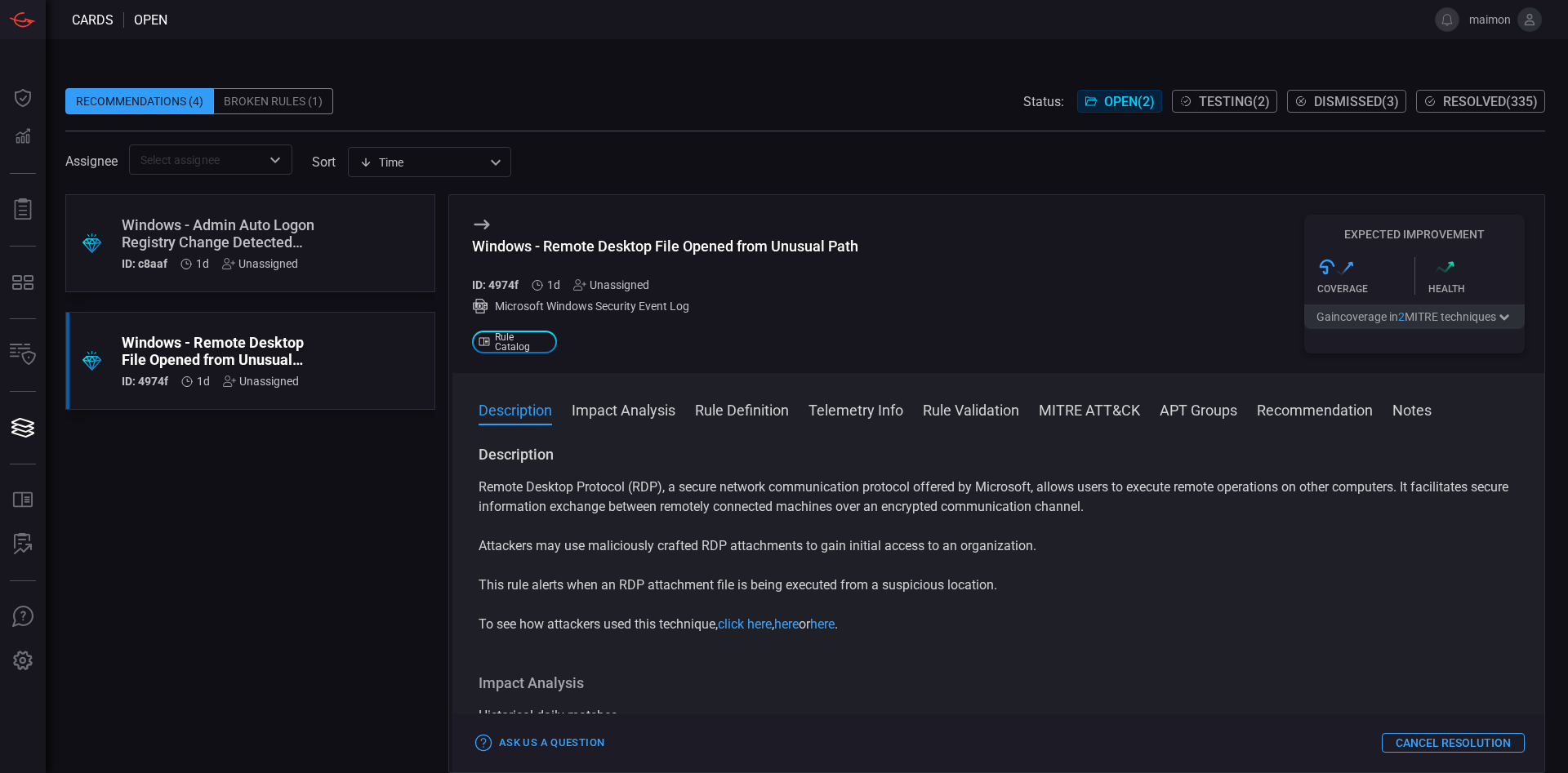
click at [693, 236] on div "Windows - Remote Desktop File Opened from Unusual Path ID: 4974f 1d Unassigned …" at bounding box center [665, 284] width 387 height 138
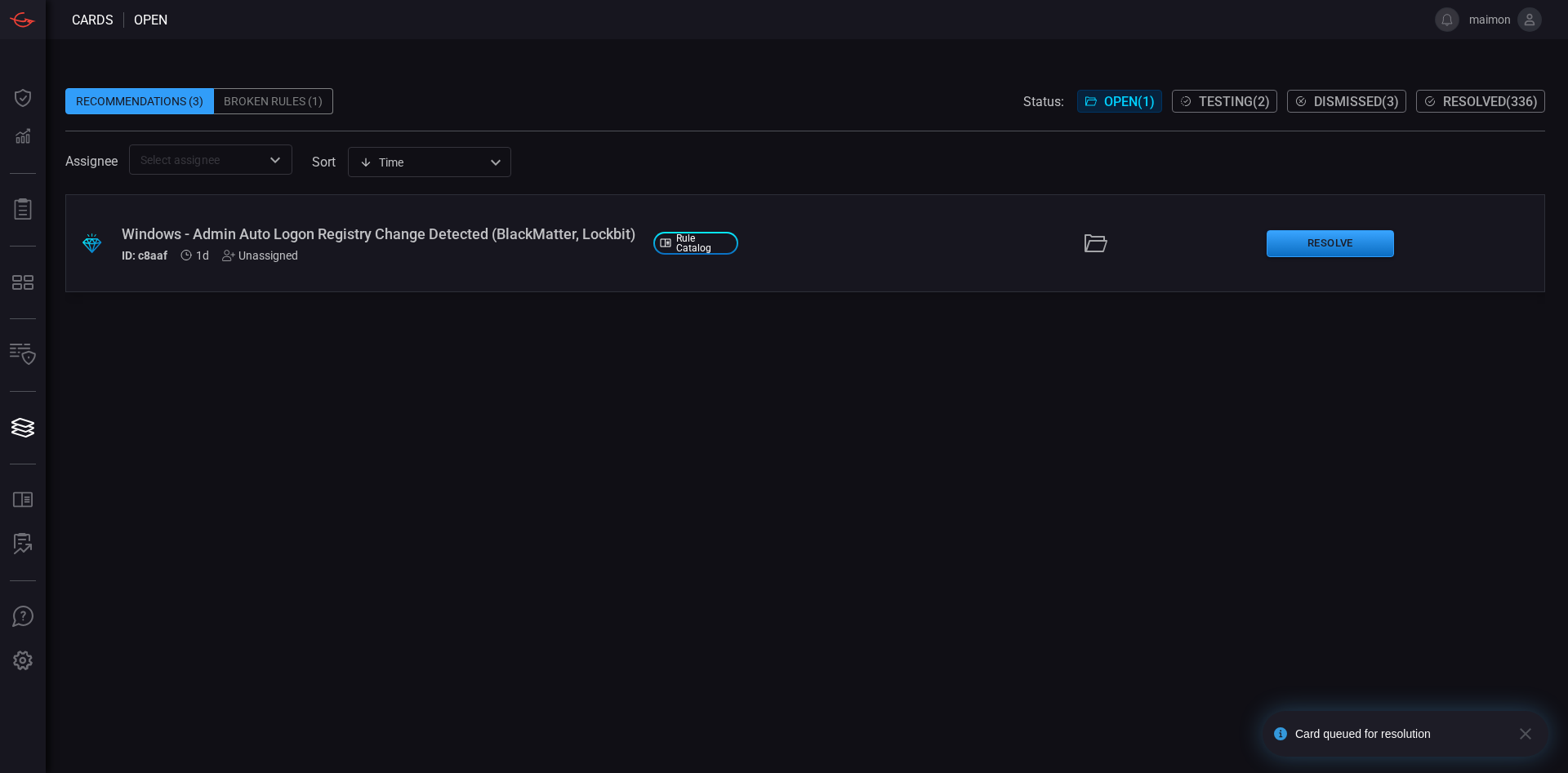
click at [1045, 100] on span "Resolved ( 336 )" at bounding box center [1491, 101] width 95 height 16
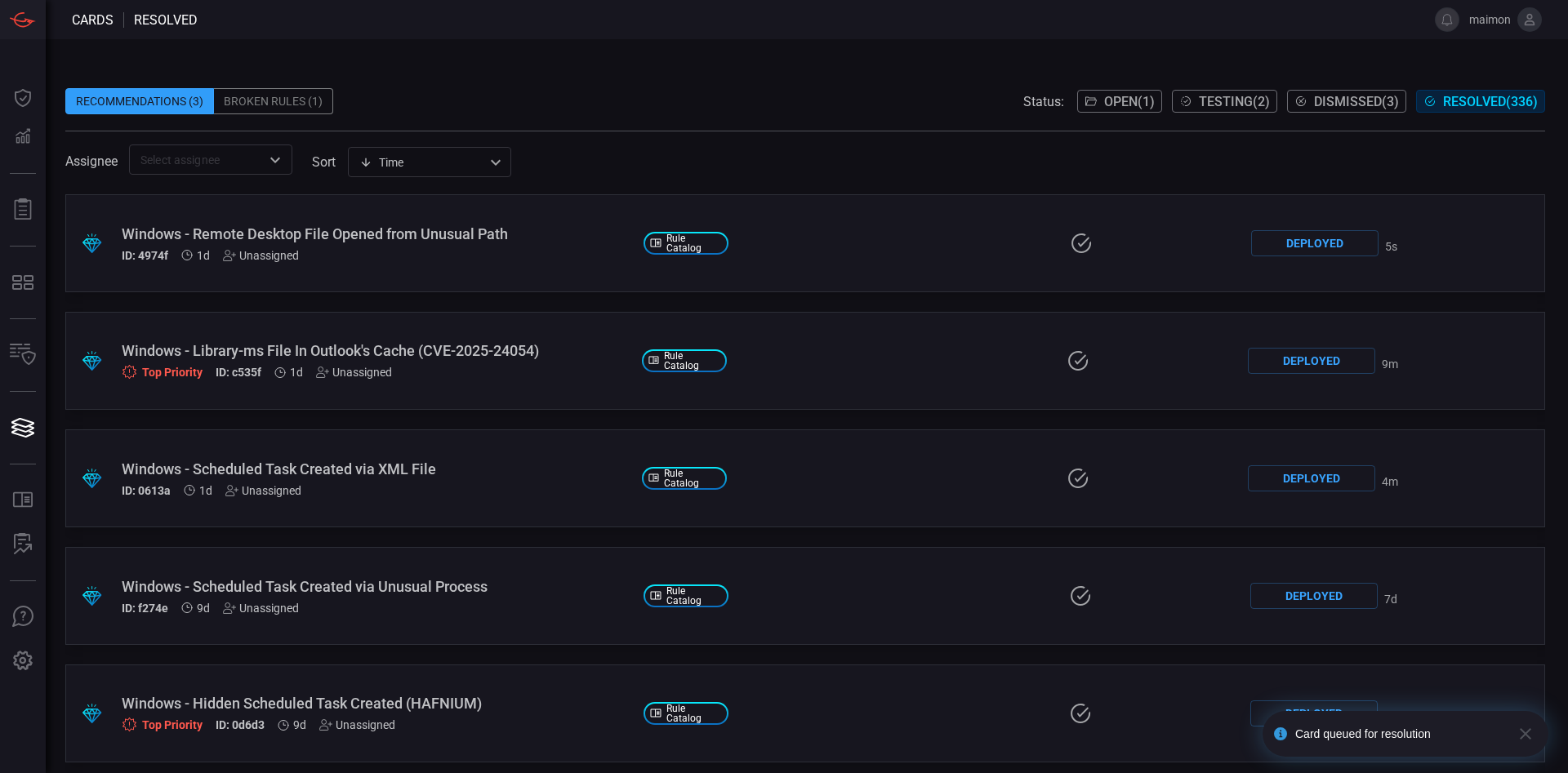
click at [362, 240] on div "Windows - Remote Desktop File Opened from Unusual Path" at bounding box center [376, 233] width 509 height 17
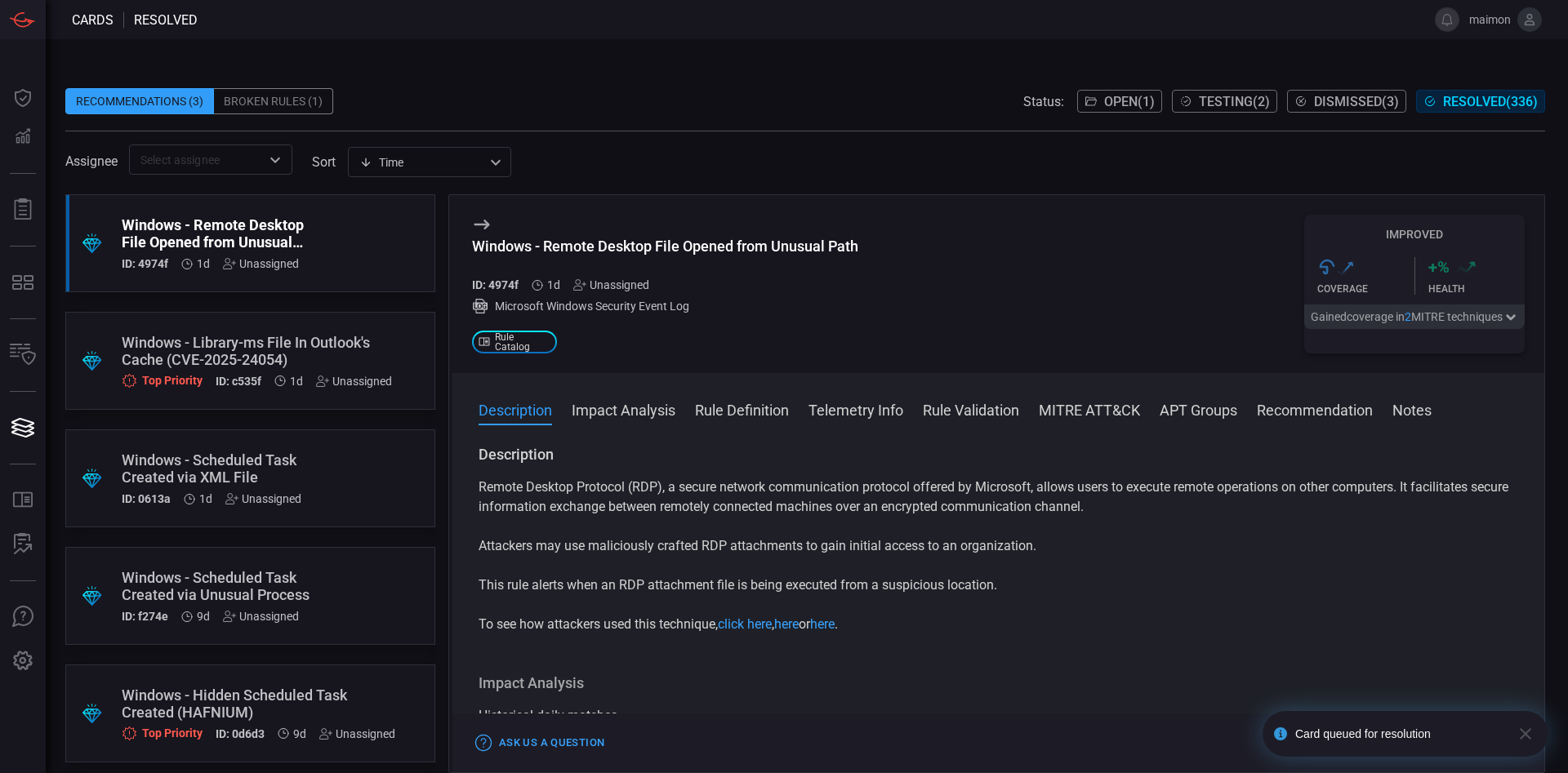
click at [527, 255] on div "Windows - Remote Desktop File Opened from Unusual Path" at bounding box center [665, 246] width 387 height 17
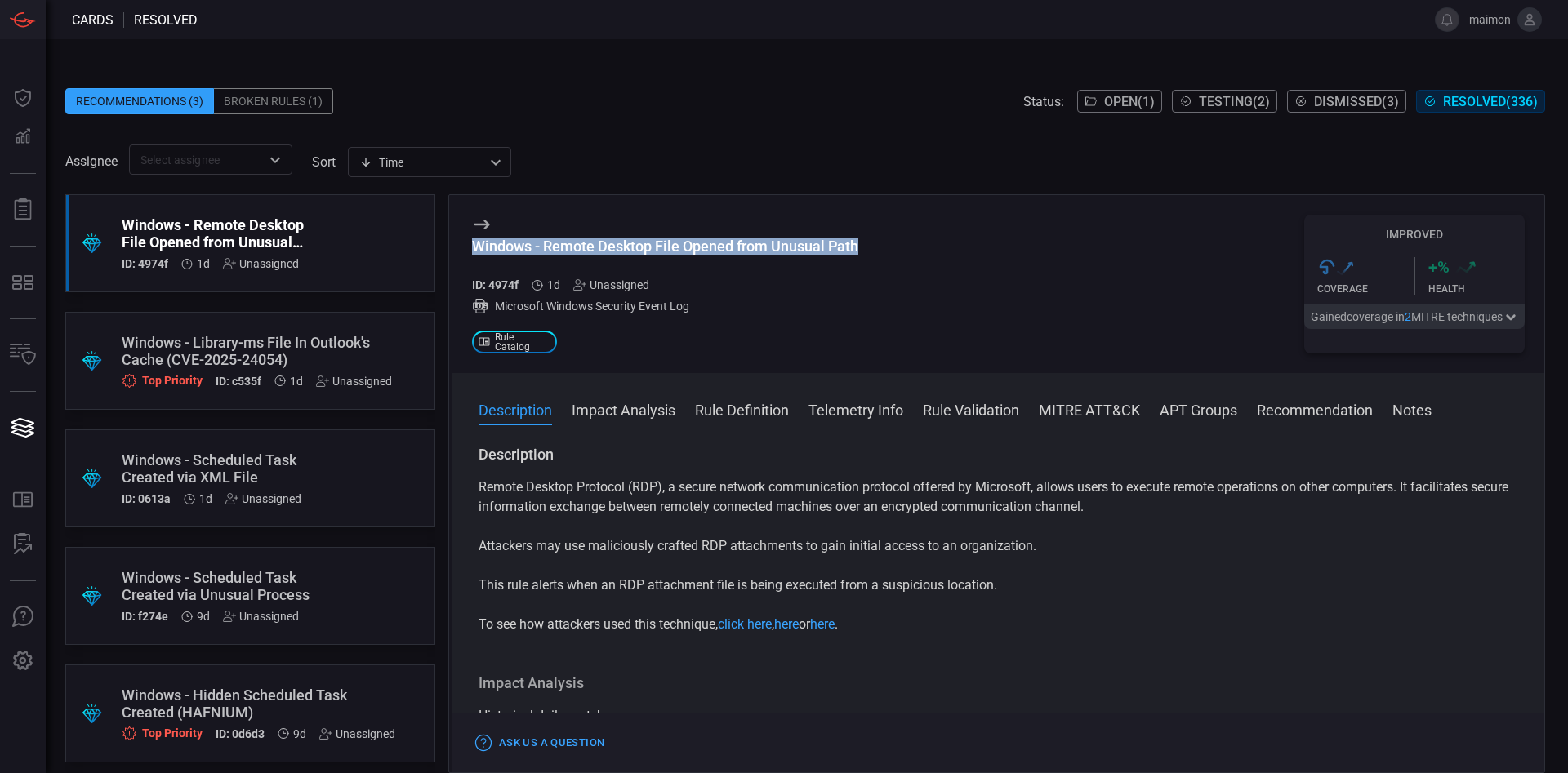
copy div "Windows - Remote Desktop File Opened from Unusual Path"
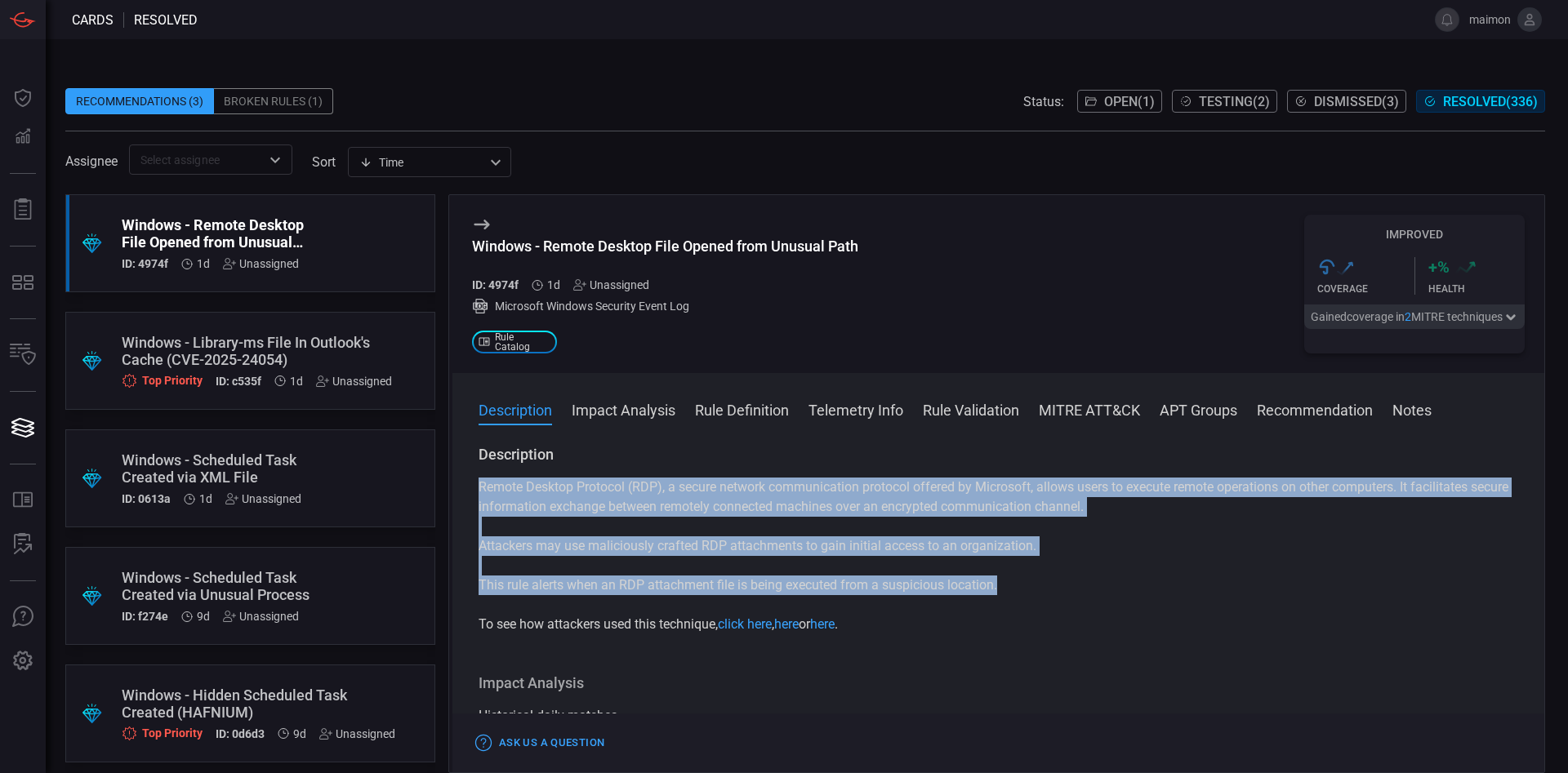
drag, startPoint x: 1036, startPoint y: 584, endPoint x: 473, endPoint y: 483, distance: 572.0
click at [473, 483] on div "Description Remote Desktop Protocol (RDP), a secure network communication proto…" at bounding box center [998, 606] width 1092 height 321
copy div "Remote Desktop Protocol (RDP), a secure network communication protocol offered …"
click at [1045, 101] on span "Open ( 1 )" at bounding box center [1129, 101] width 50 height 16
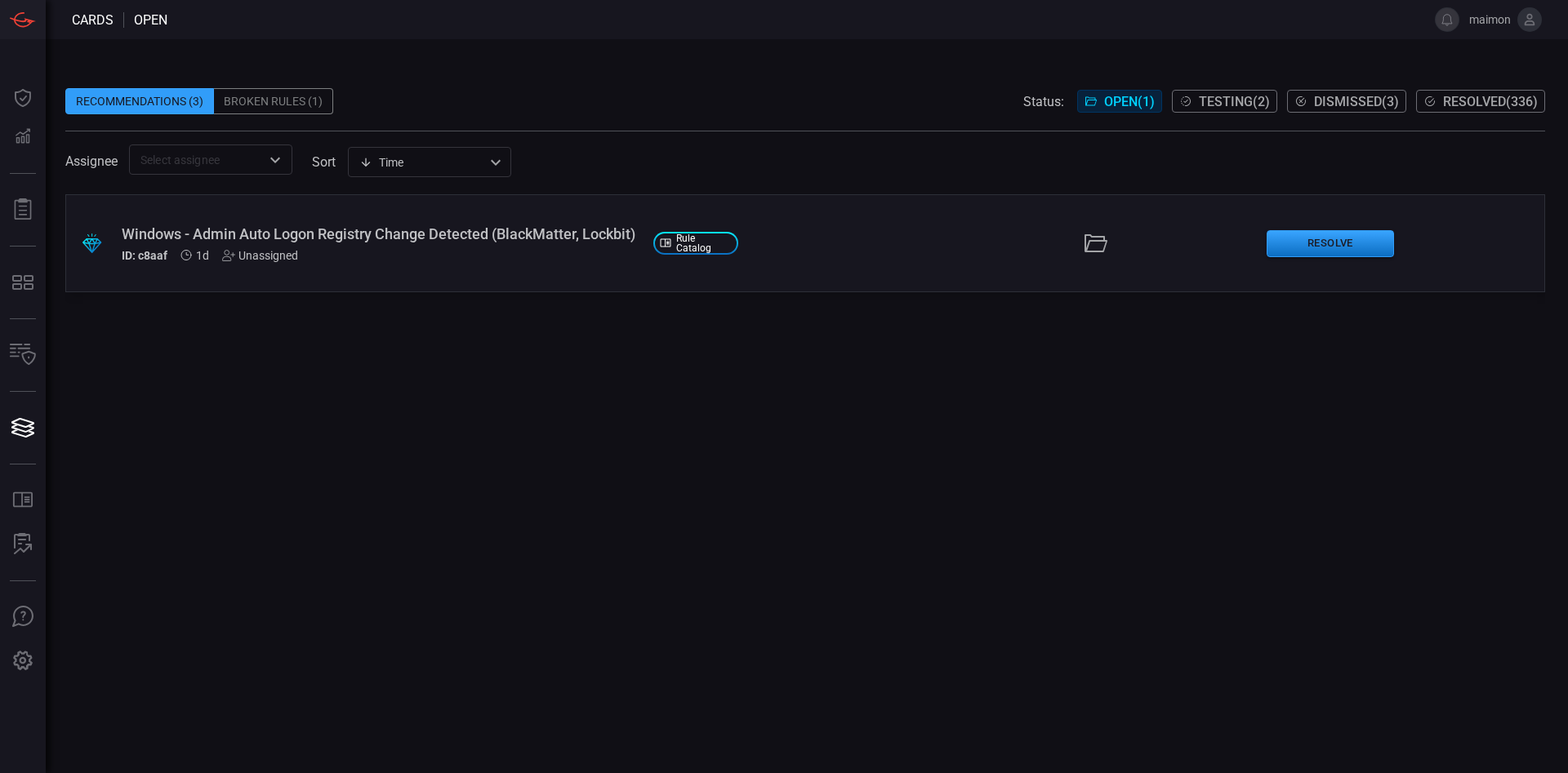
click at [509, 236] on div "Windows - Admin Auto Logon Registry Change Detected (BlackMatter, Lockbit)" at bounding box center [381, 233] width 519 height 17
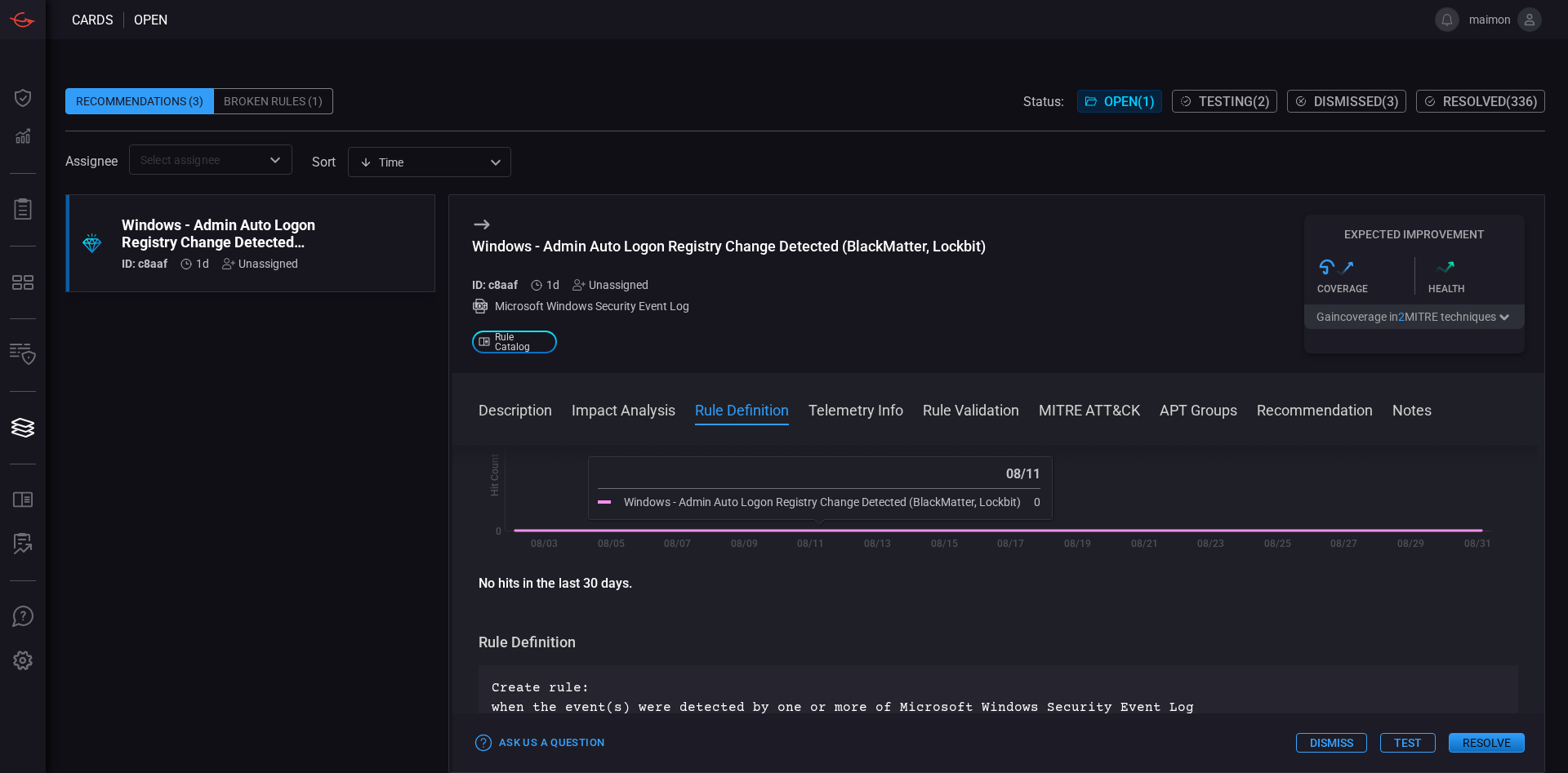
scroll to position [317, 0]
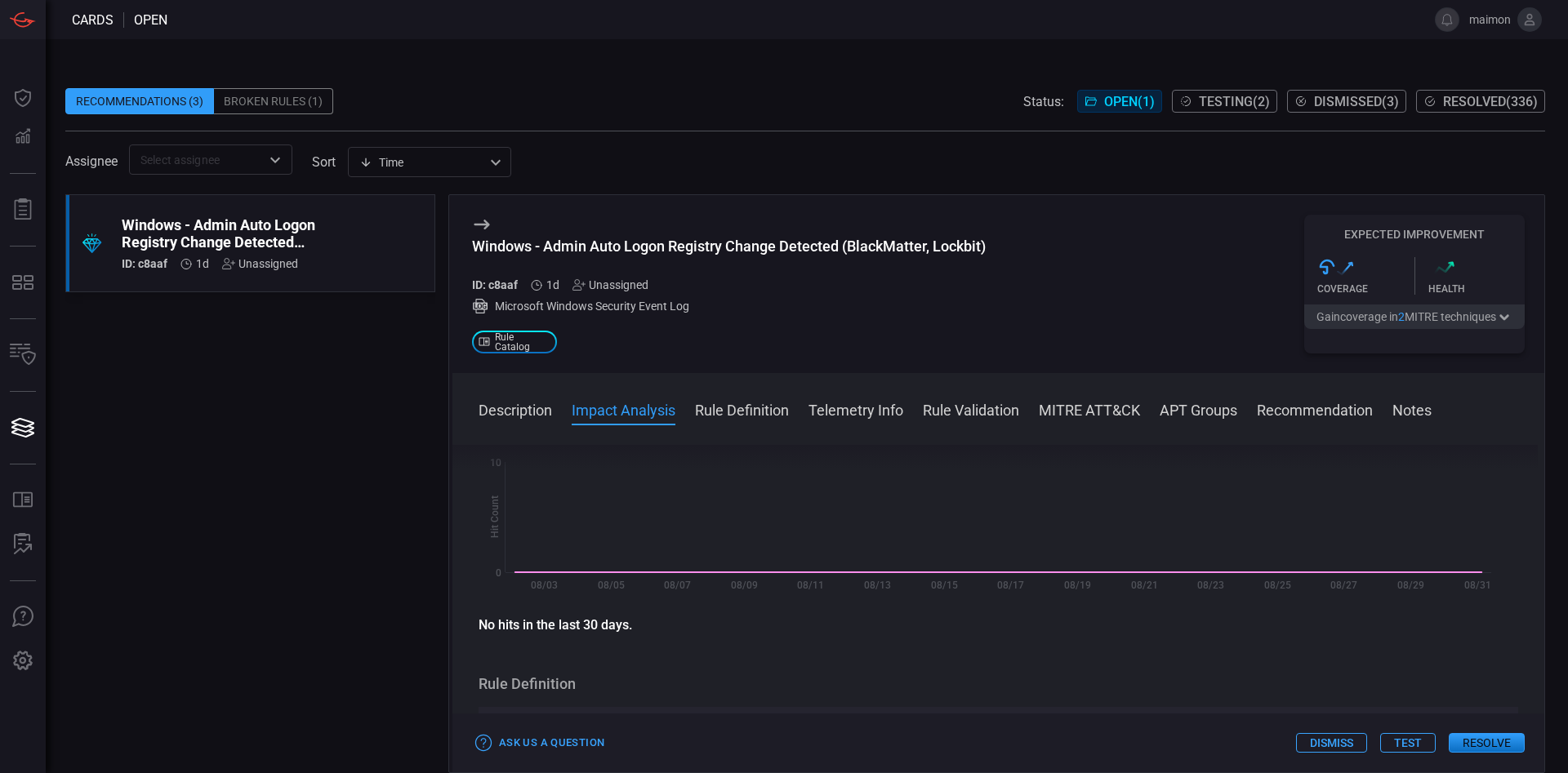
click at [739, 251] on div "Windows - Admin Auto Logon Registry Change Detected (BlackMatter, Lockbit)" at bounding box center [729, 246] width 514 height 17
copy div "Windows - Admin Auto Logon Registry Change Detected (BlackMatter, Lockbit)"
click at [1045, 514] on button "Resolve" at bounding box center [1486, 743] width 76 height 20
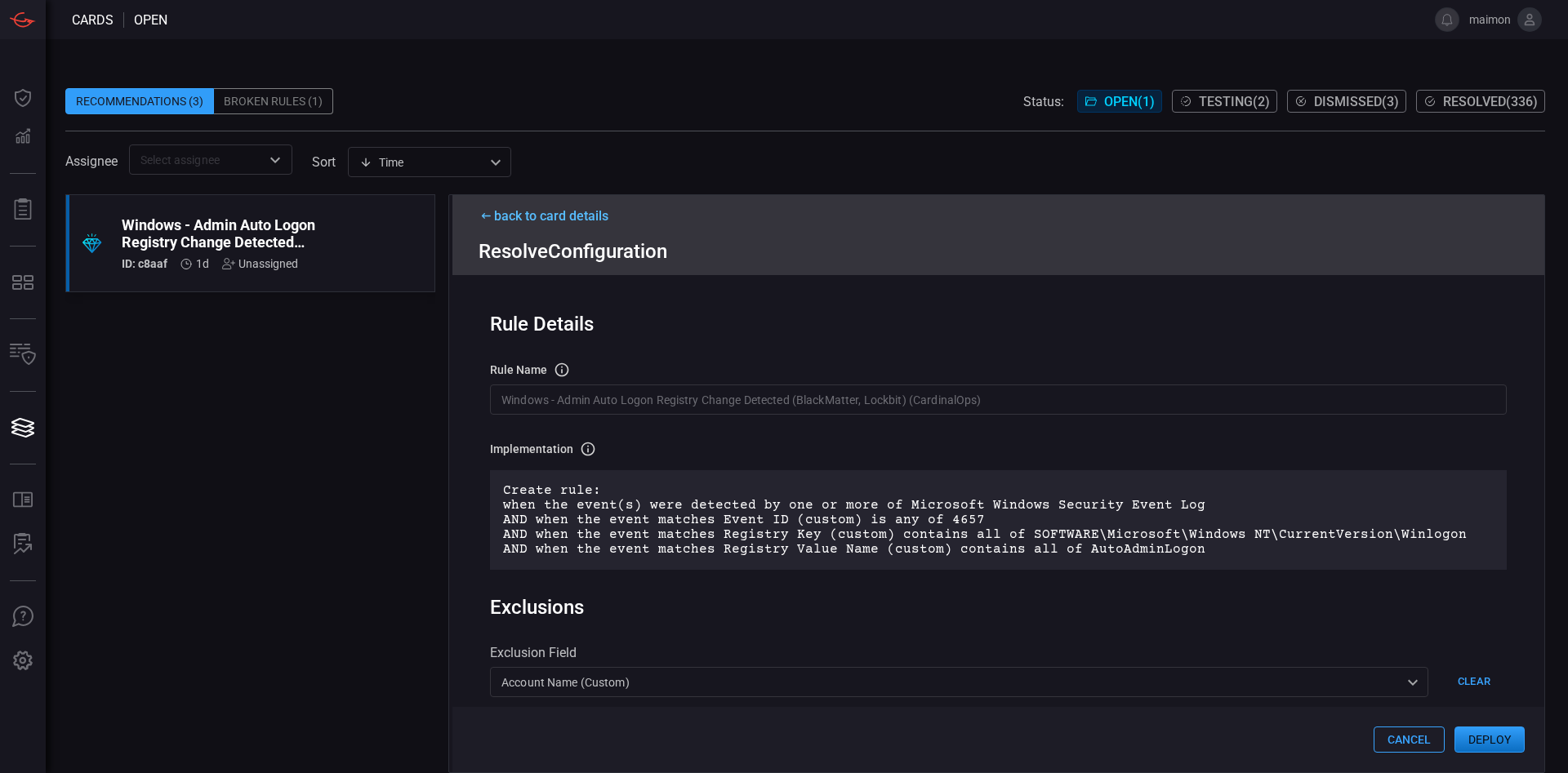
scroll to position [485, 0]
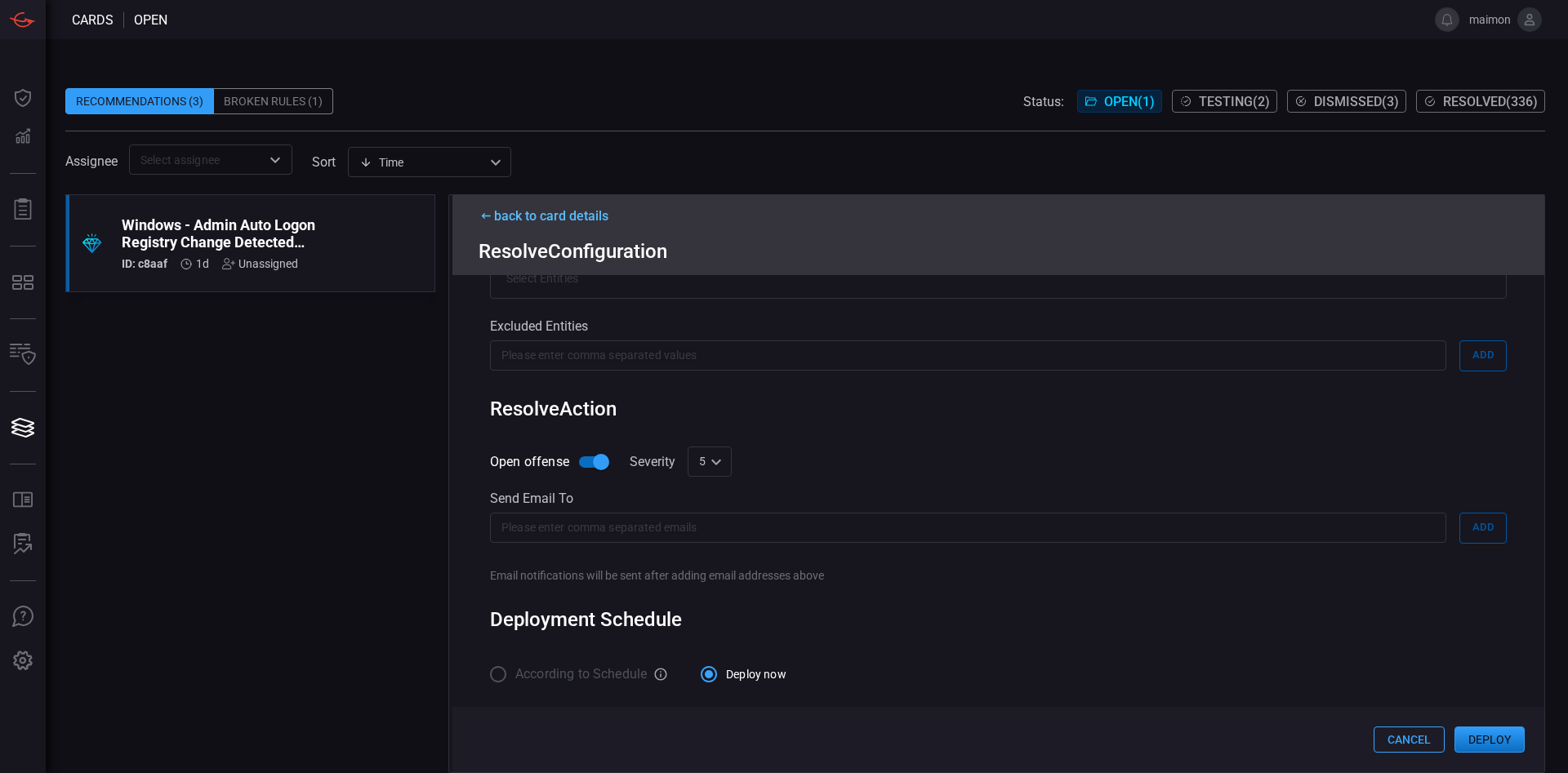
click at [1045, 514] on button "Deploy" at bounding box center [1489, 740] width 70 height 26
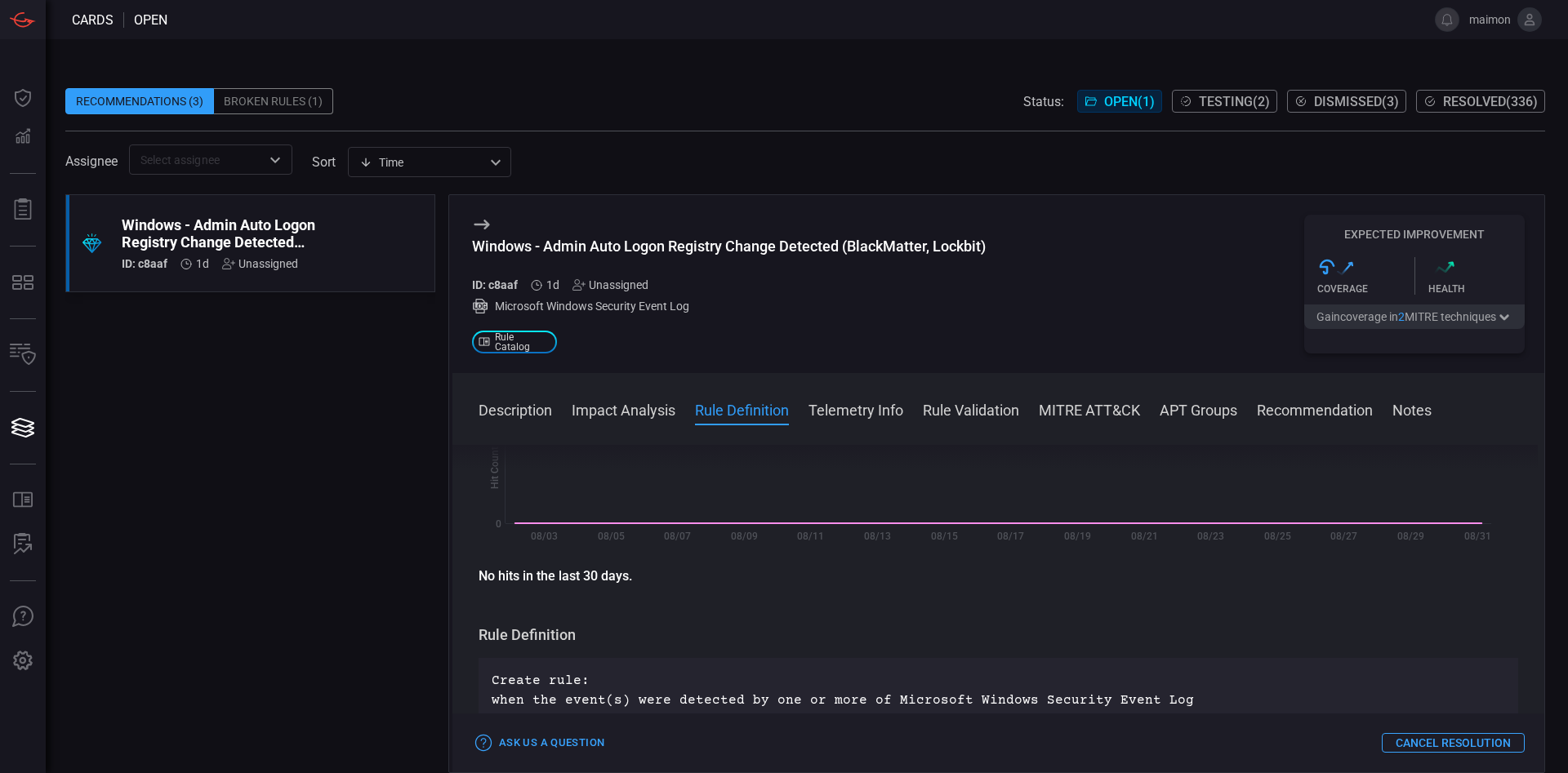
scroll to position [423, 0]
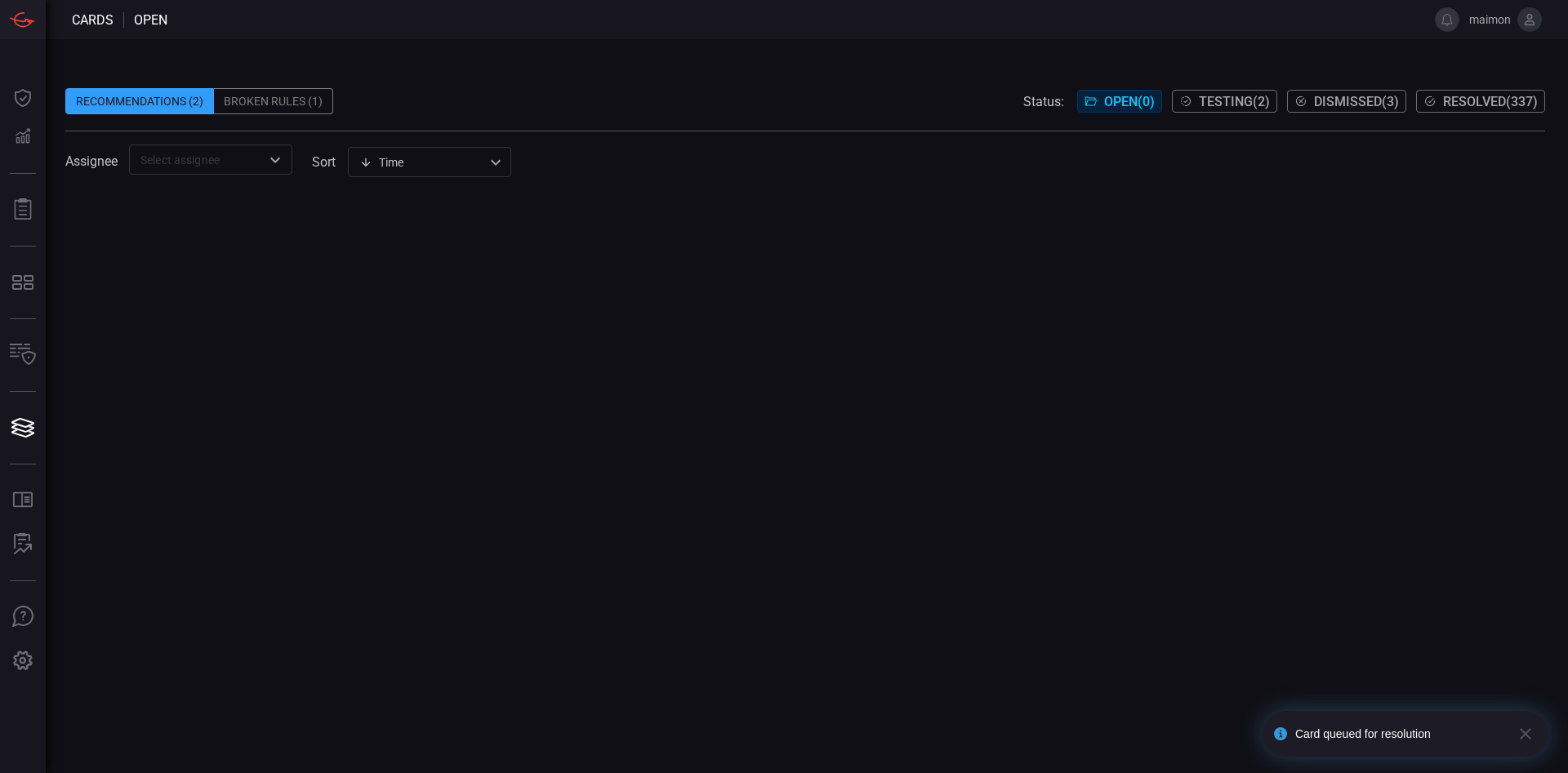
click at [1045, 101] on span "Resolved ( 337 )" at bounding box center [1491, 101] width 95 height 16
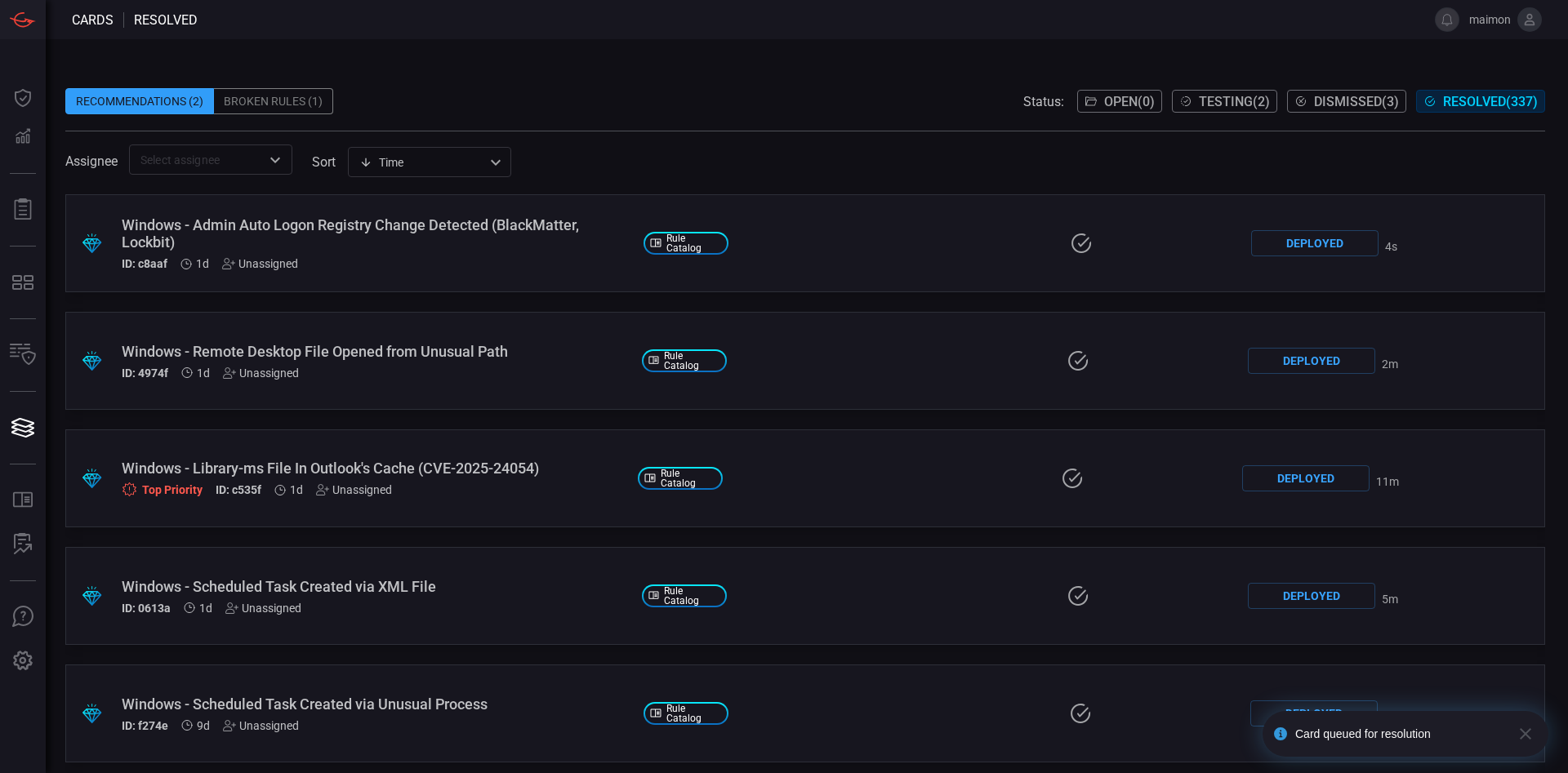
click at [353, 229] on div "Windows - Admin Auto Logon Registry Change Detected (BlackMatter, Lockbit)" at bounding box center [376, 234] width 509 height 35
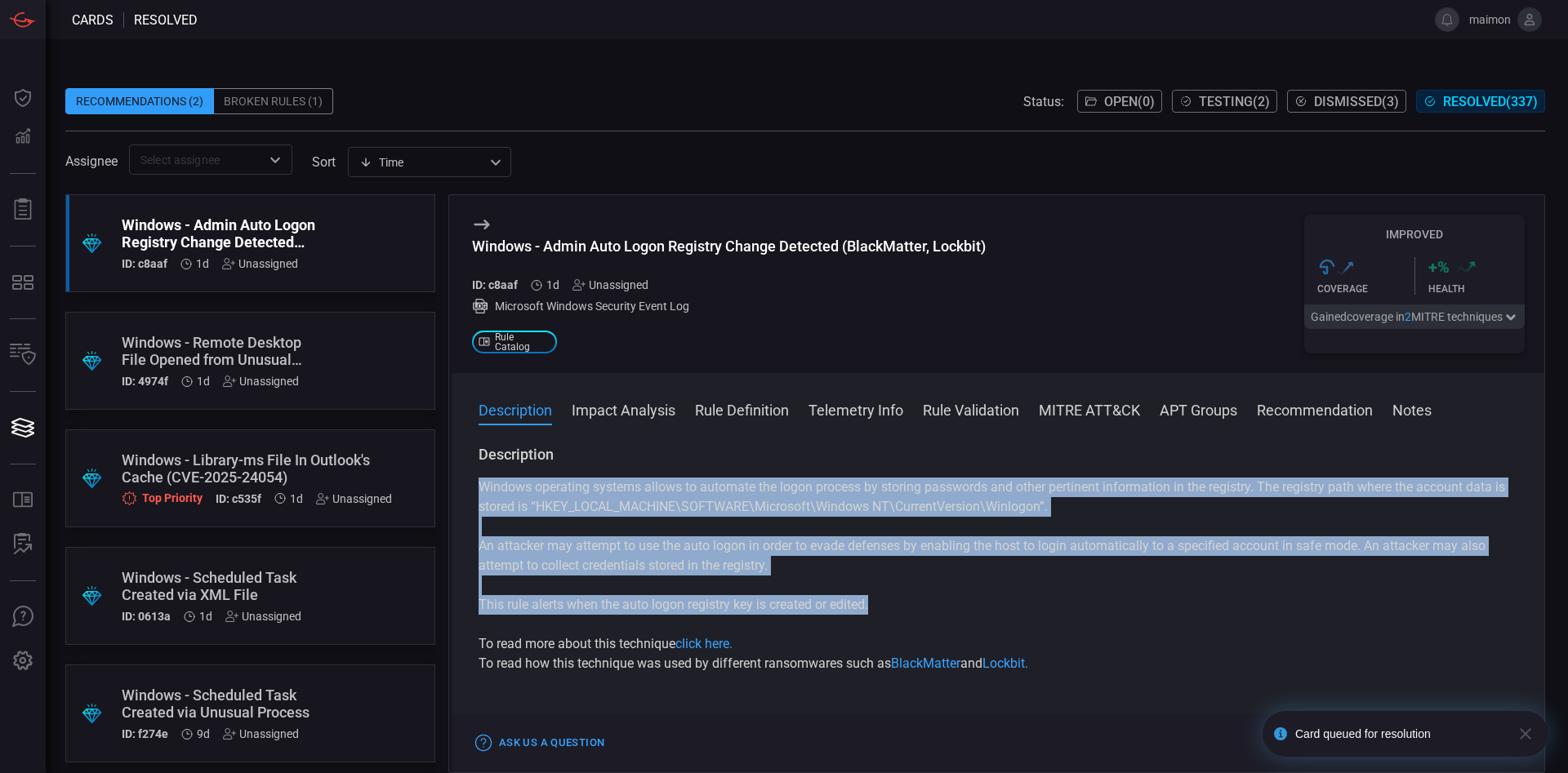
drag, startPoint x: 909, startPoint y: 614, endPoint x: 469, endPoint y: 485, distance: 458.5
click at [469, 485] on div "Description Windows operating systems allows to automate the logon process by s…" at bounding box center [998, 606] width 1092 height 321
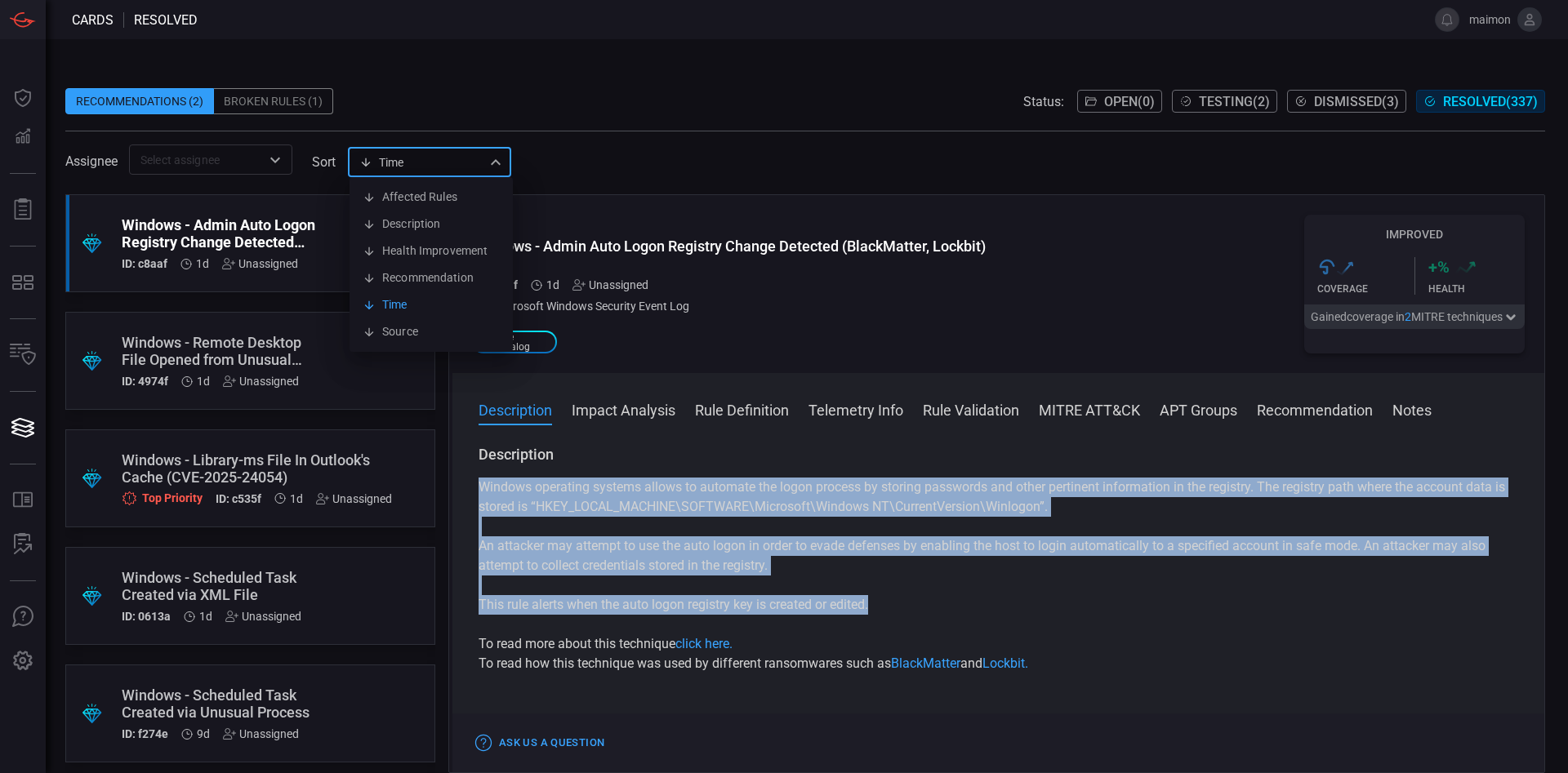
click at [480, 157] on div "Time visibleUpdateTime Affected Rules Description Health Improvement Recommenda…" at bounding box center [430, 162] width 163 height 30
click at [464, 199] on li "Affected Rules" at bounding box center [431, 197] width 163 height 27
type input "affectedRules"
